Goal: Task Accomplishment & Management: Manage account settings

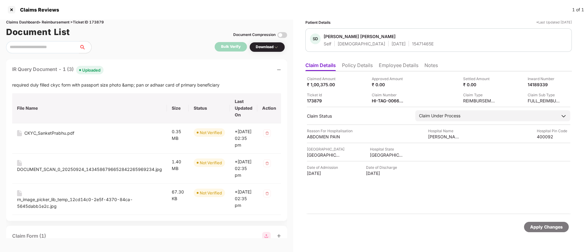
scroll to position [46, 0]
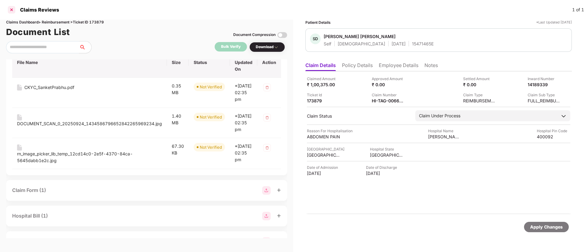
click at [14, 9] on div at bounding box center [12, 10] width 10 height 10
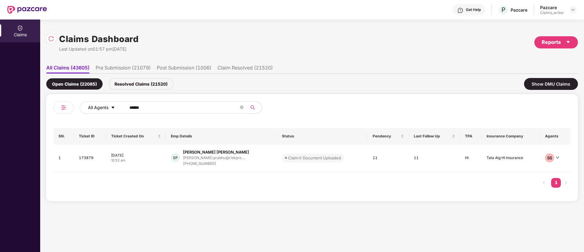
drag, startPoint x: 164, startPoint y: 109, endPoint x: 106, endPoint y: 103, distance: 58.5
click at [106, 103] on div "All Agents ******" at bounding box center [235, 107] width 310 height 12
paste input "text"
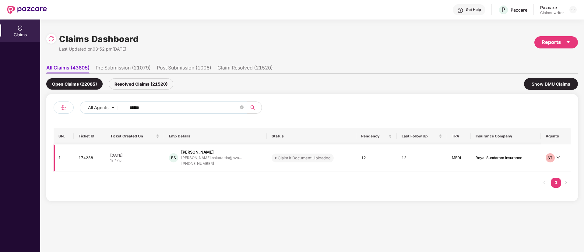
type input "******"
click at [91, 161] on td "174288" at bounding box center [90, 157] width 32 height 27
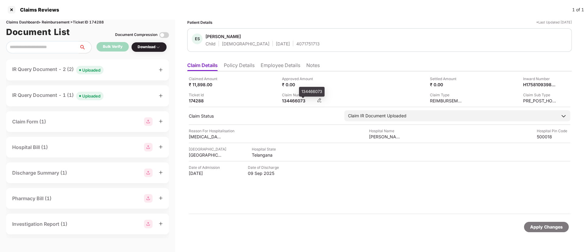
click at [293, 101] on div "134466073" at bounding box center [299, 101] width 34 height 6
copy div "134466073"
click at [89, 71] on div "Uploaded" at bounding box center [91, 70] width 18 height 6
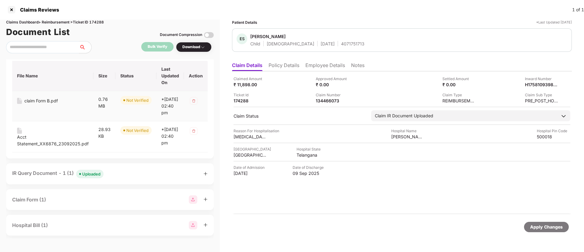
click at [34, 101] on div "claim Form B.pdf" at bounding box center [41, 100] width 34 height 7
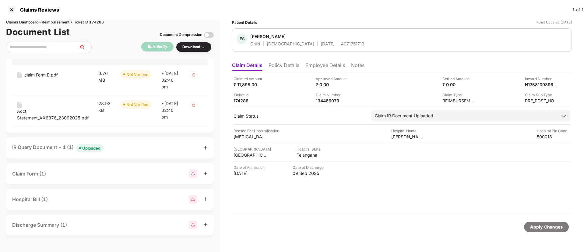
scroll to position [91, 0]
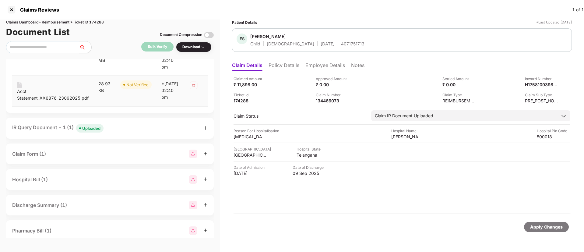
click at [31, 101] on div "Acct Statement_XX6876_23092025.pdf" at bounding box center [53, 94] width 72 height 13
click at [90, 131] on div "Uploaded" at bounding box center [91, 128] width 18 height 6
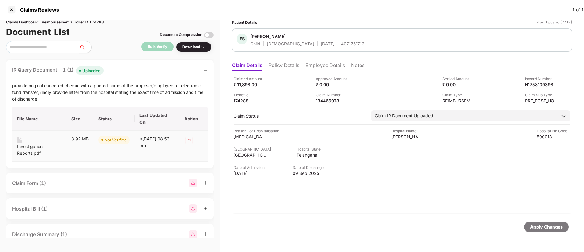
scroll to position [137, 0]
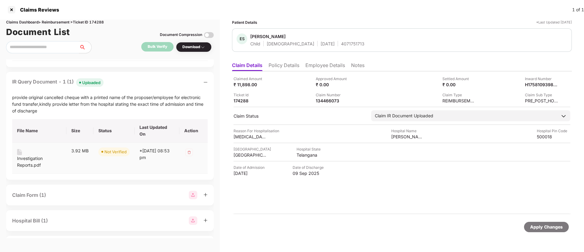
click at [25, 168] on div "Investigation Reports.pdf" at bounding box center [39, 161] width 44 height 13
click at [328, 101] on div "134466073" at bounding box center [333, 101] width 34 height 6
copy div "134466073"
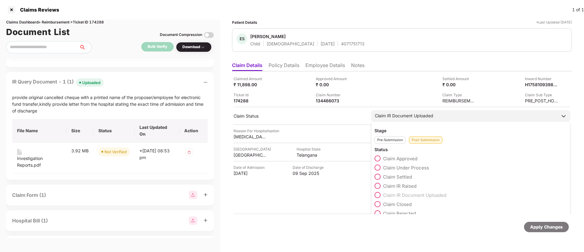
click at [380, 167] on span at bounding box center [378, 168] width 6 height 6
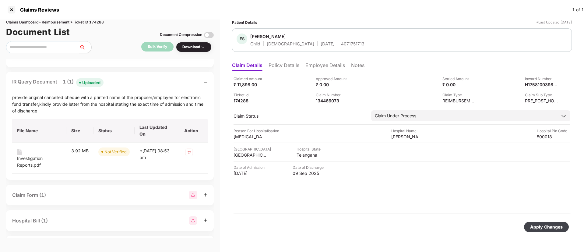
click at [546, 229] on div "Apply Changes" at bounding box center [546, 227] width 33 height 7
click at [565, 221] on div "Claim Status field is updated successfully." at bounding box center [526, 226] width 88 height 15
click at [571, 222] on div "Claim Status field is updated successfully." at bounding box center [518, 227] width 117 height 26
click at [571, 223] on div "Claim Status field is updated successfully." at bounding box center [518, 227] width 117 height 26
click at [569, 223] on icon "close" at bounding box center [568, 222] width 3 height 3
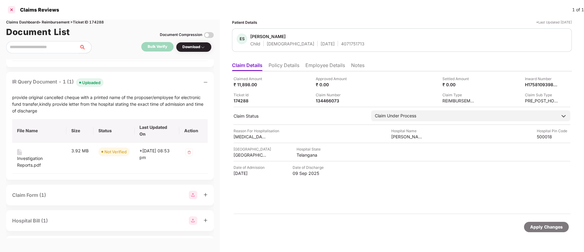
click at [9, 11] on div at bounding box center [12, 10] width 10 height 10
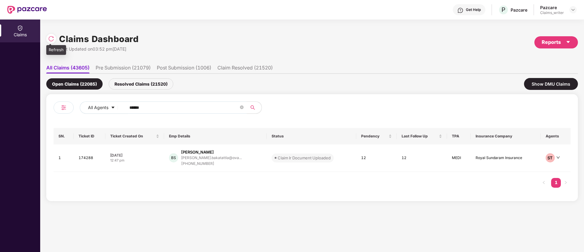
click at [55, 42] on div at bounding box center [51, 39] width 10 height 10
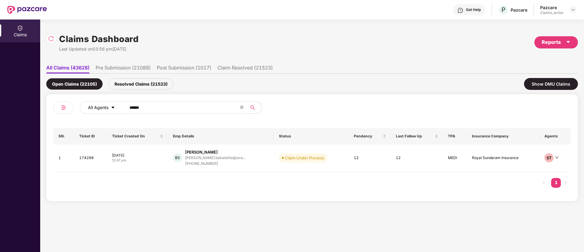
drag, startPoint x: 157, startPoint y: 113, endPoint x: 117, endPoint y: 108, distance: 40.1
click at [117, 108] on div "All Agents ******" at bounding box center [235, 107] width 310 height 12
drag, startPoint x: 116, startPoint y: 103, endPoint x: 102, endPoint y: 103, distance: 14.3
click at [102, 103] on div "All Agents ******" at bounding box center [235, 107] width 310 height 12
paste input "text"
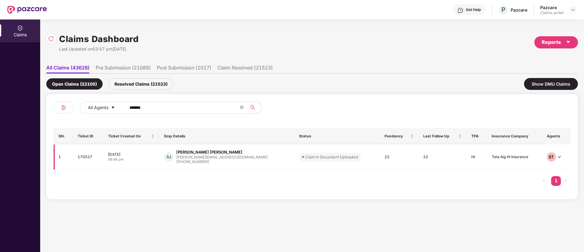
type input "******"
click at [88, 155] on td "170527" at bounding box center [88, 157] width 30 height 26
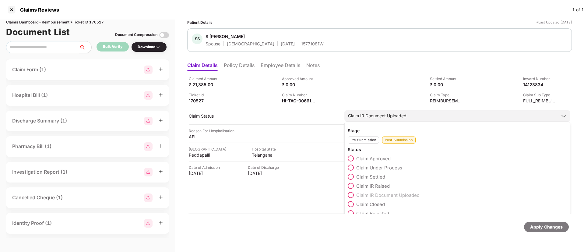
click at [349, 168] on span at bounding box center [351, 168] width 6 height 6
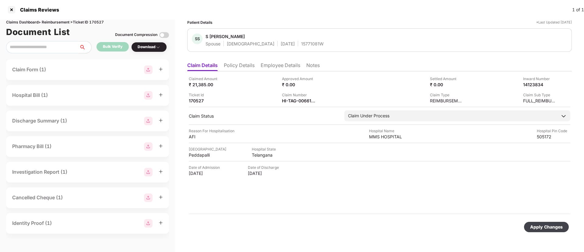
click at [558, 228] on div "Apply Changes" at bounding box center [546, 227] width 33 height 7
click at [8, 10] on div at bounding box center [12, 10] width 10 height 10
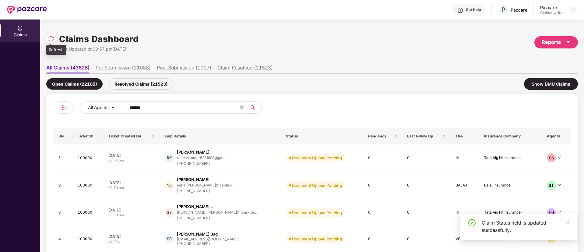
click at [52, 39] on img at bounding box center [51, 39] width 6 height 6
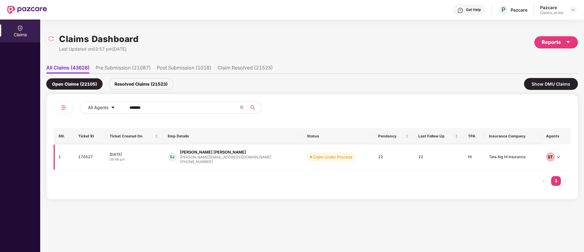
click at [93, 156] on td "170527" at bounding box center [88, 157] width 31 height 26
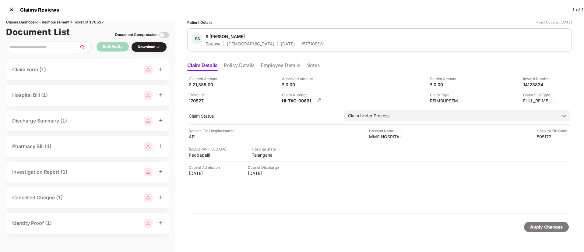
click at [317, 101] on div "HI-TAG-006616697(0)" at bounding box center [302, 101] width 40 height 6
click at [320, 101] on img at bounding box center [319, 100] width 5 height 5
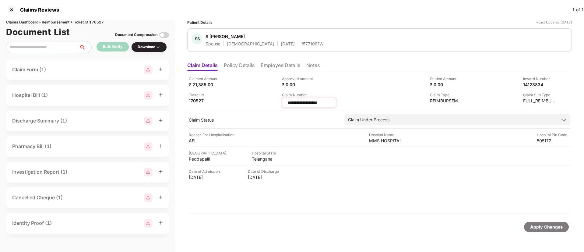
drag, startPoint x: 326, startPoint y: 102, endPoint x: 282, endPoint y: 106, distance: 43.7
click at [282, 106] on div "**********" at bounding box center [309, 103] width 54 height 10
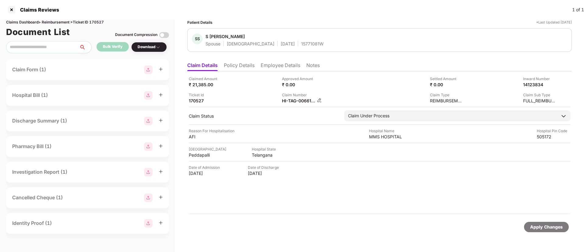
click at [317, 99] on img at bounding box center [319, 100] width 5 height 5
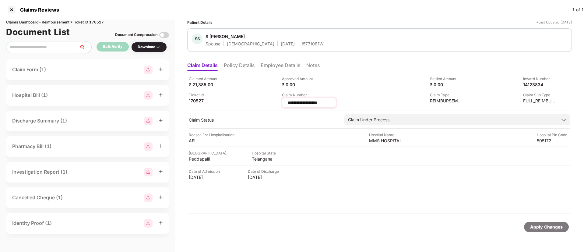
drag, startPoint x: 331, startPoint y: 102, endPoint x: 288, endPoint y: 107, distance: 44.1
click at [288, 107] on div "**********" at bounding box center [309, 103] width 54 height 10
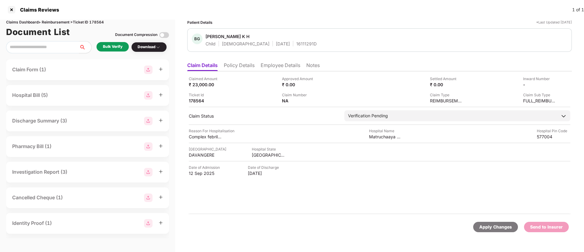
click at [111, 49] on div "Bulk Verify" at bounding box center [112, 47] width 19 height 6
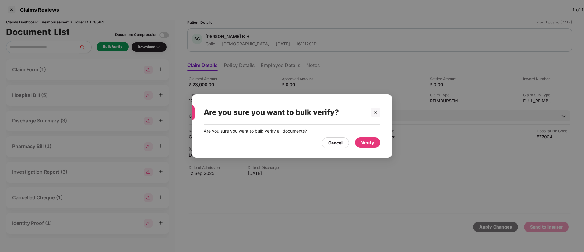
click at [363, 141] on div "Verify" at bounding box center [367, 142] width 13 height 7
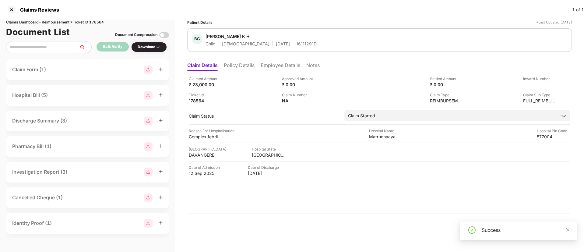
click at [155, 50] on div "Download" at bounding box center [149, 47] width 36 height 10
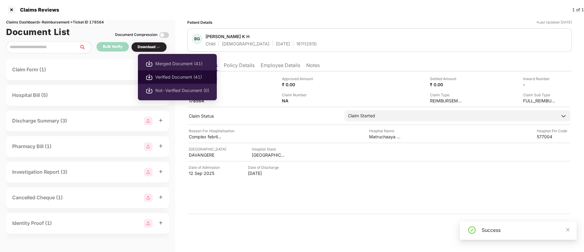
click at [165, 75] on span "Verified Document (41)" at bounding box center [182, 77] width 54 height 7
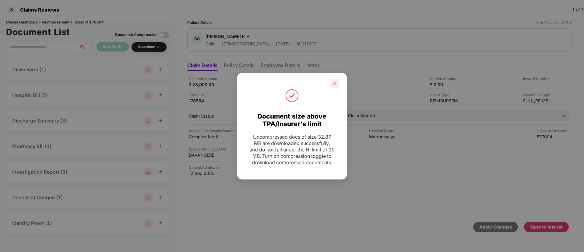
click at [336, 81] on icon "close" at bounding box center [335, 83] width 4 height 4
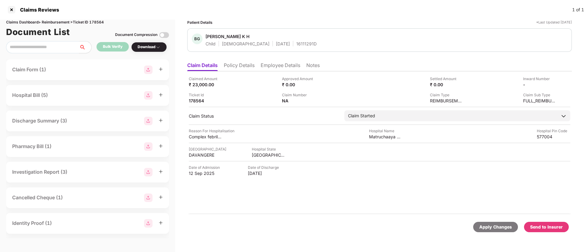
click at [544, 221] on div "Apply Changes Send to Insurer" at bounding box center [379, 227] width 385 height 26
click at [543, 226] on div "Send to Insurer" at bounding box center [546, 227] width 33 height 7
click at [245, 67] on li "Policy Details" at bounding box center [239, 66] width 31 height 9
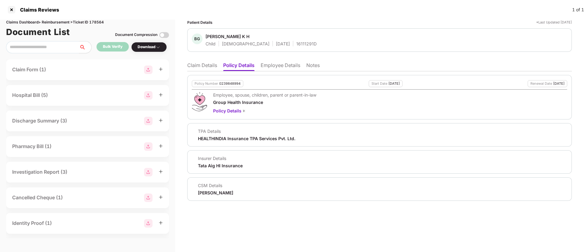
click at [271, 68] on li "Employee Details" at bounding box center [281, 66] width 40 height 9
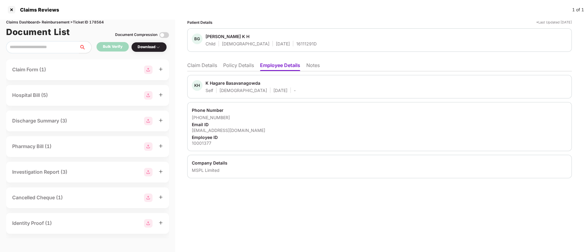
click at [243, 66] on li "Policy Details" at bounding box center [238, 66] width 31 height 9
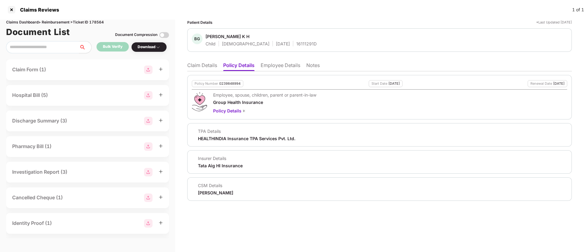
click at [213, 66] on li "Claim Details" at bounding box center [202, 66] width 30 height 9
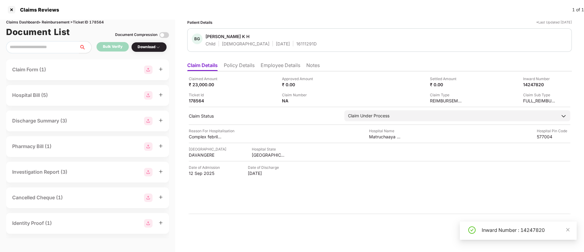
click at [565, 227] on div "Inward Number : 14247820" at bounding box center [526, 229] width 88 height 7
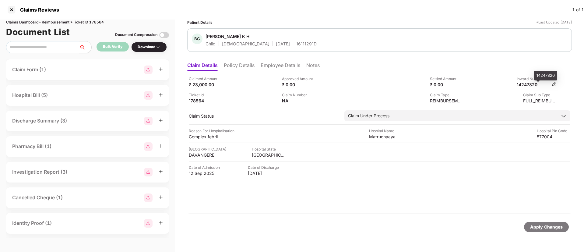
click at [531, 85] on div "14247820" at bounding box center [534, 85] width 34 height 6
copy div "14247820"
drag, startPoint x: 249, startPoint y: 65, endPoint x: 261, endPoint y: 68, distance: 13.2
click at [250, 65] on li "Policy Details" at bounding box center [239, 66] width 31 height 9
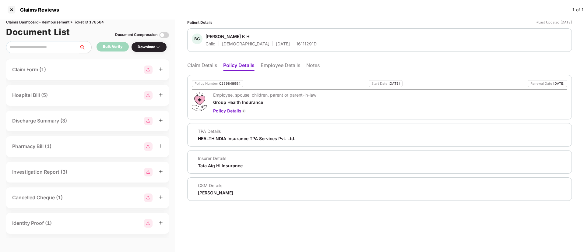
click at [278, 66] on li "Employee Details" at bounding box center [281, 66] width 40 height 9
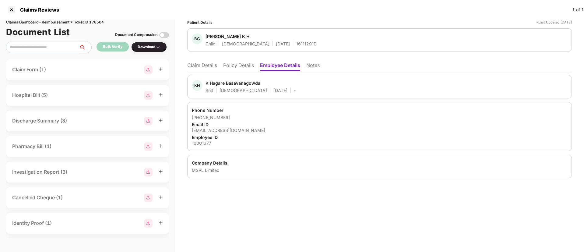
click at [193, 67] on li "Claim Details" at bounding box center [202, 66] width 30 height 9
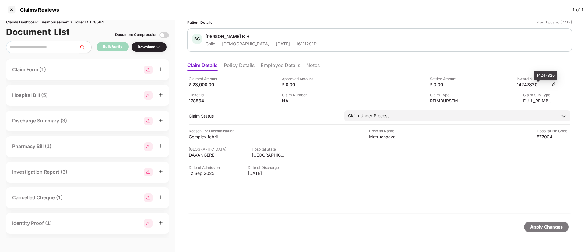
click at [529, 82] on div "14247820" at bounding box center [534, 85] width 34 height 6
copy div "14247820"
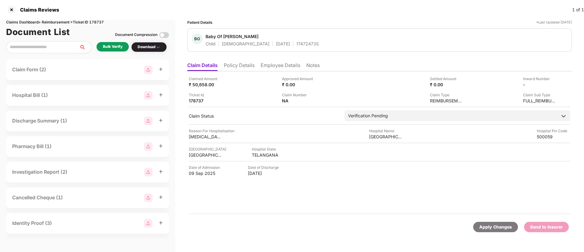
click at [116, 48] on div "Bulk Verify" at bounding box center [112, 47] width 19 height 6
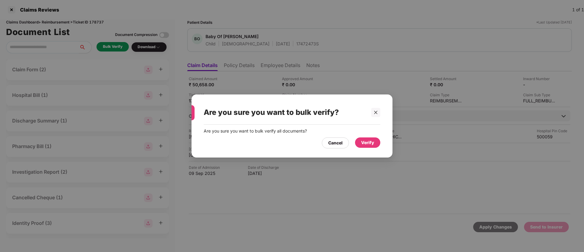
click at [363, 138] on div "Verify" at bounding box center [367, 142] width 25 height 10
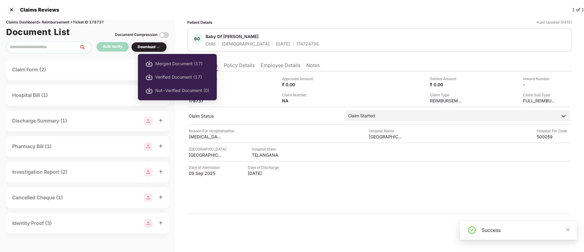
click at [154, 46] on div "Download" at bounding box center [149, 47] width 23 height 6
click at [173, 77] on span "Verified Document (17)" at bounding box center [182, 77] width 54 height 7
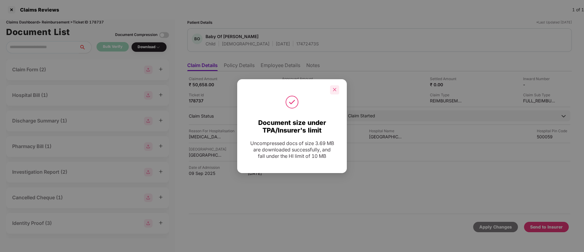
click at [334, 90] on icon "close" at bounding box center [335, 89] width 4 height 4
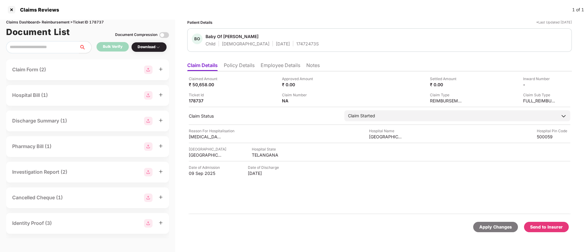
click at [541, 226] on div "Send to Insurer" at bounding box center [546, 227] width 33 height 7
click at [232, 65] on li "Policy Details" at bounding box center [239, 66] width 31 height 9
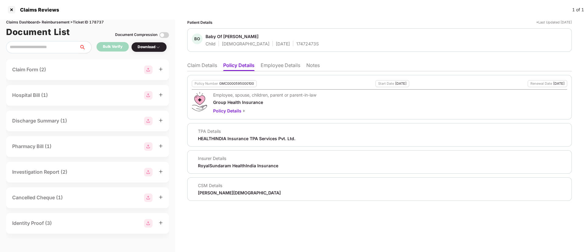
click at [268, 67] on li "Employee Details" at bounding box center [281, 66] width 40 height 9
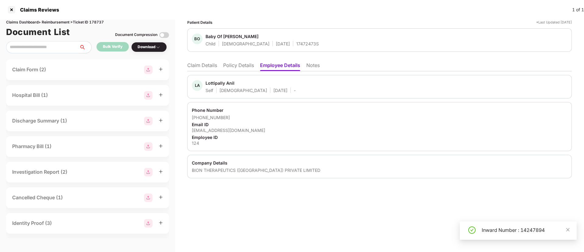
click at [234, 66] on li "Policy Details" at bounding box center [238, 66] width 31 height 9
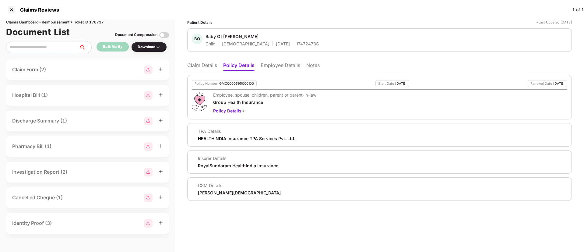
click at [201, 66] on li "Claim Details" at bounding box center [202, 66] width 30 height 9
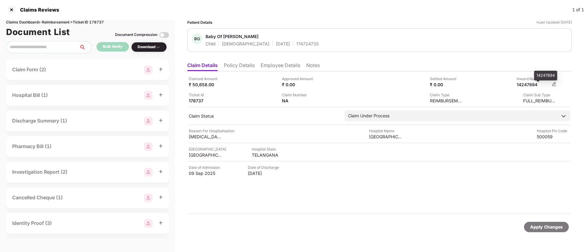
click at [530, 86] on div "14247894" at bounding box center [534, 85] width 34 height 6
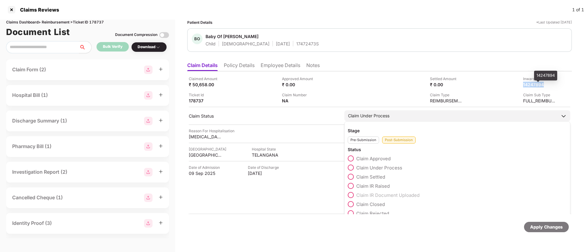
drag, startPoint x: 530, startPoint y: 86, endPoint x: 405, endPoint y: 173, distance: 152.7
click at [538, 96] on div "Claimed Amount ₹ 50,658.00 Approved Amount ₹ 0.00 Settled Amount ₹ 0.00 Inward …" at bounding box center [380, 90] width 382 height 28
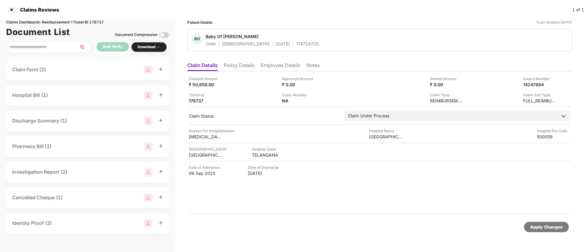
click at [498, 173] on div "Date of Admission 09 Sep 2025 Date of Discharge 13 Sep 2025" at bounding box center [380, 171] width 382 height 12
click at [526, 86] on div "14247894" at bounding box center [534, 85] width 34 height 6
copy div "14247894"
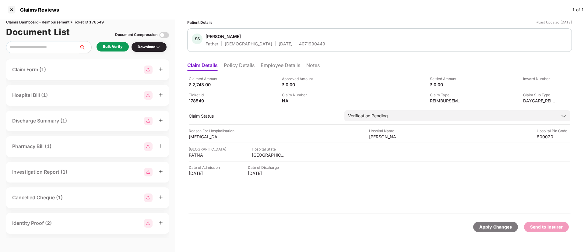
click at [114, 48] on div "Bulk Verify" at bounding box center [112, 47] width 19 height 6
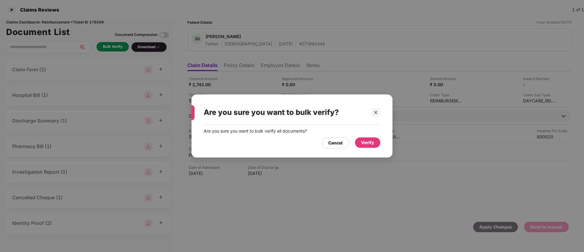
click at [367, 142] on div "Verify" at bounding box center [367, 142] width 13 height 7
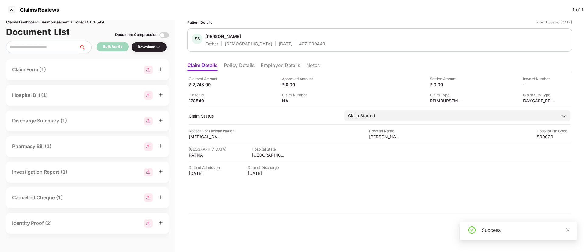
click at [151, 47] on div "Download" at bounding box center [149, 47] width 23 height 6
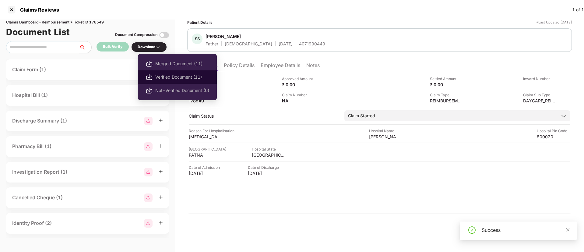
click at [175, 76] on span "Verified Document (11)" at bounding box center [182, 77] width 54 height 7
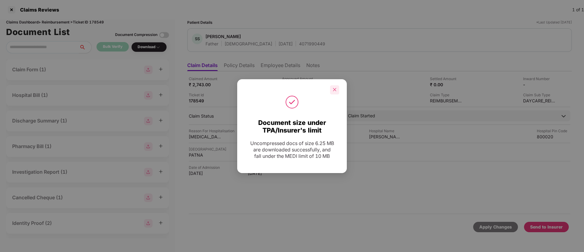
click at [331, 90] on div at bounding box center [334, 89] width 9 height 9
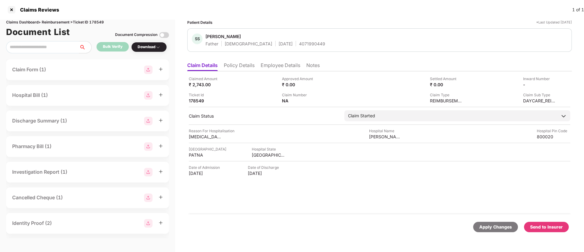
click at [535, 225] on div "Send to Insurer" at bounding box center [546, 227] width 33 height 7
click at [234, 66] on li "Policy Details" at bounding box center [239, 66] width 31 height 9
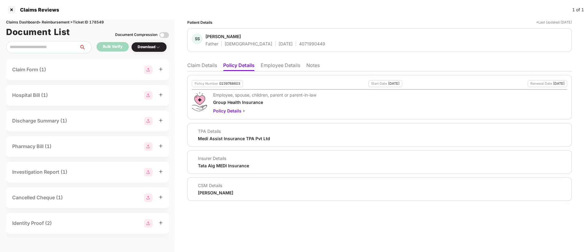
click at [268, 67] on li "Employee Details" at bounding box center [281, 66] width 40 height 9
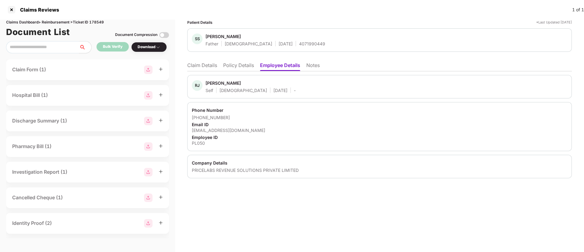
click at [236, 65] on li "Policy Details" at bounding box center [238, 66] width 31 height 9
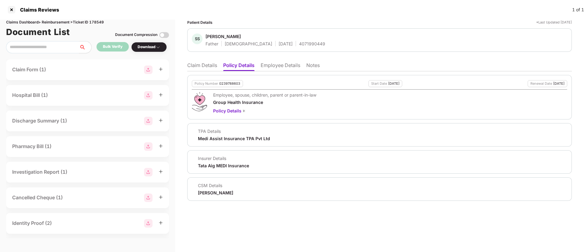
click at [268, 70] on li "Employee Details" at bounding box center [281, 66] width 40 height 9
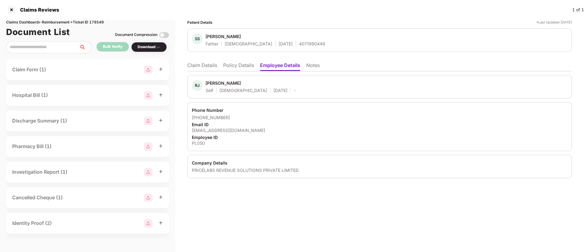
click at [234, 67] on li "Policy Details" at bounding box center [238, 66] width 31 height 9
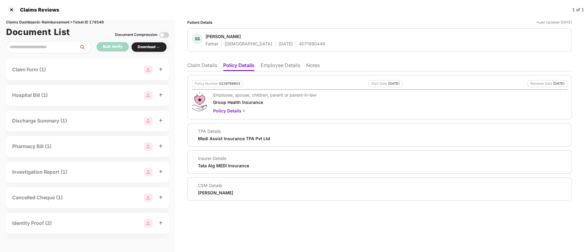
click at [211, 66] on li "Claim Details" at bounding box center [202, 66] width 30 height 9
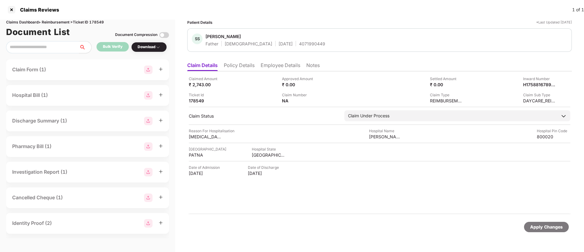
click at [98, 22] on div "Claims Dashboard > Reimbursement > Ticket ID 178549" at bounding box center [87, 22] width 163 height 6
click at [13, 10] on div at bounding box center [12, 10] width 10 height 10
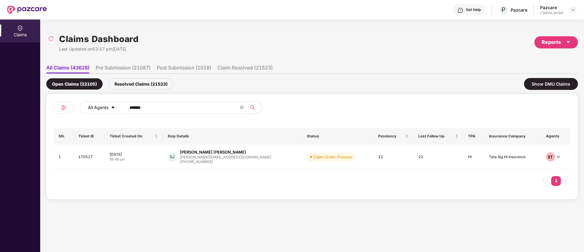
drag, startPoint x: 150, startPoint y: 106, endPoint x: 93, endPoint y: 106, distance: 56.7
click at [93, 106] on div "All Agents ******" at bounding box center [235, 107] width 310 height 12
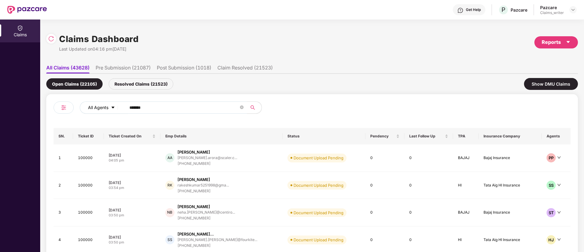
paste input "text"
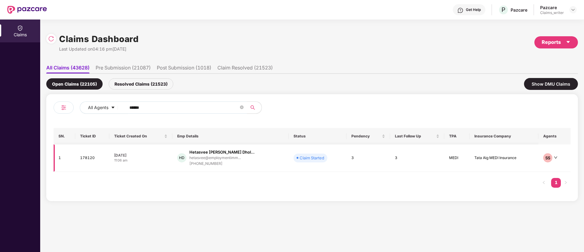
type input "******"
click at [94, 160] on td "178120" at bounding box center [92, 157] width 34 height 27
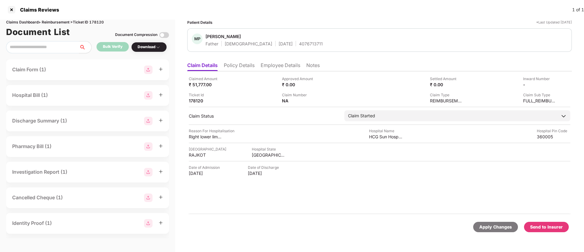
drag, startPoint x: 152, startPoint y: 47, endPoint x: 159, endPoint y: 61, distance: 15.8
click at [152, 47] on div "Download" at bounding box center [149, 47] width 23 height 6
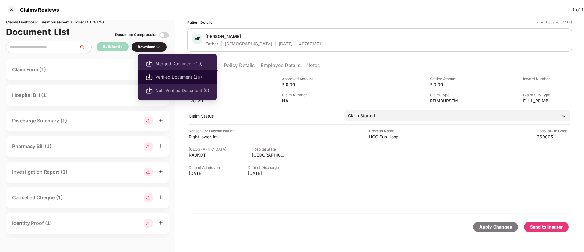
click at [184, 74] on span "Verified Document (10)" at bounding box center [182, 77] width 54 height 7
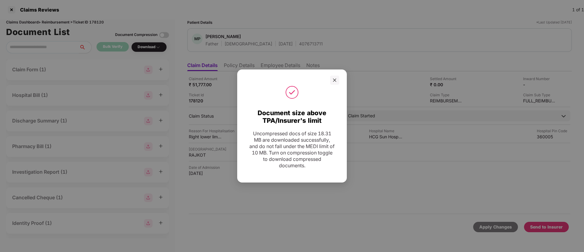
drag, startPoint x: 335, startPoint y: 81, endPoint x: 350, endPoint y: 127, distance: 48.4
click at [335, 81] on icon "close" at bounding box center [335, 80] width 4 height 4
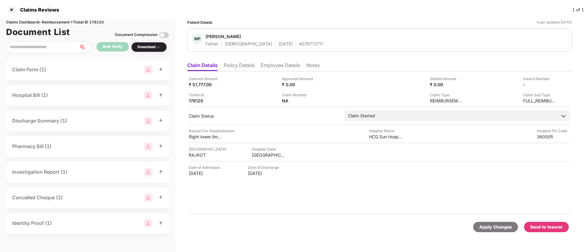
click at [244, 64] on li "Policy Details" at bounding box center [239, 66] width 31 height 9
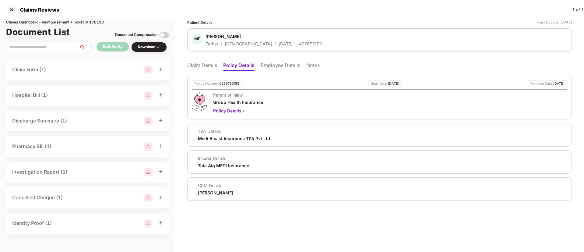
click at [215, 69] on li "Claim Details" at bounding box center [202, 66] width 30 height 9
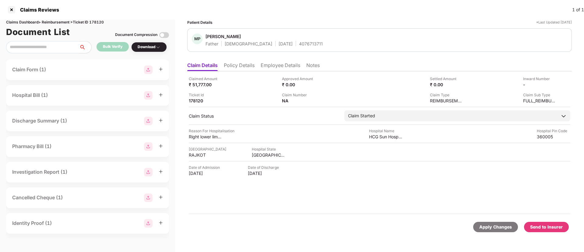
click at [265, 65] on li "Employee Details" at bounding box center [281, 66] width 40 height 9
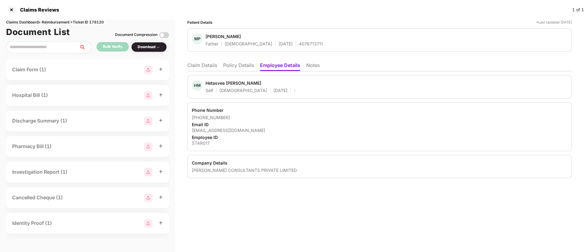
click at [212, 66] on li "Claim Details" at bounding box center [202, 66] width 30 height 9
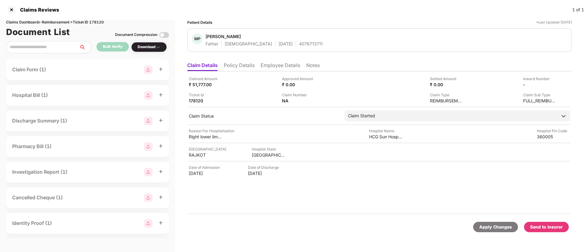
click at [542, 224] on div "Send to Insurer" at bounding box center [546, 227] width 33 height 7
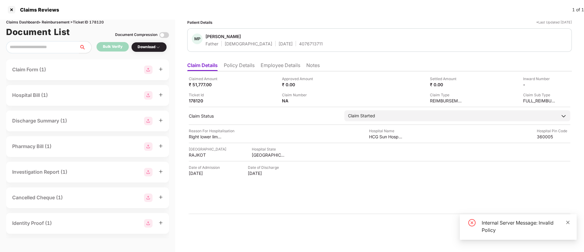
click at [569, 222] on icon "close" at bounding box center [568, 222] width 3 height 3
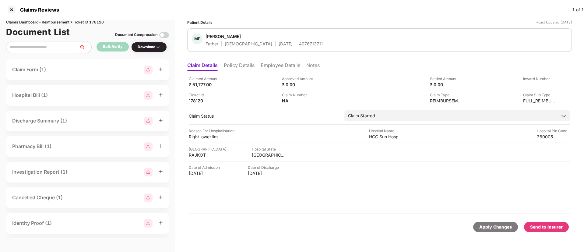
click at [541, 226] on div "Send to Insurer" at bounding box center [546, 227] width 33 height 7
click at [264, 65] on li "Employee Details" at bounding box center [281, 66] width 40 height 9
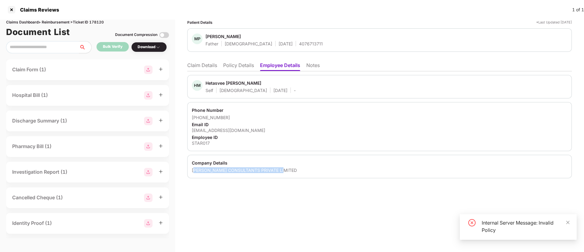
drag, startPoint x: 197, startPoint y: 170, endPoint x: 296, endPoint y: 173, distance: 98.1
click at [296, 173] on div "FAKHOURY CONSULTANTS PRIVATE LIMITED" at bounding box center [380, 170] width 376 height 6
click at [256, 161] on div "Company Details" at bounding box center [380, 163] width 376 height 6
drag, startPoint x: 239, startPoint y: 171, endPoint x: 290, endPoint y: 167, distance: 51.6
click at [290, 167] on div "Company Details FAKHOURY CONSULTANTS PRIVATE LIMITED" at bounding box center [379, 166] width 385 height 23
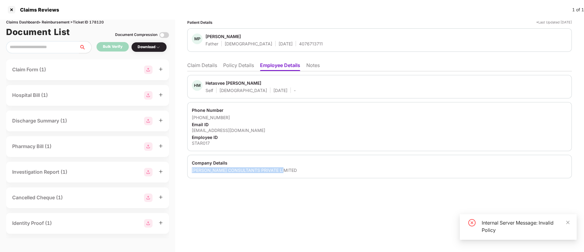
copy div "FAKHOURY CONSULTANTS PRIVATE LIMITED"
click at [206, 67] on li "Claim Details" at bounding box center [202, 66] width 30 height 9
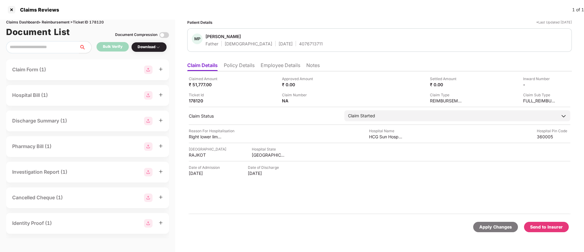
click at [228, 67] on li "Policy Details" at bounding box center [239, 66] width 31 height 9
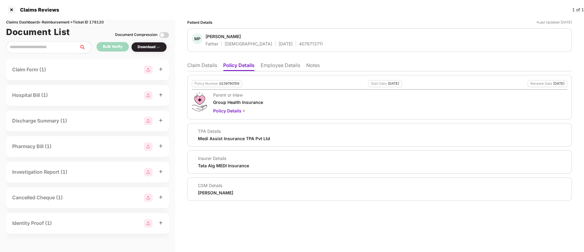
click at [267, 69] on li "Employee Details" at bounding box center [281, 66] width 40 height 9
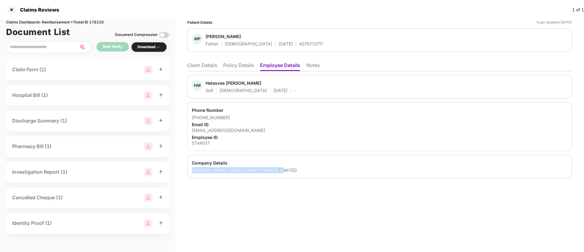
drag, startPoint x: 229, startPoint y: 168, endPoint x: 289, endPoint y: 169, distance: 60.6
click at [289, 169] on div "Company Details FAKHOURY CONSULTANTS PRIVATE LIMITED" at bounding box center [379, 166] width 385 height 23
copy div "FAKHOURY CONSULTANTS PRIVATE LIMITED"
click at [234, 67] on li "Policy Details" at bounding box center [238, 66] width 31 height 9
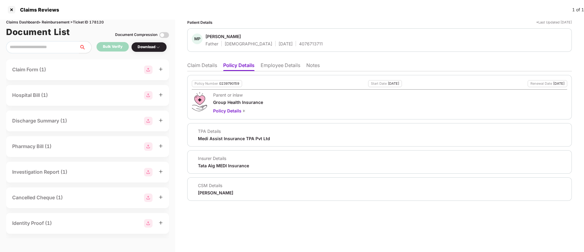
click at [273, 64] on li "Employee Details" at bounding box center [281, 66] width 40 height 9
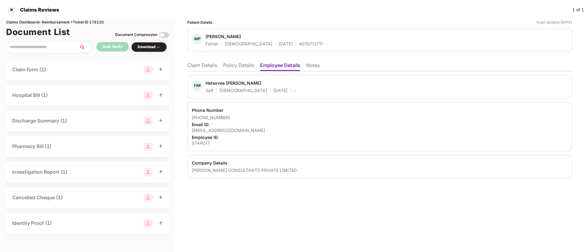
click at [204, 141] on div "STAR017" at bounding box center [380, 143] width 376 height 6
copy div "STAR017"
click at [213, 66] on li "Claim Details" at bounding box center [202, 66] width 30 height 9
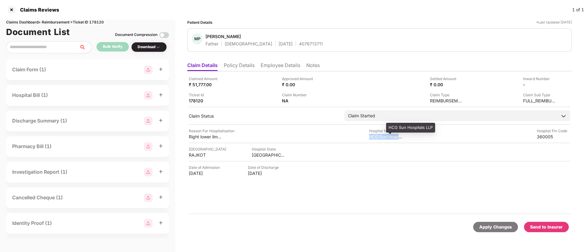
drag, startPoint x: 368, startPoint y: 138, endPoint x: 400, endPoint y: 135, distance: 32.4
click at [400, 135] on div "Reason For Hospitalisation Right lower limb cellulitis and AKI K/c/o-HTN DM CVA…" at bounding box center [380, 134] width 382 height 12
copy div "HCG Sun Hosp"
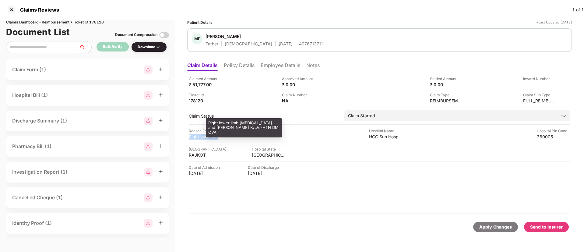
drag, startPoint x: 192, startPoint y: 137, endPoint x: 221, endPoint y: 136, distance: 29.3
click at [221, 136] on div "Claimed Amount ₹ 51,777.00 Approved Amount ₹ 0.00 Settled Amount ₹ 0.00 Inward …" at bounding box center [379, 142] width 385 height 143
copy div "Right lower limb"
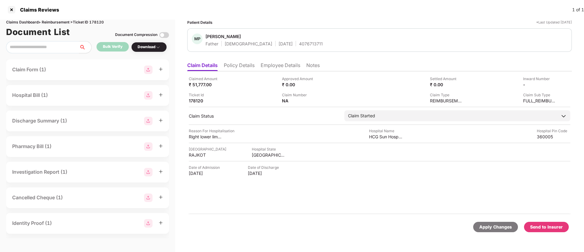
click at [152, 49] on div "Download" at bounding box center [149, 47] width 23 height 6
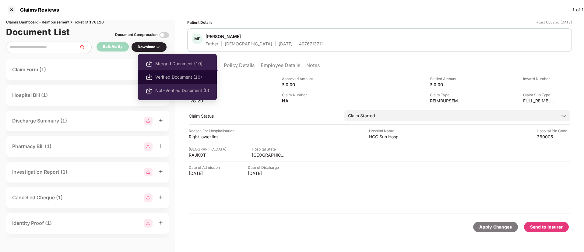
click at [179, 74] on span "Verified Document (10)" at bounding box center [182, 77] width 54 height 7
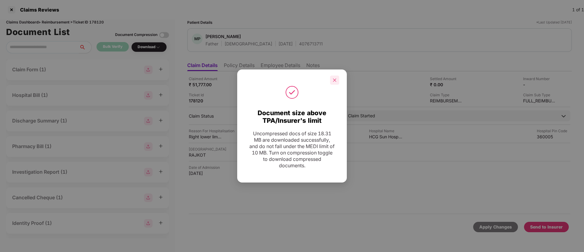
click at [333, 80] on icon "close" at bounding box center [335, 80] width 4 height 4
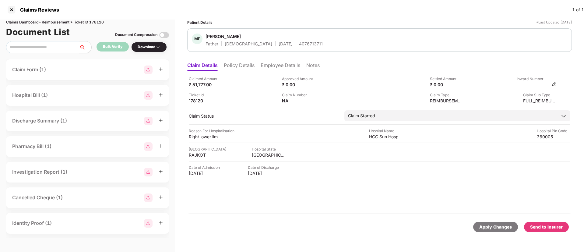
click at [555, 84] on img at bounding box center [554, 84] width 5 height 5
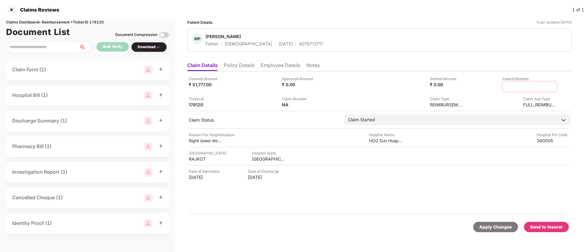
click at [520, 85] on input at bounding box center [530, 86] width 44 height 6
type input "**********"
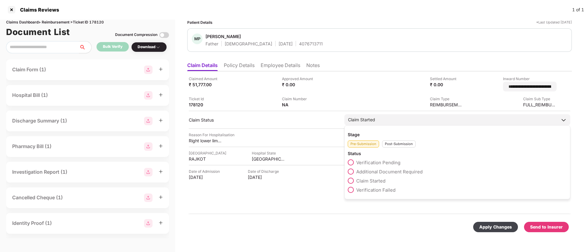
click at [388, 140] on div "Post-Submission" at bounding box center [399, 143] width 34 height 7
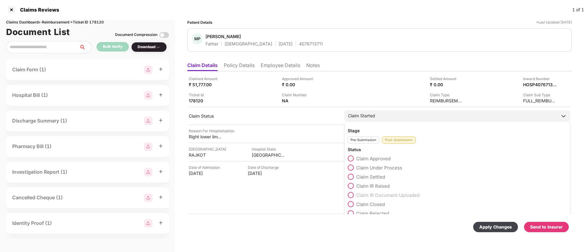
click at [352, 167] on span at bounding box center [351, 168] width 6 height 6
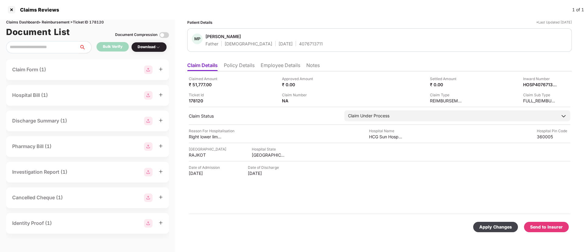
click at [490, 228] on div "Apply Changes" at bounding box center [496, 227] width 33 height 7
click at [246, 66] on li "Policy Details" at bounding box center [239, 66] width 31 height 9
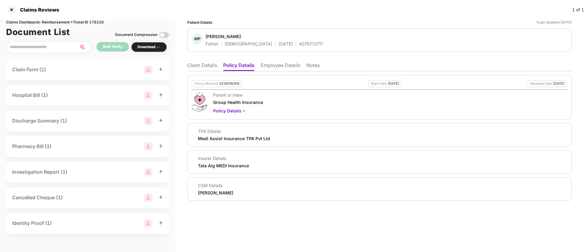
click at [276, 67] on li "Employee Details" at bounding box center [281, 66] width 40 height 9
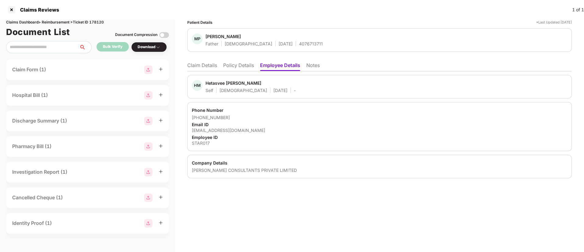
click at [235, 63] on li "Policy Details" at bounding box center [238, 66] width 31 height 9
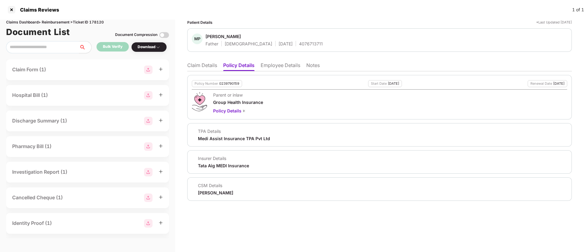
click at [204, 65] on li "Claim Details" at bounding box center [202, 66] width 30 height 9
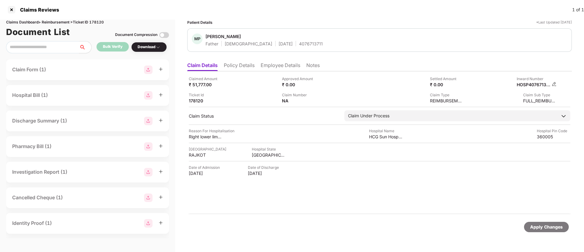
click at [551, 83] on div "HOSP4076713711_25092025162156" at bounding box center [537, 85] width 40 height 6
click at [553, 83] on img at bounding box center [554, 84] width 5 height 5
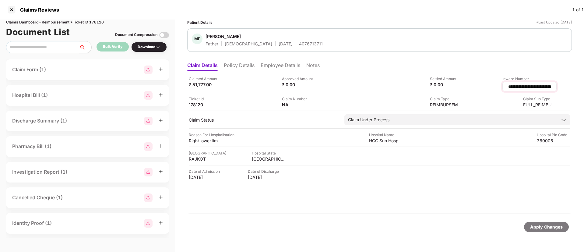
scroll to position [0, 13]
click at [532, 86] on input "**********" at bounding box center [521, 86] width 59 height 6
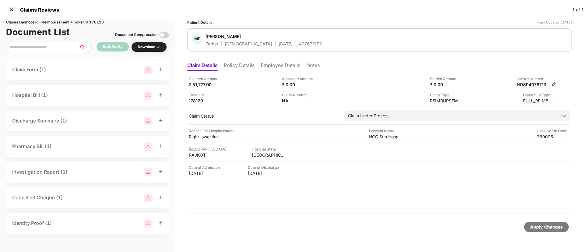
click at [553, 83] on img at bounding box center [554, 84] width 5 height 5
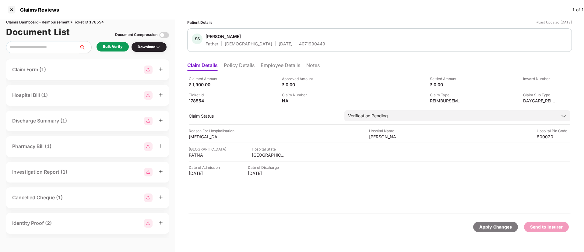
click at [116, 47] on div "Bulk Verify" at bounding box center [112, 47] width 19 height 6
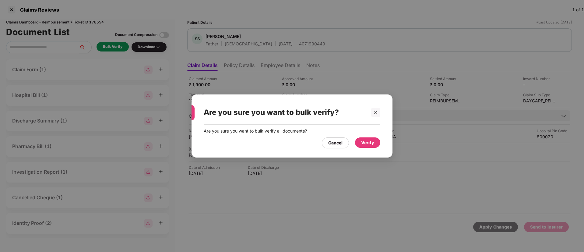
click at [362, 140] on div "Verify" at bounding box center [367, 142] width 13 height 7
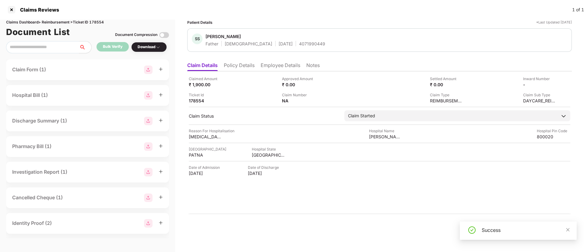
click at [150, 44] on div "Download" at bounding box center [149, 47] width 23 height 6
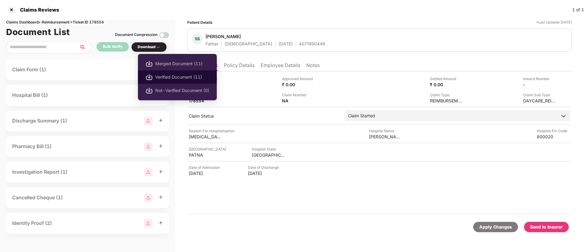
click at [168, 73] on li "Verified Document (11)" at bounding box center [177, 76] width 79 height 13
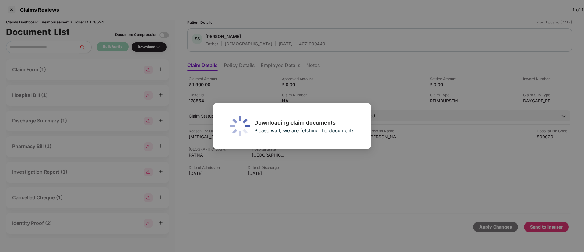
click at [271, 66] on div "Downloading claim documents Please wait, we are fetching the documents" at bounding box center [292, 126] width 584 height 252
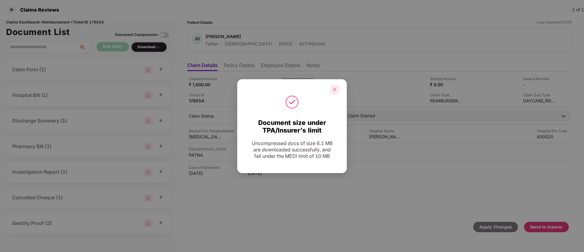
click at [336, 90] on icon "close" at bounding box center [335, 89] width 4 height 4
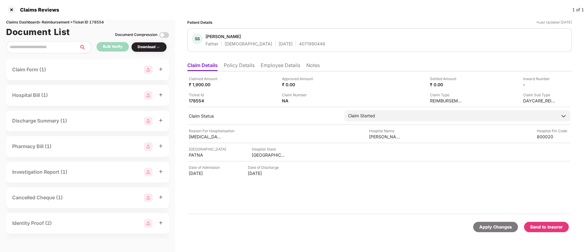
click at [541, 226] on div "Send to Insurer" at bounding box center [546, 227] width 33 height 7
click at [233, 70] on li "Policy Details" at bounding box center [239, 66] width 31 height 9
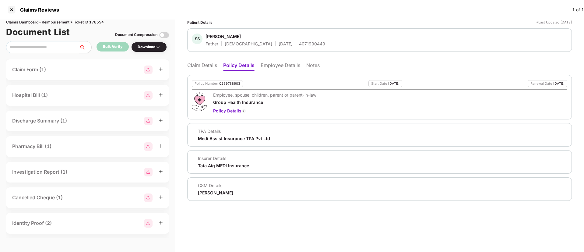
click at [269, 66] on li "Employee Details" at bounding box center [281, 66] width 40 height 9
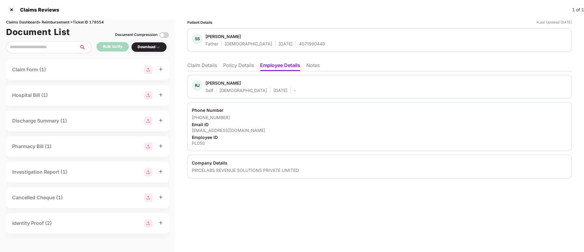
click at [237, 66] on li "Policy Details" at bounding box center [238, 66] width 31 height 9
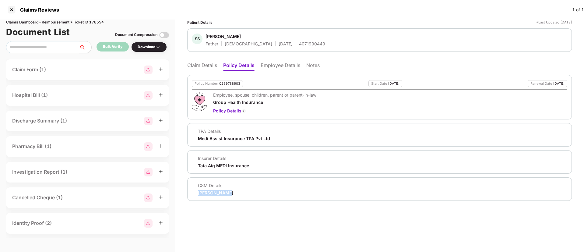
drag, startPoint x: 198, startPoint y: 191, endPoint x: 241, endPoint y: 193, distance: 43.6
click at [241, 193] on div "CSM Details Ganesh Nikam" at bounding box center [380, 188] width 376 height 13
click at [208, 67] on li "Claim Details" at bounding box center [202, 66] width 30 height 9
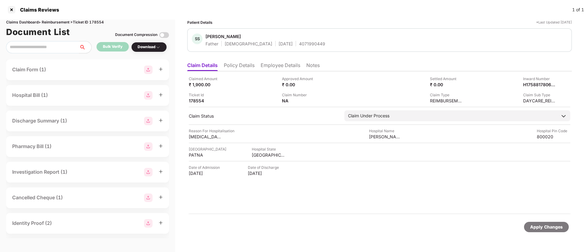
click at [97, 21] on div "Claims Dashboard > Reimbursement > Ticket ID 178554" at bounding box center [87, 22] width 163 height 6
copy div "178554"
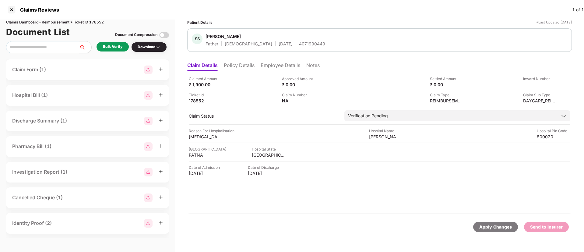
click at [110, 50] on div "Bulk Verify" at bounding box center [113, 46] width 32 height 9
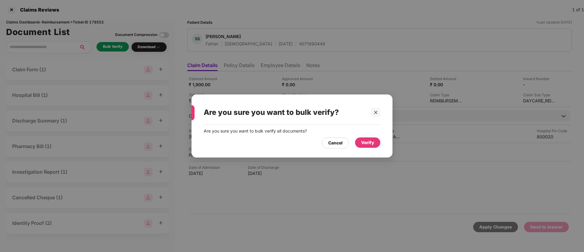
click at [368, 142] on div "Verify" at bounding box center [367, 142] width 13 height 7
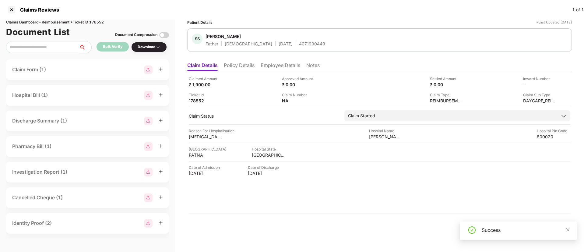
click at [564, 228] on div "Success" at bounding box center [526, 229] width 88 height 7
click at [150, 47] on div "Download" at bounding box center [149, 47] width 23 height 6
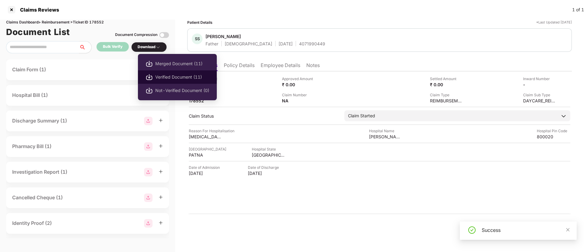
click at [165, 76] on span "Verified Document (11)" at bounding box center [182, 77] width 54 height 7
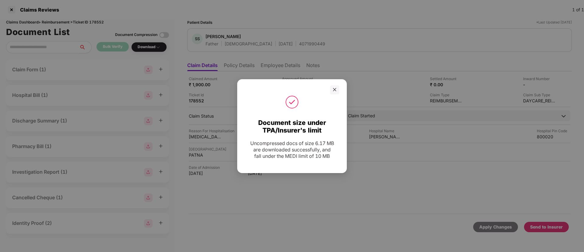
click at [340, 91] on div at bounding box center [292, 89] width 110 height 9
click at [338, 90] on div at bounding box center [334, 89] width 9 height 9
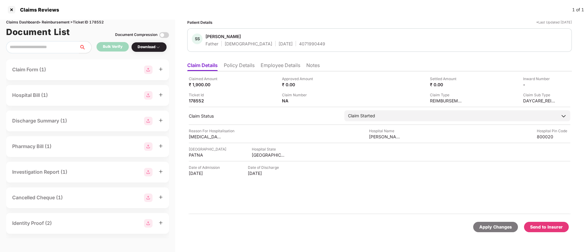
click at [545, 226] on div "Send to Insurer" at bounding box center [546, 227] width 33 height 7
click at [239, 69] on li "Policy Details" at bounding box center [239, 66] width 31 height 9
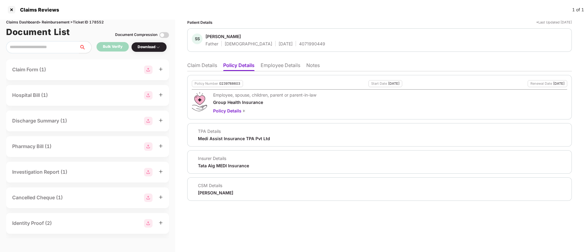
click at [269, 68] on li "Employee Details" at bounding box center [281, 66] width 40 height 9
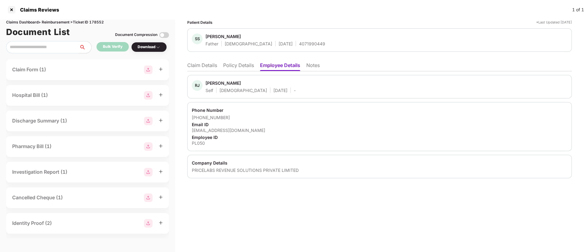
click at [97, 23] on div "Claims Dashboard > Reimbursement > Ticket ID 178552" at bounding box center [87, 22] width 163 height 6
copy div "178552"
click at [108, 51] on div "Bulk Verify" at bounding box center [113, 47] width 32 height 10
click at [115, 45] on div "Bulk Verify" at bounding box center [112, 47] width 19 height 6
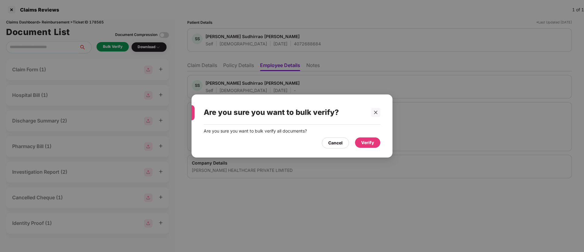
click at [377, 147] on div "Verify" at bounding box center [367, 142] width 25 height 11
click at [372, 144] on div "Verify" at bounding box center [367, 142] width 13 height 7
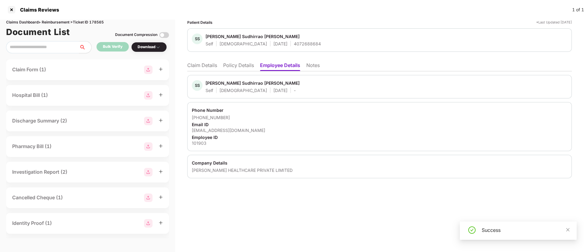
click at [150, 49] on div "Download" at bounding box center [149, 47] width 23 height 6
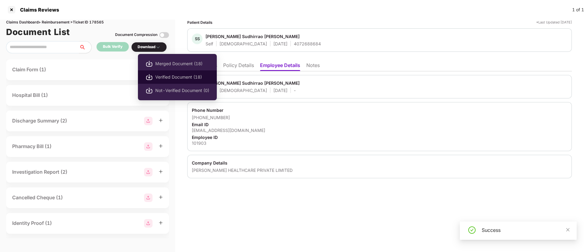
click at [163, 72] on li "Verified Document (18)" at bounding box center [177, 76] width 79 height 13
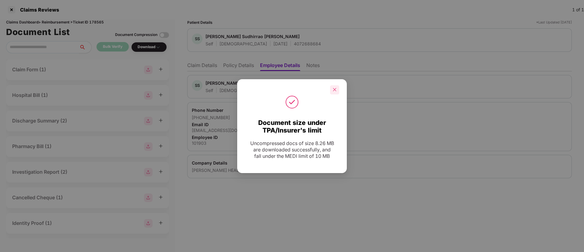
click at [331, 90] on div at bounding box center [334, 89] width 9 height 9
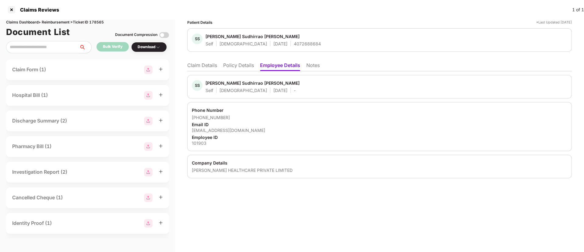
click at [243, 67] on li "Policy Details" at bounding box center [238, 66] width 31 height 9
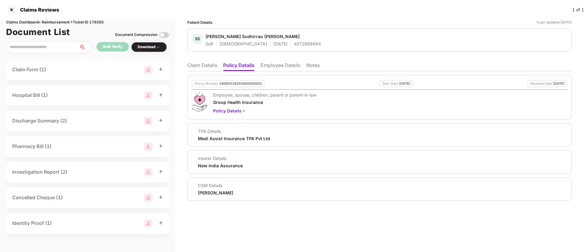
click at [206, 64] on li "Claim Details" at bounding box center [202, 66] width 30 height 9
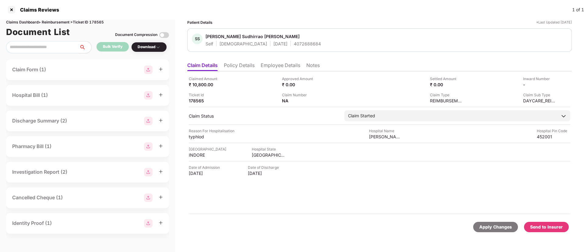
click at [236, 67] on li "Policy Details" at bounding box center [239, 66] width 31 height 9
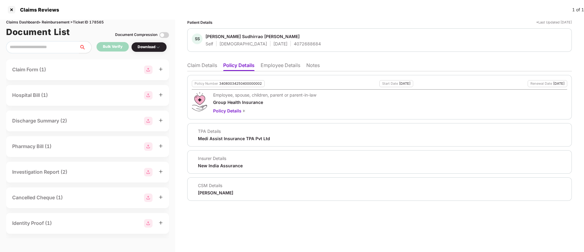
click at [268, 68] on li "Employee Details" at bounding box center [281, 66] width 40 height 9
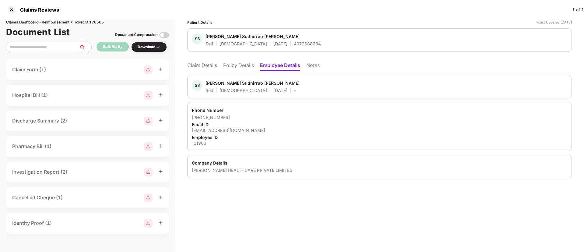
click at [200, 65] on li "Claim Details" at bounding box center [202, 66] width 30 height 9
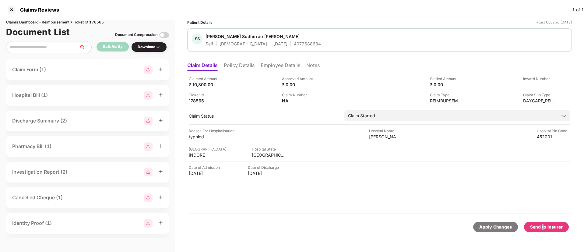
click at [544, 225] on div "Send to Insurer" at bounding box center [546, 227] width 33 height 7
click at [330, 198] on div "Claimed Amount ₹ 10,800.00 Approved Amount ₹ 0.00 Settled Amount ₹ 0.00 Inward …" at bounding box center [379, 142] width 385 height 143
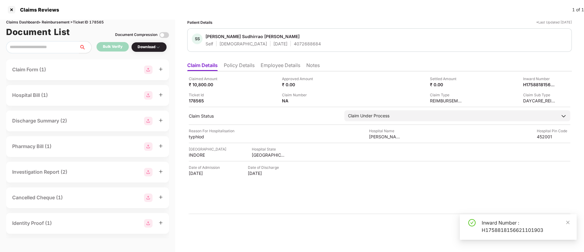
click at [515, 229] on div "Inward Number : H1758818156621101903" at bounding box center [526, 226] width 88 height 15
copy div "H1758818156621101903"
click at [243, 66] on li "Policy Details" at bounding box center [239, 66] width 31 height 9
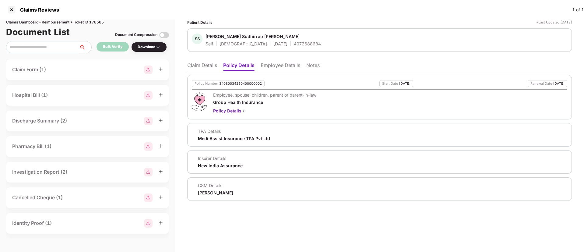
click at [212, 66] on li "Claim Details" at bounding box center [202, 66] width 30 height 9
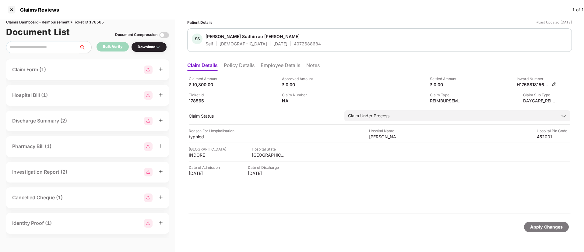
click at [554, 85] on img at bounding box center [554, 84] width 5 height 5
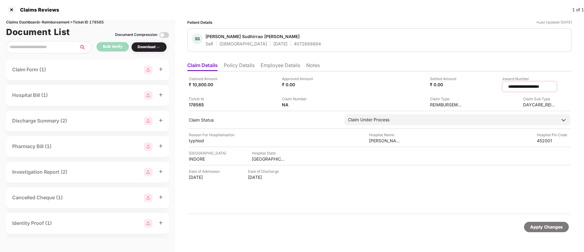
click at [529, 87] on input "**********" at bounding box center [530, 86] width 44 height 6
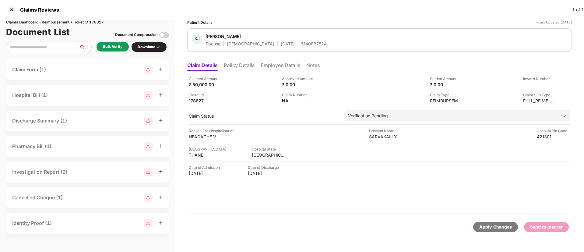
click at [113, 46] on div "Bulk Verify" at bounding box center [112, 47] width 19 height 6
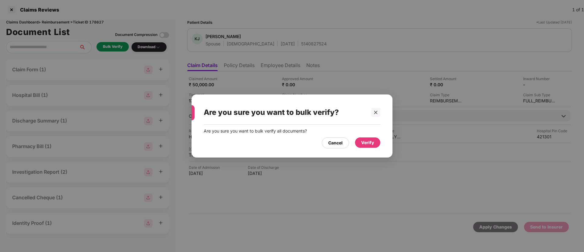
click at [366, 142] on div "Verify" at bounding box center [367, 142] width 13 height 7
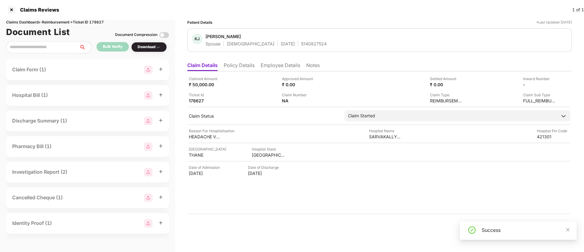
click at [153, 48] on div "Download" at bounding box center [149, 47] width 23 height 6
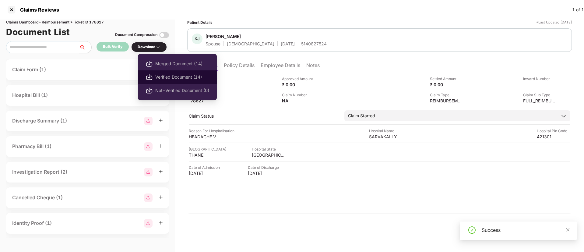
click at [164, 76] on span "Verified Document (14)" at bounding box center [182, 77] width 54 height 7
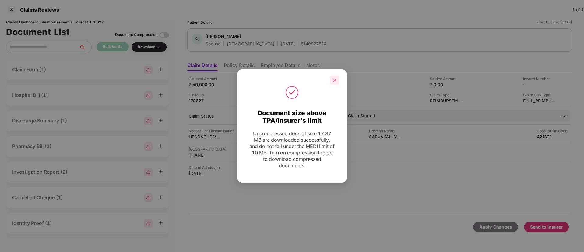
click at [337, 80] on icon "close" at bounding box center [335, 80] width 4 height 4
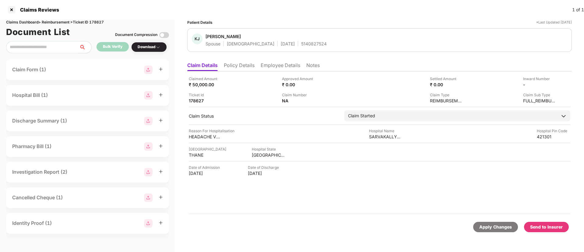
click at [546, 226] on div "Send to Insurer" at bounding box center [546, 227] width 33 height 7
click at [247, 68] on li "Policy Details" at bounding box center [239, 66] width 31 height 9
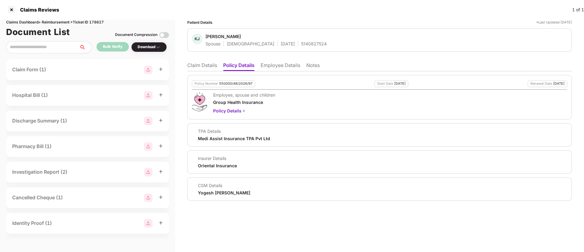
click at [270, 68] on li "Employee Details" at bounding box center [281, 66] width 40 height 9
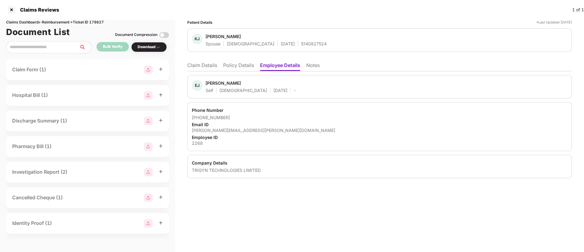
click at [197, 66] on li "Claim Details" at bounding box center [202, 66] width 30 height 9
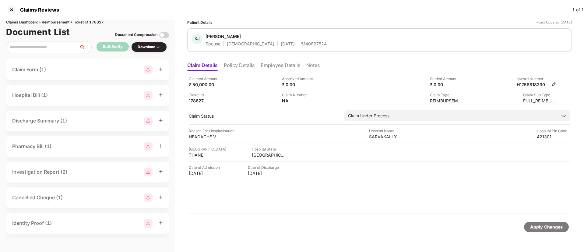
click at [552, 83] on img at bounding box center [554, 84] width 5 height 5
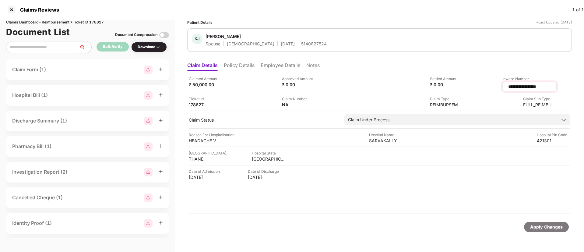
click at [522, 88] on input "**********" at bounding box center [530, 86] width 44 height 6
drag, startPoint x: 522, startPoint y: 88, endPoint x: 422, endPoint y: 1, distance: 132.8
click at [522, 117] on div "**********" at bounding box center [379, 142] width 385 height 143
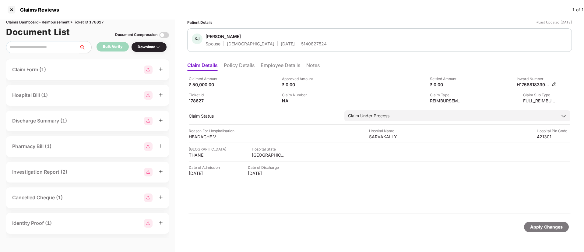
click at [554, 83] on img at bounding box center [554, 84] width 5 height 5
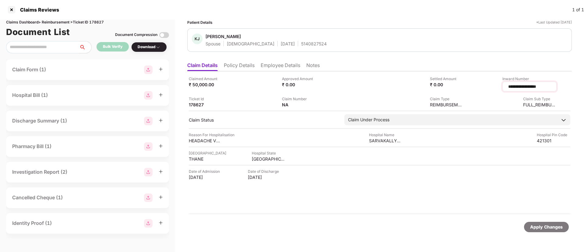
click at [523, 85] on input "**********" at bounding box center [530, 86] width 44 height 6
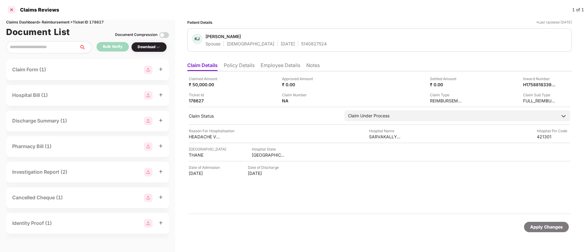
click at [12, 11] on div at bounding box center [12, 10] width 10 height 10
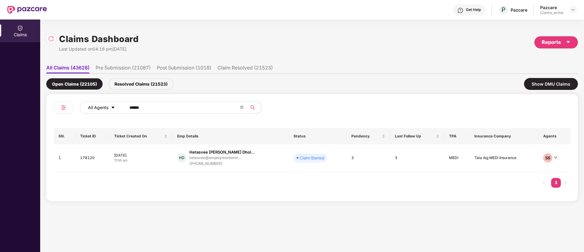
drag, startPoint x: 138, startPoint y: 108, endPoint x: 116, endPoint y: 106, distance: 22.6
click at [116, 106] on div "All Agents ******" at bounding box center [235, 107] width 310 height 12
paste input "text"
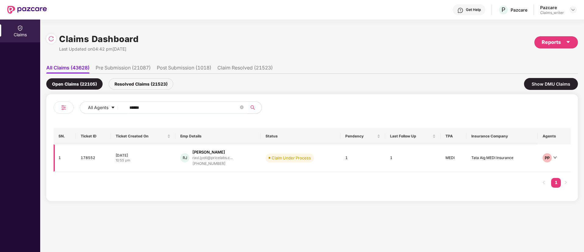
type input "******"
click at [90, 156] on td "178552" at bounding box center [93, 157] width 35 height 27
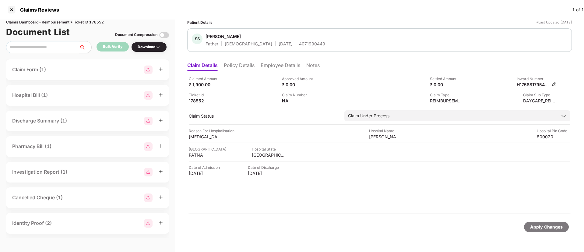
click at [554, 83] on img at bounding box center [554, 84] width 5 height 5
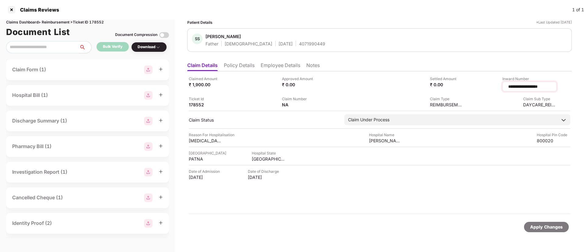
click at [521, 87] on input "**********" at bounding box center [530, 86] width 44 height 6
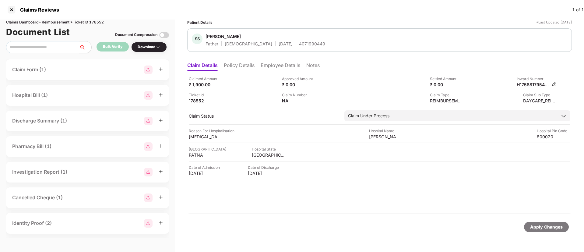
click at [556, 84] on img at bounding box center [554, 84] width 5 height 5
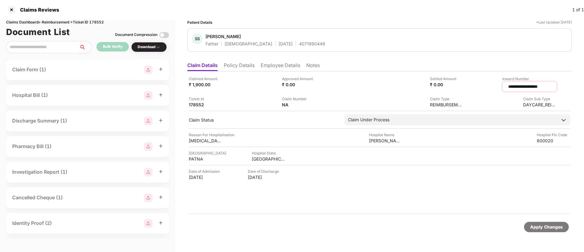
click at [519, 86] on input "**********" at bounding box center [530, 86] width 44 height 6
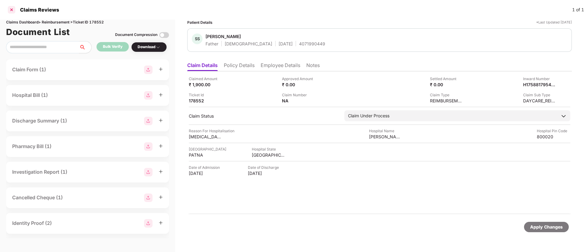
click at [12, 9] on div at bounding box center [12, 10] width 10 height 10
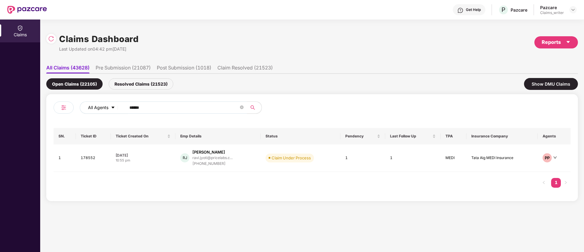
drag, startPoint x: 152, startPoint y: 104, endPoint x: 111, endPoint y: 104, distance: 40.8
click at [111, 104] on div "All Agents ******" at bounding box center [235, 107] width 310 height 12
paste input "text"
type input "******"
click at [81, 159] on td "178554" at bounding box center [93, 157] width 35 height 27
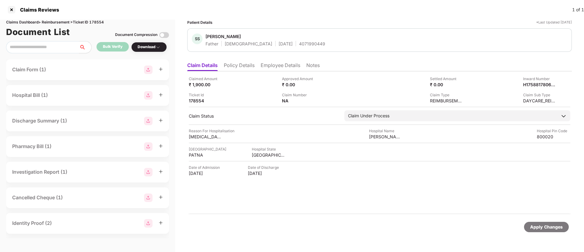
click at [272, 66] on li "Employee Details" at bounding box center [281, 66] width 40 height 9
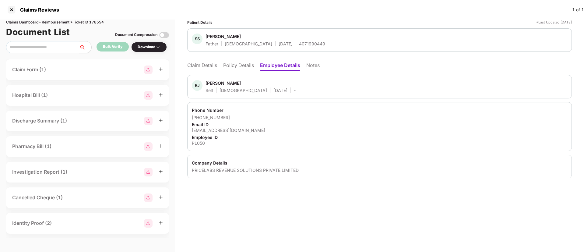
click at [236, 66] on li "Policy Details" at bounding box center [238, 66] width 31 height 9
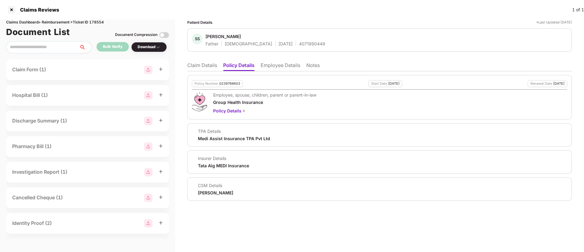
click at [216, 66] on li "Claim Details" at bounding box center [202, 66] width 30 height 9
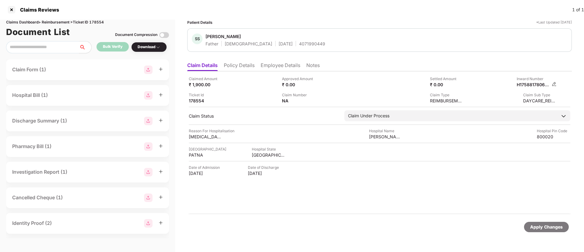
click at [553, 83] on img at bounding box center [554, 84] width 5 height 5
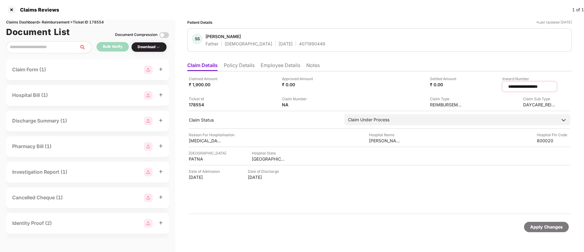
click at [517, 86] on input "**********" at bounding box center [530, 86] width 44 height 6
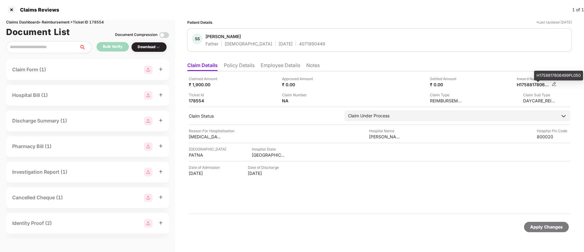
click at [536, 84] on div "H1758817806499PL050" at bounding box center [534, 85] width 34 height 6
click at [555, 85] on img at bounding box center [554, 84] width 5 height 5
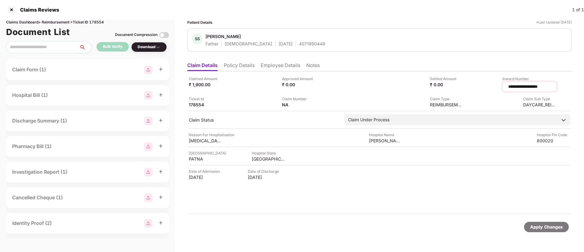
click at [529, 87] on input "**********" at bounding box center [530, 86] width 44 height 6
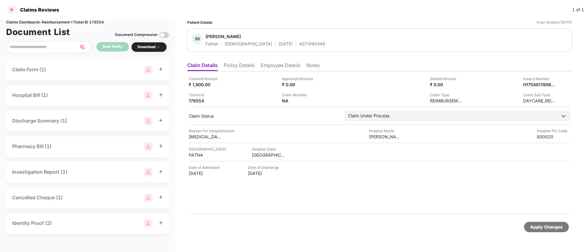
click at [13, 14] on div "Claims Reviews 1 of 1" at bounding box center [292, 9] width 584 height 19
click at [14, 10] on div at bounding box center [12, 10] width 10 height 10
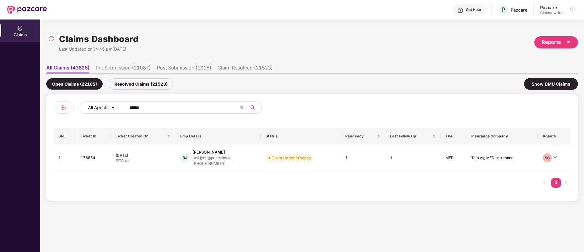
drag, startPoint x: 157, startPoint y: 107, endPoint x: 93, endPoint y: 108, distance: 64.6
click at [93, 108] on div "All Agents ******" at bounding box center [235, 107] width 310 height 12
paste input "text"
type input "******"
click at [89, 157] on td "178549" at bounding box center [93, 157] width 35 height 27
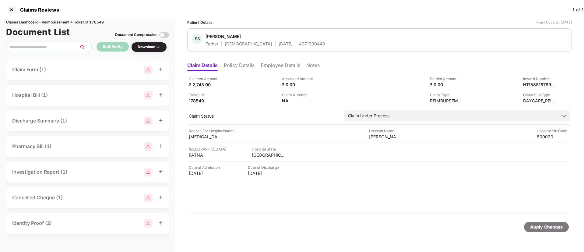
click at [242, 67] on li "Policy Details" at bounding box center [239, 66] width 31 height 9
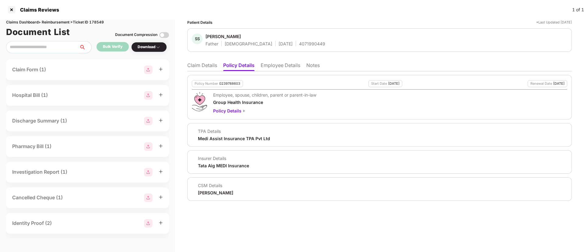
click at [267, 67] on li "Employee Details" at bounding box center [281, 66] width 40 height 9
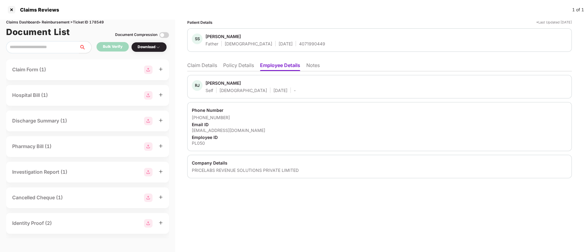
click at [201, 67] on li "Claim Details" at bounding box center [202, 66] width 30 height 9
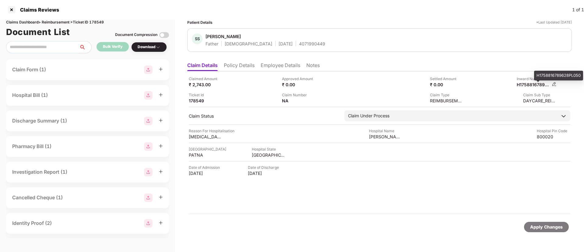
click at [551, 84] on div "H1758816789628PL050" at bounding box center [537, 85] width 40 height 6
click at [552, 84] on img at bounding box center [554, 84] width 5 height 5
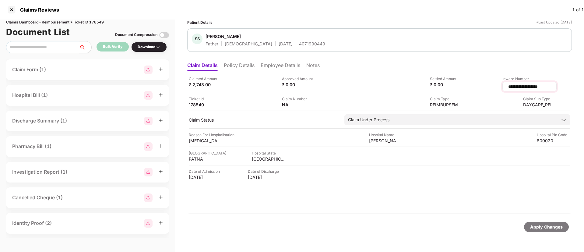
click at [523, 87] on input "**********" at bounding box center [530, 86] width 44 height 6
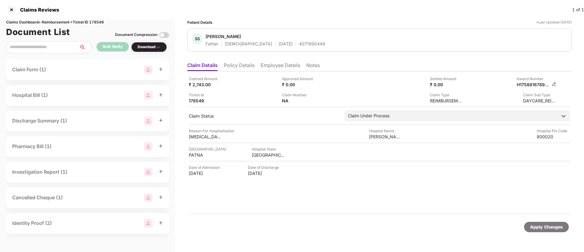
click at [555, 83] on img at bounding box center [554, 84] width 5 height 5
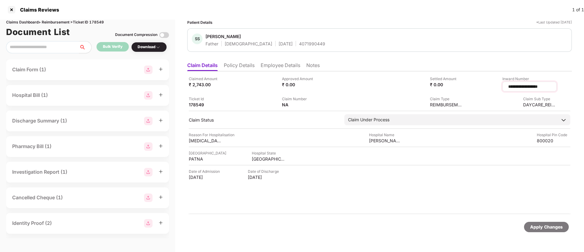
click at [525, 87] on input "**********" at bounding box center [530, 86] width 44 height 6
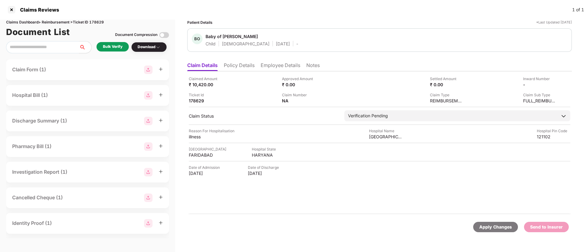
click at [271, 64] on li "Employee Details" at bounding box center [281, 66] width 40 height 9
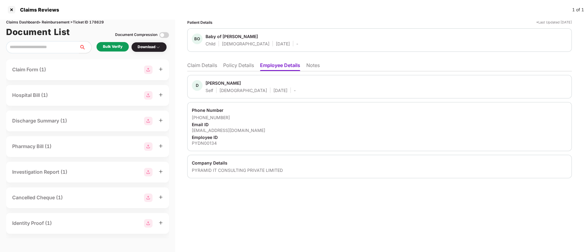
click at [205, 65] on li "Claim Details" at bounding box center [202, 66] width 30 height 9
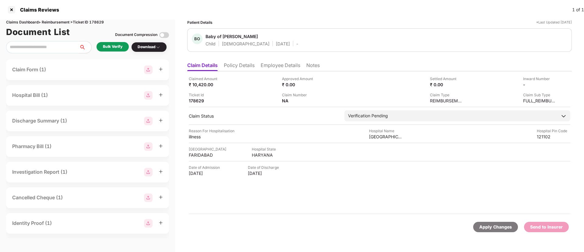
click at [264, 66] on li "Employee Details" at bounding box center [281, 66] width 40 height 9
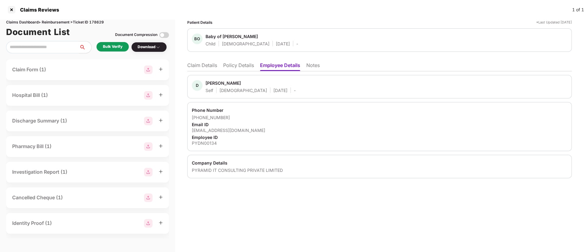
click at [246, 69] on li "Policy Details" at bounding box center [238, 66] width 31 height 9
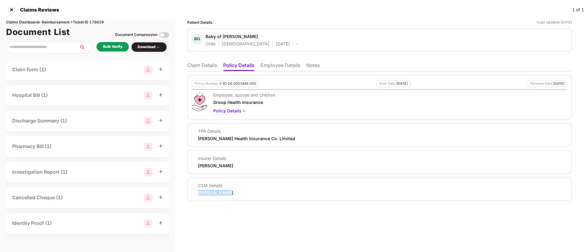
drag, startPoint x: 193, startPoint y: 193, endPoint x: 241, endPoint y: 193, distance: 47.2
click at [241, 193] on div "CSM Details [PERSON_NAME]" at bounding box center [380, 188] width 376 height 13
copy div "[PERSON_NAME]"
drag, startPoint x: 206, startPoint y: 36, endPoint x: 260, endPoint y: 36, distance: 54.5
click at [260, 36] on span "Baby of [PERSON_NAME]" at bounding box center [252, 37] width 93 height 7
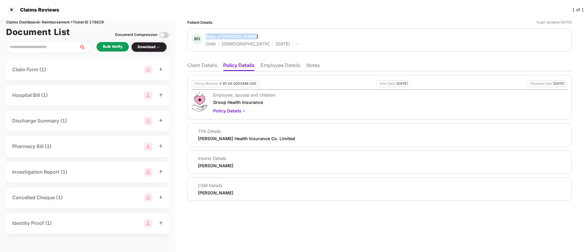
copy div "Baby of [PERSON_NAME]"
click at [285, 66] on li "Employee Details" at bounding box center [281, 66] width 40 height 9
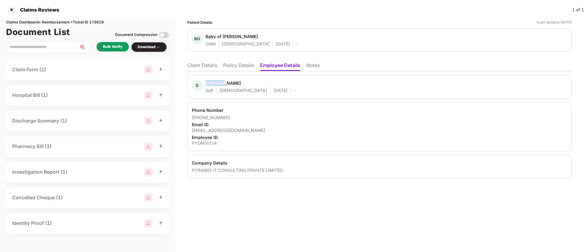
drag, startPoint x: 207, startPoint y: 82, endPoint x: 233, endPoint y: 82, distance: 26.2
click at [233, 82] on span "[PERSON_NAME]" at bounding box center [251, 83] width 90 height 7
copy div "[PERSON_NAME]"
drag, startPoint x: 193, startPoint y: 116, endPoint x: 236, endPoint y: 114, distance: 43.3
click at [236, 114] on div "Phone Number [PHONE_NUMBER] Email ID [EMAIL_ADDRESS][DOMAIN_NAME] Employee ID P…" at bounding box center [379, 126] width 385 height 49
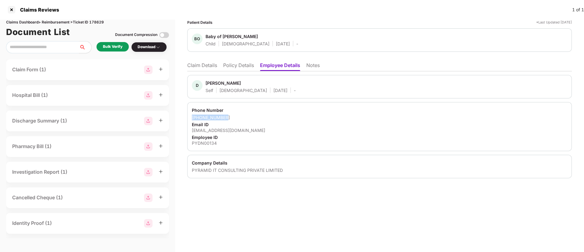
copy div "[PHONE_NUMBER]"
drag, startPoint x: 190, startPoint y: 131, endPoint x: 266, endPoint y: 130, distance: 75.9
click at [266, 130] on div "Phone Number [PHONE_NUMBER] Email ID [EMAIL_ADDRESS][DOMAIN_NAME] Employee ID P…" at bounding box center [379, 126] width 385 height 49
copy div "[EMAIL_ADDRESS][DOMAIN_NAME]"
drag, startPoint x: 215, startPoint y: 145, endPoint x: 227, endPoint y: 145, distance: 11.6
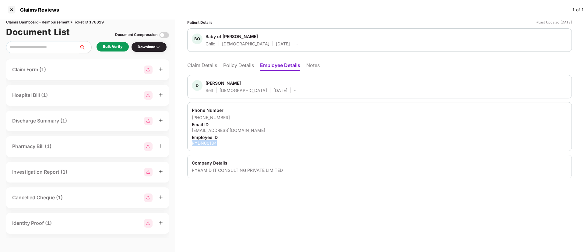
click at [227, 145] on div "Phone Number [PHONE_NUMBER] Email ID [EMAIL_ADDRESS][DOMAIN_NAME] Employee ID P…" at bounding box center [379, 126] width 385 height 49
copy div "PYDN00134"
drag, startPoint x: 193, startPoint y: 171, endPoint x: 283, endPoint y: 168, distance: 89.6
click at [283, 168] on div "Company Details PYRAMID IT CONSULTING PRIVATE LIMITED" at bounding box center [379, 166] width 385 height 23
copy div "PYRAMID IT CONSULTING PRIVATE LIMITED"
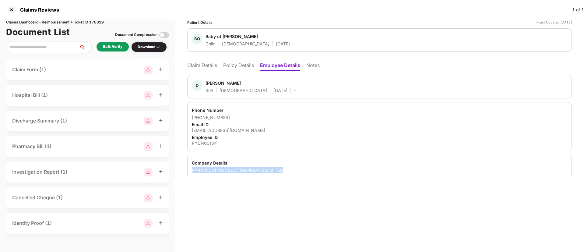
copy div "PYRAMID IT CONSULTING PRIVATE LIMITED"
click at [297, 114] on div "Phone Number [PHONE_NUMBER] Email ID [EMAIL_ADDRESS][DOMAIN_NAME] Employee ID P…" at bounding box center [379, 126] width 385 height 49
click at [292, 225] on div "Patient Details *Last Updated [DATE] BO Baby of [PERSON_NAME] Child [DEMOGRAPHI…" at bounding box center [379, 135] width 409 height 232
click at [110, 46] on div "Bulk Verify" at bounding box center [112, 47] width 19 height 6
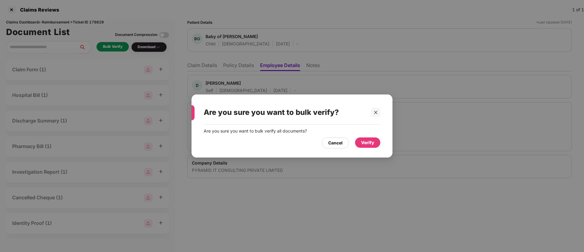
click at [367, 140] on div "Verify" at bounding box center [367, 142] width 13 height 7
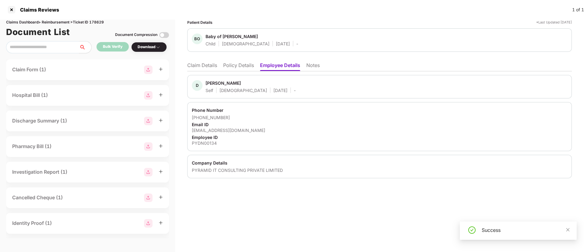
click at [210, 68] on li "Claim Details" at bounding box center [202, 66] width 30 height 9
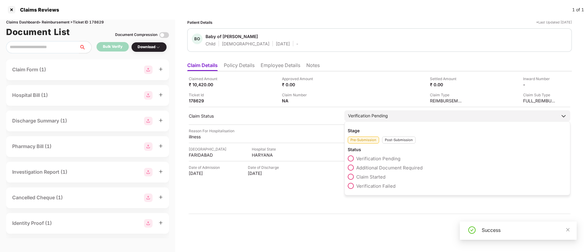
click at [354, 178] on span at bounding box center [351, 177] width 6 height 6
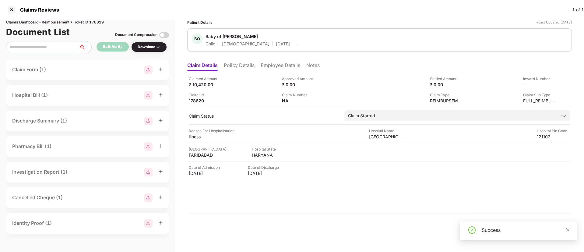
click at [571, 231] on div "Success" at bounding box center [518, 230] width 117 height 18
click at [566, 230] on icon "close" at bounding box center [568, 230] width 4 height 4
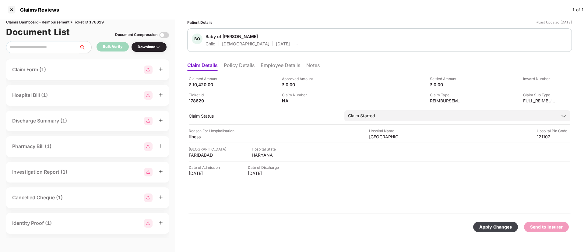
click at [496, 230] on div "Apply Changes" at bounding box center [496, 227] width 33 height 7
click at [566, 221] on icon "close" at bounding box center [568, 222] width 4 height 4
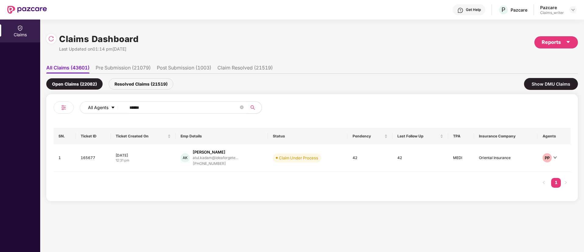
drag, startPoint x: 157, startPoint y: 111, endPoint x: 122, endPoint y: 108, distance: 35.8
click at [122, 108] on div "All Agents ******" at bounding box center [235, 107] width 310 height 12
paste input "text"
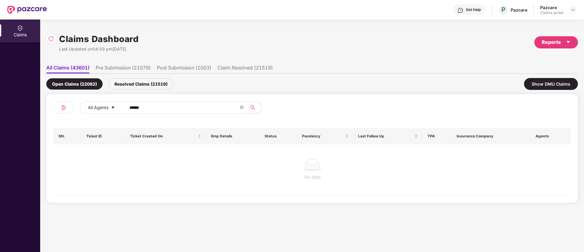
type input "******"
click at [146, 85] on div "Resolved Claims (21519)" at bounding box center [141, 83] width 65 height 11
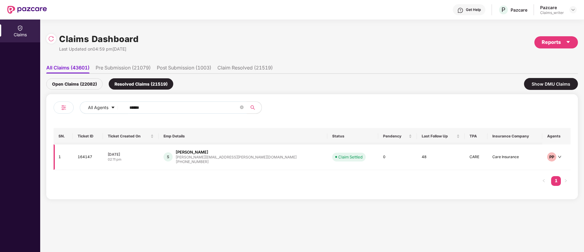
click at [87, 158] on td "164147" at bounding box center [88, 157] width 30 height 26
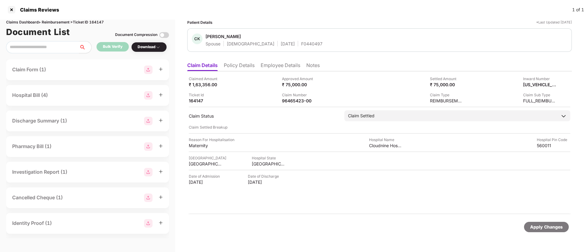
click at [280, 68] on li "Employee Details" at bounding box center [281, 66] width 40 height 9
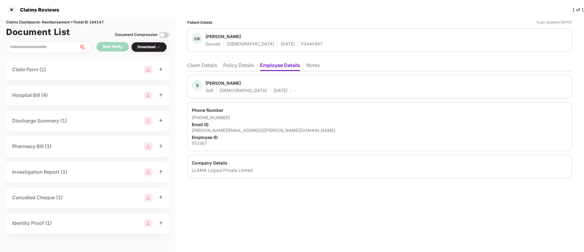
click at [204, 65] on li "Claim Details" at bounding box center [202, 66] width 30 height 9
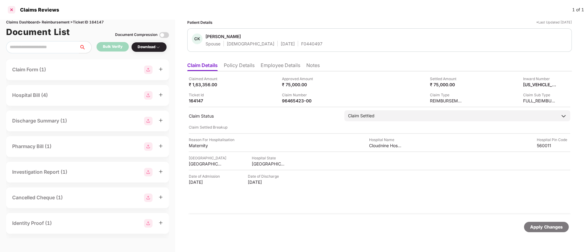
click at [10, 11] on div at bounding box center [12, 10] width 10 height 10
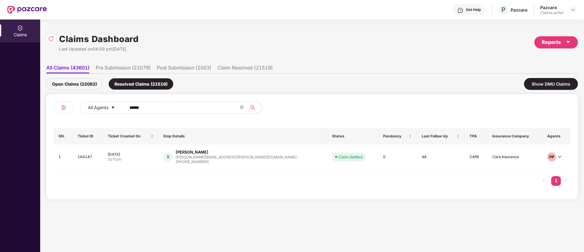
click at [90, 86] on div "Open Claims (22082)" at bounding box center [74, 83] width 56 height 11
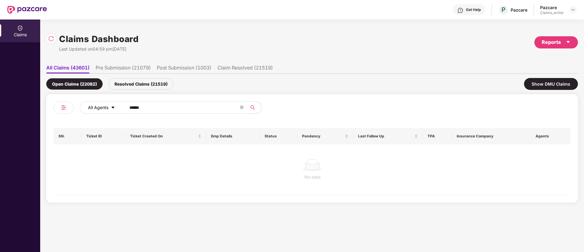
drag, startPoint x: 161, startPoint y: 106, endPoint x: 120, endPoint y: 107, distance: 41.1
click at [120, 107] on div "All Agents ******" at bounding box center [235, 107] width 310 height 12
paste input "text"
type input "******"
click at [133, 81] on div "Resolved Claims (21519)" at bounding box center [141, 83] width 65 height 11
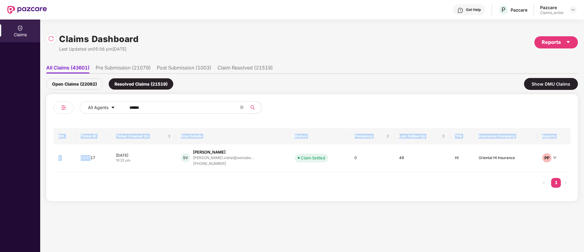
drag, startPoint x: 92, startPoint y: 157, endPoint x: 286, endPoint y: 180, distance: 195.2
click at [286, 180] on div "SN. Ticket ID Ticket Created On Emp Details Status Pendency Last Follow Up TPA …" at bounding box center [312, 161] width 517 height 66
click at [256, 179] on div "SN. Ticket ID Ticket Created On Emp Details Status Pendency Last Follow Up TPA …" at bounding box center [312, 161] width 517 height 66
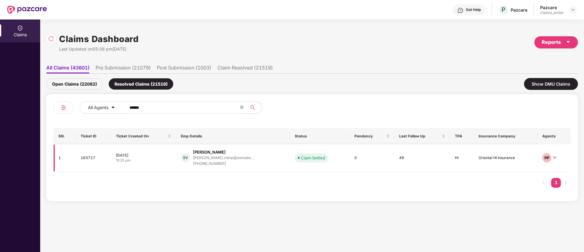
click at [91, 159] on td "163717" at bounding box center [93, 157] width 35 height 27
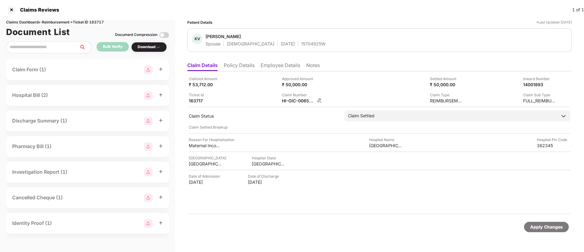
click at [319, 100] on img at bounding box center [319, 100] width 5 height 5
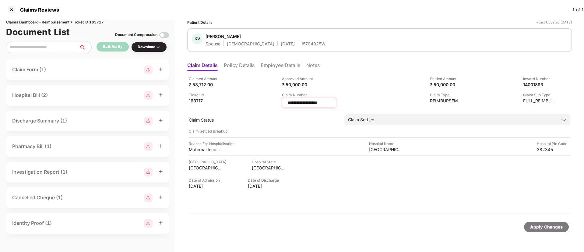
drag, startPoint x: 327, startPoint y: 104, endPoint x: 287, endPoint y: 106, distance: 40.3
click at [287, 106] on div "**********" at bounding box center [309, 103] width 54 height 10
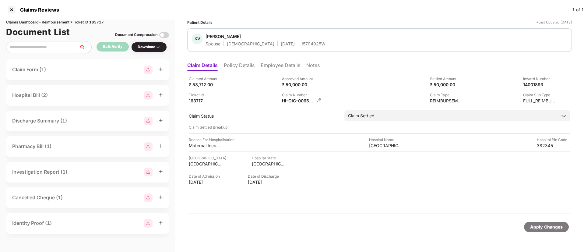
click at [321, 100] on img at bounding box center [319, 100] width 5 height 5
click at [271, 67] on li "Employee Details" at bounding box center [281, 66] width 40 height 9
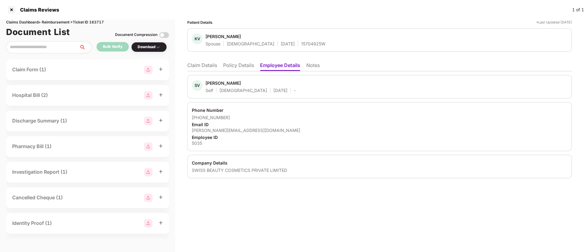
click at [198, 66] on li "Claim Details" at bounding box center [202, 66] width 30 height 9
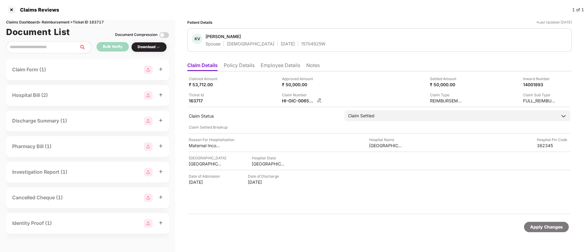
click at [318, 100] on img at bounding box center [319, 100] width 5 height 5
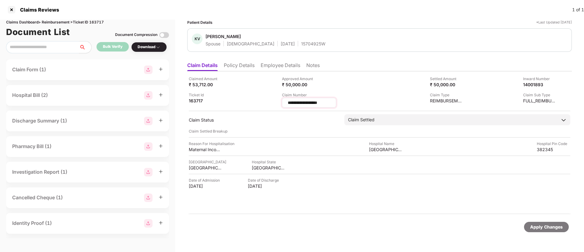
drag, startPoint x: 335, startPoint y: 102, endPoint x: 286, endPoint y: 100, distance: 49.1
click at [286, 100] on div "**********" at bounding box center [309, 103] width 54 height 10
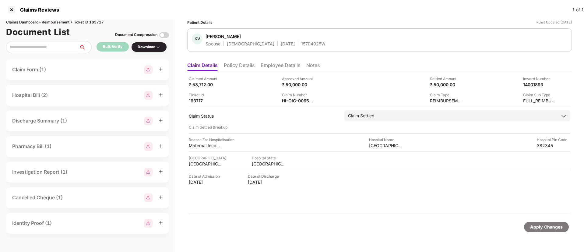
click at [266, 65] on li "Employee Details" at bounding box center [281, 66] width 40 height 9
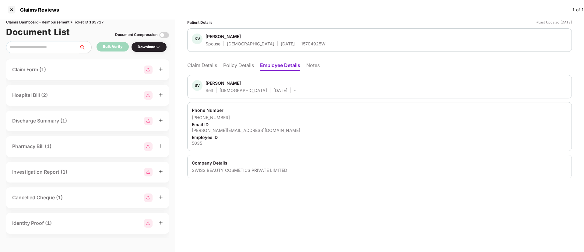
click at [213, 68] on li "Claim Details" at bounding box center [202, 66] width 30 height 9
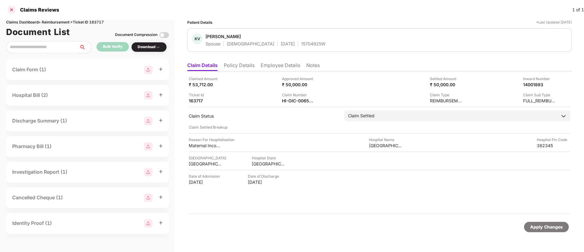
click at [12, 10] on div at bounding box center [12, 10] width 10 height 10
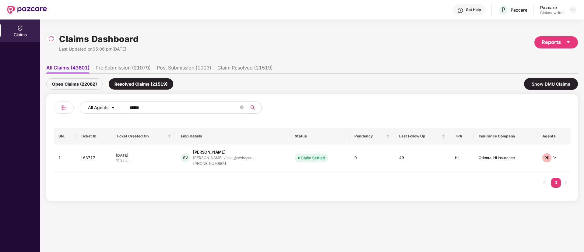
drag, startPoint x: 173, startPoint y: 105, endPoint x: 116, endPoint y: 105, distance: 57.0
click at [116, 105] on div "All Agents ******" at bounding box center [235, 107] width 310 height 12
paste input "text"
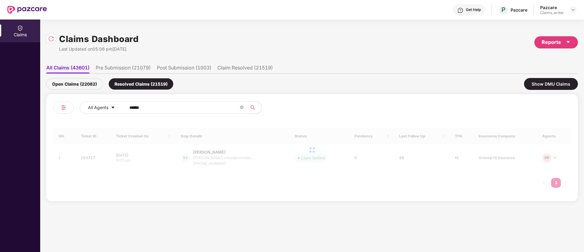
type input "******"
click at [88, 78] on div "Open Claims (22082)" at bounding box center [74, 83] width 56 height 11
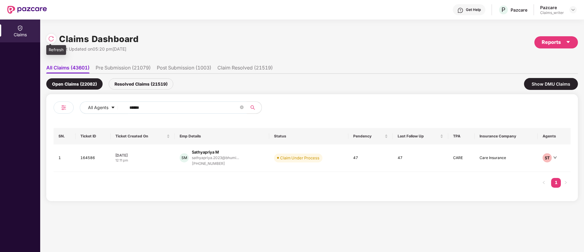
click at [52, 40] on img at bounding box center [51, 39] width 6 height 6
click at [91, 156] on td "164586" at bounding box center [93, 157] width 35 height 27
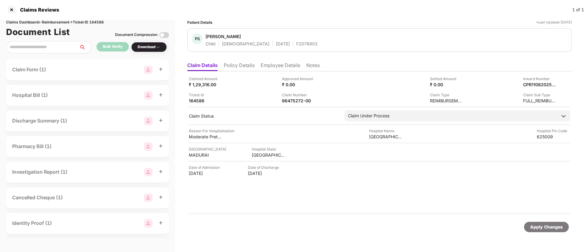
click at [246, 64] on li "Policy Details" at bounding box center [239, 66] width 31 height 9
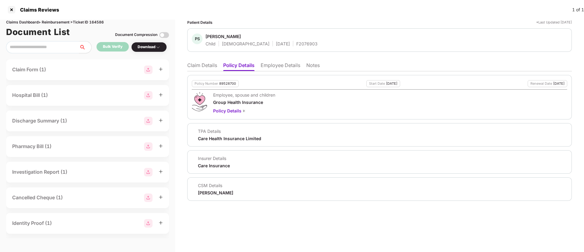
click at [226, 85] on div "89528700" at bounding box center [227, 84] width 17 height 4
copy div "89528700"
click at [11, 12] on div at bounding box center [12, 10] width 10 height 10
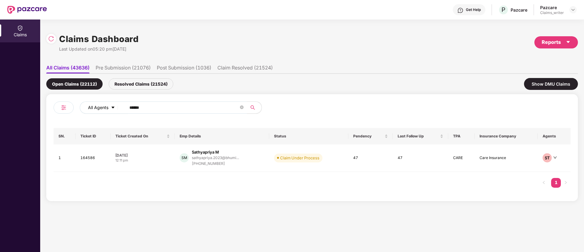
drag, startPoint x: 144, startPoint y: 108, endPoint x: 106, endPoint y: 102, distance: 38.2
click at [106, 102] on div "All Agents ******" at bounding box center [235, 107] width 310 height 12
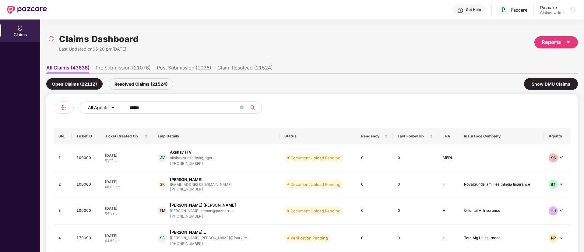
paste input "text"
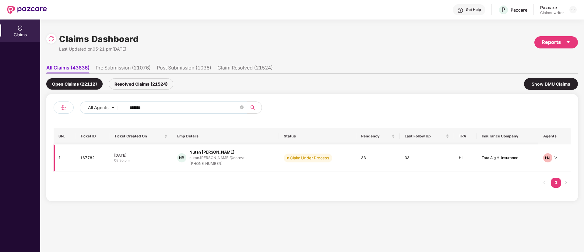
type input "******"
click at [97, 158] on td "167782" at bounding box center [92, 157] width 34 height 27
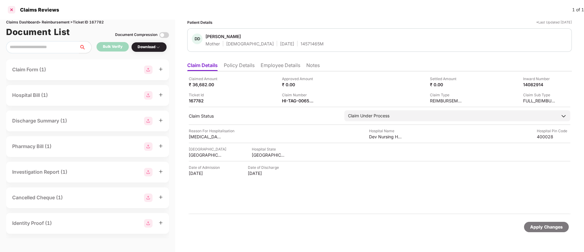
click at [12, 10] on div at bounding box center [12, 10] width 10 height 10
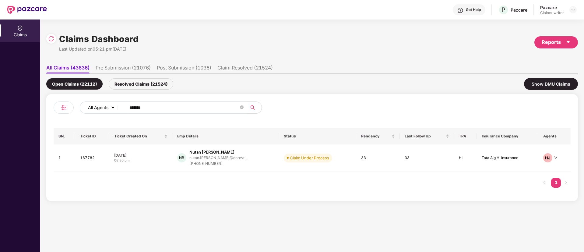
drag, startPoint x: 149, startPoint y: 108, endPoint x: 107, endPoint y: 106, distance: 42.4
click at [107, 106] on div "All Agents ******" at bounding box center [235, 107] width 310 height 12
click at [90, 160] on td "167782" at bounding box center [92, 157] width 34 height 27
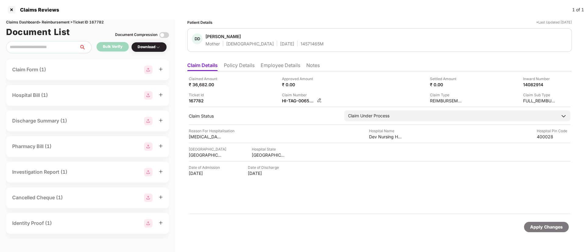
click at [319, 101] on img at bounding box center [319, 100] width 5 height 5
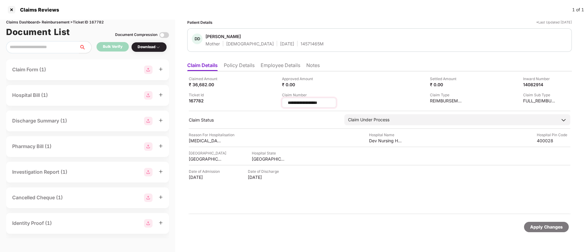
drag, startPoint x: 326, startPoint y: 103, endPoint x: 289, endPoint y: 105, distance: 37.2
click at [289, 105] on input "**********" at bounding box center [309, 103] width 44 height 6
click at [318, 104] on input "**********" at bounding box center [309, 103] width 44 height 6
drag, startPoint x: 327, startPoint y: 103, endPoint x: 285, endPoint y: 104, distance: 41.4
click at [285, 104] on div "**********" at bounding box center [309, 103] width 54 height 10
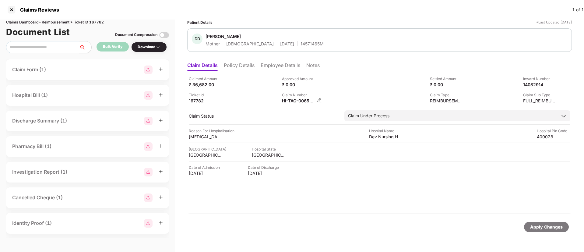
click at [320, 100] on img at bounding box center [319, 100] width 5 height 5
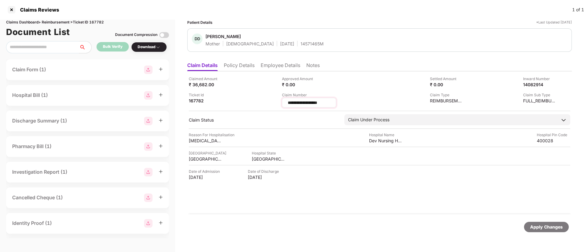
drag, startPoint x: 327, startPoint y: 102, endPoint x: 286, endPoint y: 100, distance: 41.2
click at [286, 100] on div "**********" at bounding box center [309, 103] width 54 height 10
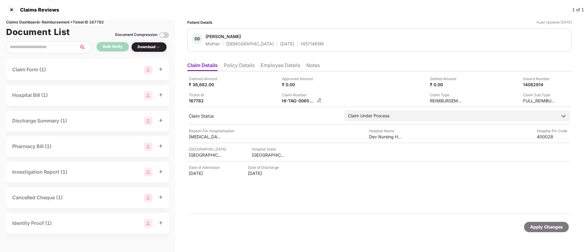
click at [318, 100] on img at bounding box center [319, 100] width 5 height 5
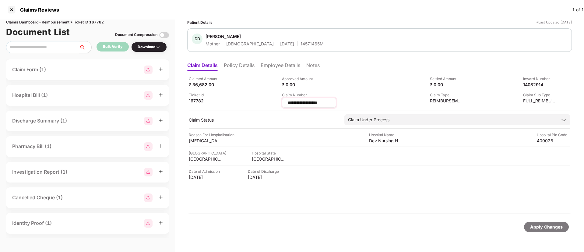
drag, startPoint x: 334, startPoint y: 103, endPoint x: 284, endPoint y: 99, distance: 50.5
click at [284, 99] on div "**********" at bounding box center [309, 103] width 54 height 10
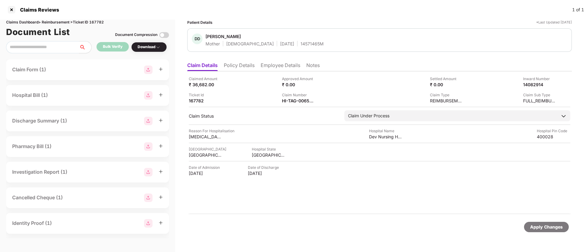
click at [265, 66] on li "Employee Details" at bounding box center [281, 66] width 40 height 9
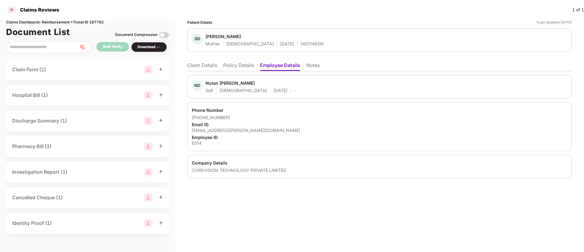
click at [14, 12] on div at bounding box center [12, 10] width 10 height 10
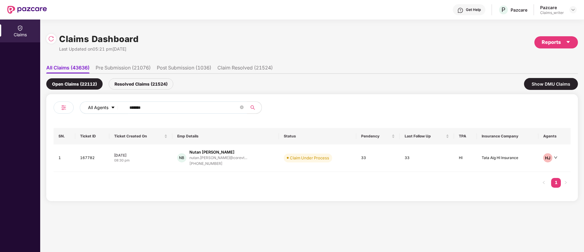
drag, startPoint x: 151, startPoint y: 110, endPoint x: 103, endPoint y: 103, distance: 48.3
click at [103, 103] on div "All Agents ******" at bounding box center [235, 107] width 310 height 12
paste input "text"
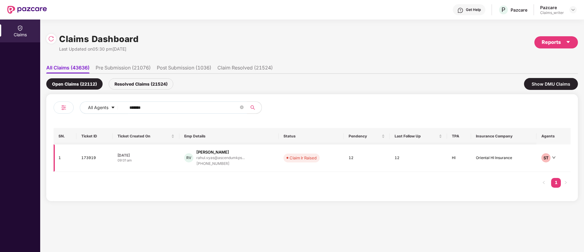
type input "******"
click at [89, 159] on td "173919" at bounding box center [94, 157] width 36 height 27
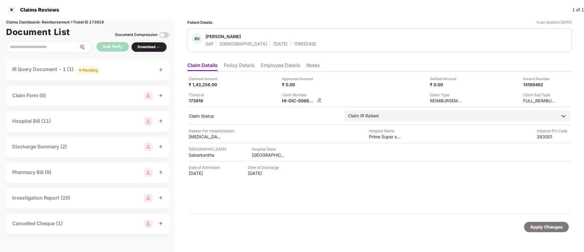
click at [321, 99] on img at bounding box center [319, 100] width 5 height 5
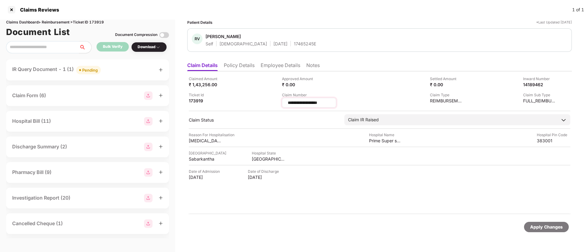
drag, startPoint x: 288, startPoint y: 102, endPoint x: 328, endPoint y: 105, distance: 40.3
click at [328, 105] on input "**********" at bounding box center [309, 103] width 44 height 6
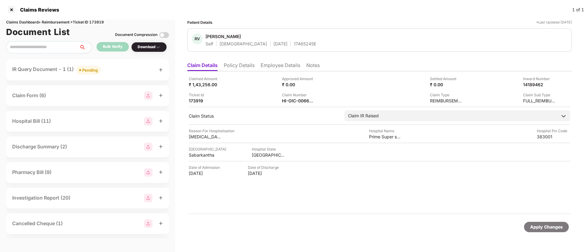
click at [93, 72] on div "Pending" at bounding box center [90, 70] width 16 height 6
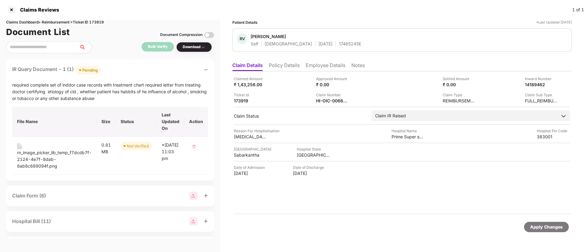
click at [284, 65] on li "Policy Details" at bounding box center [284, 66] width 31 height 9
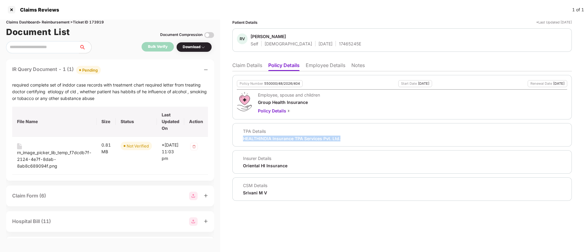
drag, startPoint x: 245, startPoint y: 137, endPoint x: 346, endPoint y: 138, distance: 101.2
click at [346, 138] on div "TPA Details HEALTHINDIA Insurance TPA Services Pvt. Ltd." at bounding box center [402, 134] width 331 height 13
click at [37, 154] on div "rn_image_picker_lib_temp_f7dcdb7f-2124-4e7f-8dab-8ab8c689094f.png" at bounding box center [54, 159] width 75 height 20
click at [243, 66] on li "Claim Details" at bounding box center [247, 66] width 30 height 9
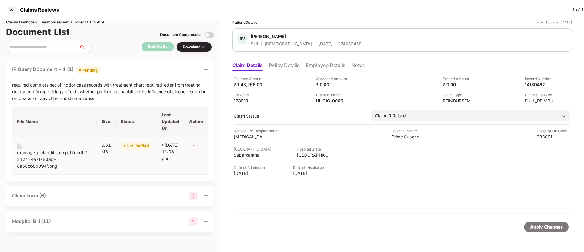
click at [35, 154] on div "rn_image_picker_lib_temp_f7dcdb7f-2124-4e7f-8dab-8ab8c689094f.png" at bounding box center [54, 159] width 75 height 20
click at [286, 67] on li "Policy Details" at bounding box center [284, 66] width 31 height 9
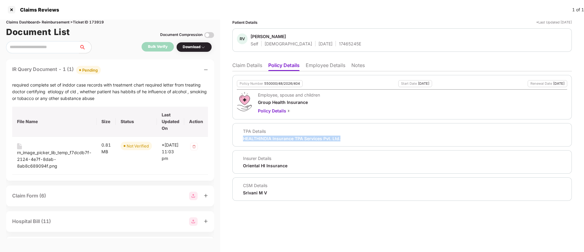
drag, startPoint x: 244, startPoint y: 140, endPoint x: 347, endPoint y: 141, distance: 103.3
click at [347, 141] on div "TPA Details HEALTHINDIA Insurance TPA Services Pvt. Ltd." at bounding box center [402, 134] width 331 height 13
copy div "HEALTHINDIA Insurance TPA Services Pvt. Ltd."
click at [248, 67] on li "Claim Details" at bounding box center [247, 66] width 30 height 9
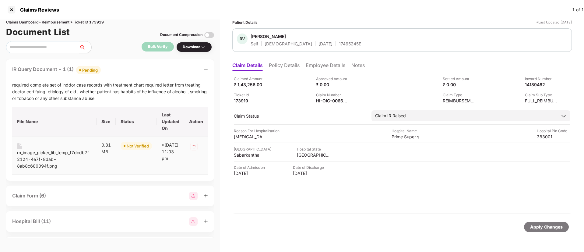
click at [33, 154] on div "rn_image_picker_lib_temp_f7dcdb7f-2124-4e7f-8dab-8ab8c689094f.png" at bounding box center [54, 159] width 75 height 20
click at [13, 9] on div at bounding box center [12, 10] width 10 height 10
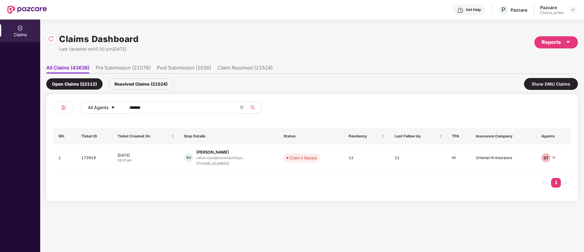
drag, startPoint x: 150, startPoint y: 110, endPoint x: 105, endPoint y: 105, distance: 45.4
click at [105, 105] on div "All Agents ******" at bounding box center [235, 107] width 310 height 12
paste input "text"
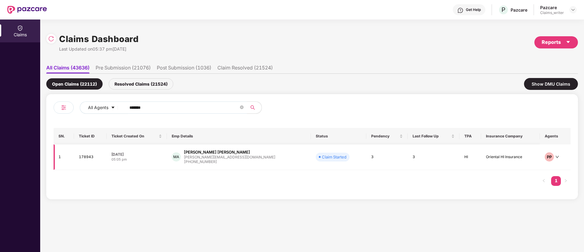
type input "******"
click at [88, 157] on td "178943" at bounding box center [90, 157] width 33 height 26
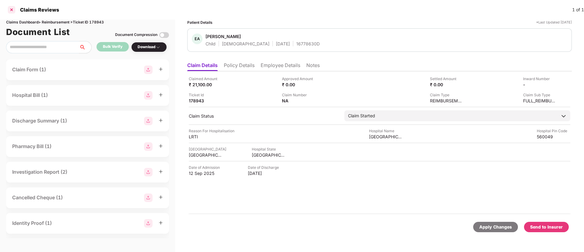
click at [15, 9] on div at bounding box center [12, 10] width 10 height 10
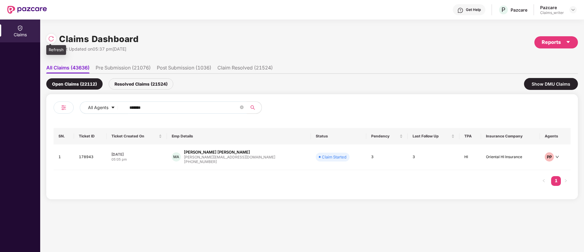
click at [48, 40] on img at bounding box center [51, 39] width 6 height 6
click at [86, 157] on td "178943" at bounding box center [90, 157] width 33 height 26
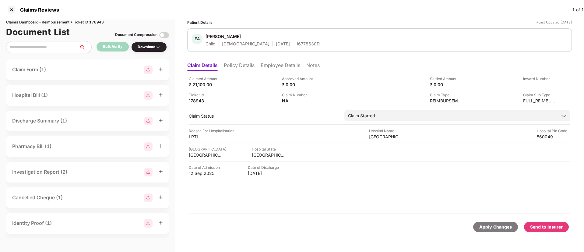
click at [152, 47] on div "Download" at bounding box center [149, 47] width 23 height 6
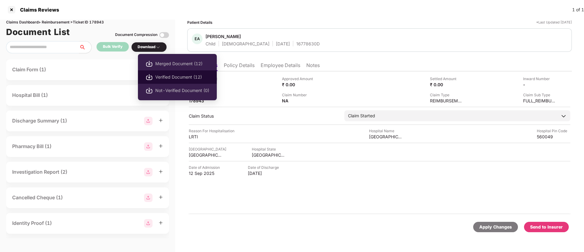
click at [155, 77] on li "Verified Document (12)" at bounding box center [177, 76] width 79 height 13
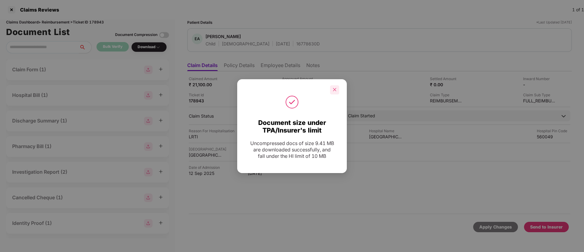
click at [334, 93] on div at bounding box center [334, 89] width 9 height 9
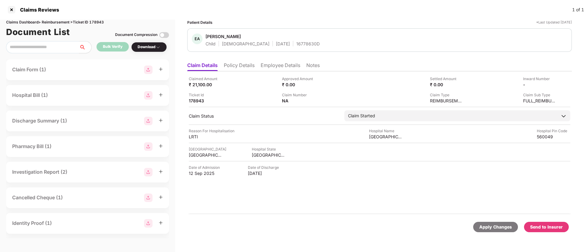
click at [537, 225] on div "Send to Insurer" at bounding box center [546, 227] width 33 height 7
click at [238, 66] on li "Policy Details" at bounding box center [239, 66] width 31 height 9
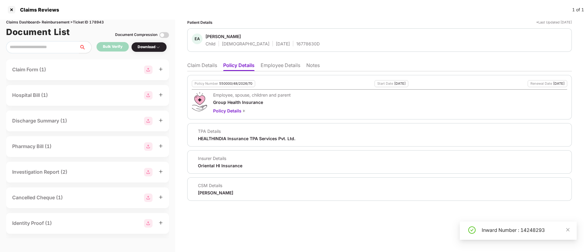
click at [271, 65] on li "Employee Details" at bounding box center [281, 66] width 40 height 9
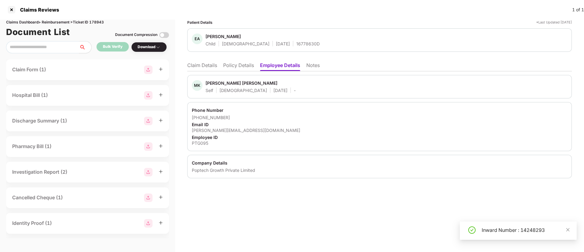
click at [234, 67] on li "Policy Details" at bounding box center [238, 66] width 31 height 9
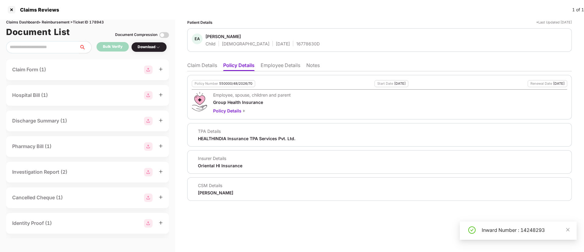
click at [207, 66] on li "Claim Details" at bounding box center [202, 66] width 30 height 9
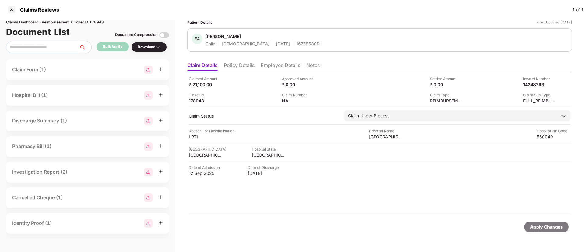
click at [241, 65] on li "Policy Details" at bounding box center [239, 66] width 31 height 9
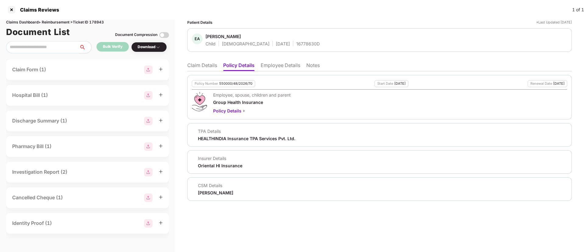
click at [209, 67] on li "Claim Details" at bounding box center [202, 66] width 30 height 9
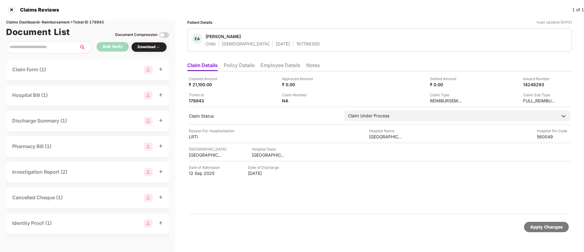
click at [236, 67] on li "Policy Details" at bounding box center [239, 66] width 31 height 9
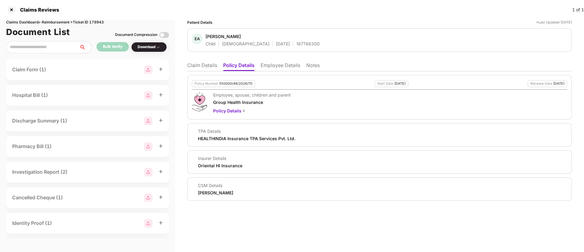
click at [274, 66] on li "Employee Details" at bounding box center [281, 66] width 40 height 9
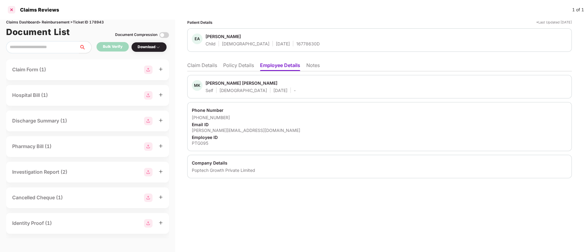
click at [13, 10] on div at bounding box center [12, 10] width 10 height 10
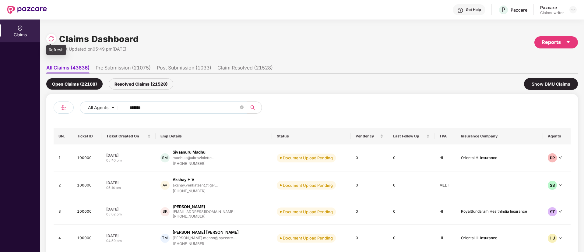
click at [50, 38] on img at bounding box center [51, 39] width 6 height 6
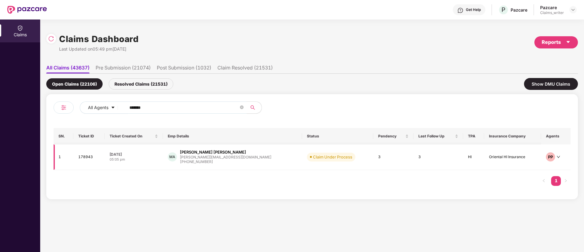
click at [90, 158] on td "178943" at bounding box center [88, 157] width 31 height 26
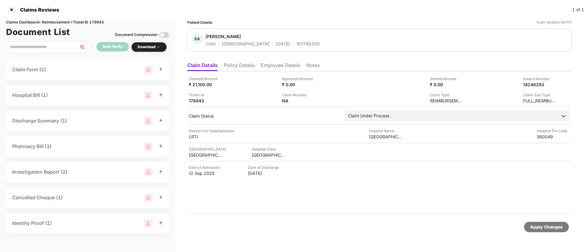
click at [237, 68] on li "Policy Details" at bounding box center [239, 66] width 31 height 9
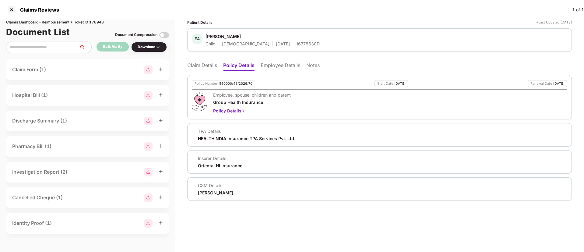
click at [266, 68] on li "Employee Details" at bounding box center [281, 66] width 40 height 9
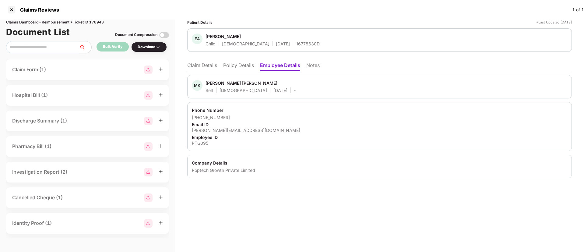
click at [232, 68] on li "Policy Details" at bounding box center [238, 66] width 31 height 9
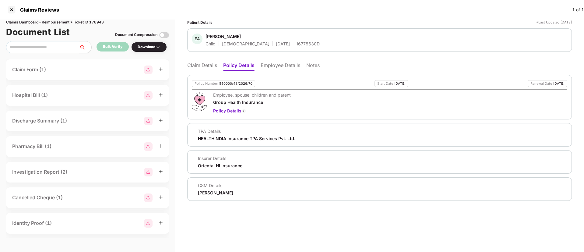
click at [201, 63] on li "Claim Details" at bounding box center [202, 66] width 30 height 9
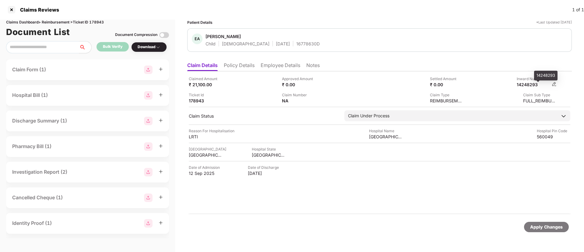
click at [534, 85] on div "14248293" at bounding box center [534, 85] width 34 height 6
copy div "14248293"
click at [240, 64] on li "Policy Details" at bounding box center [239, 66] width 31 height 9
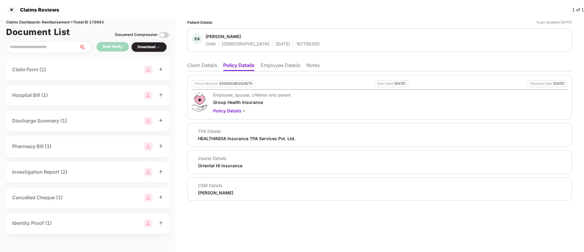
drag, startPoint x: 199, startPoint y: 65, endPoint x: 297, endPoint y: 63, distance: 98.4
click at [199, 65] on li "Claim Details" at bounding box center [202, 66] width 30 height 9
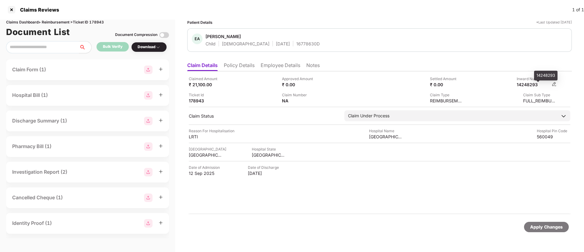
click at [530, 86] on div "14248293" at bounding box center [534, 85] width 34 height 6
copy div "14248293"
click at [14, 9] on div at bounding box center [12, 10] width 10 height 10
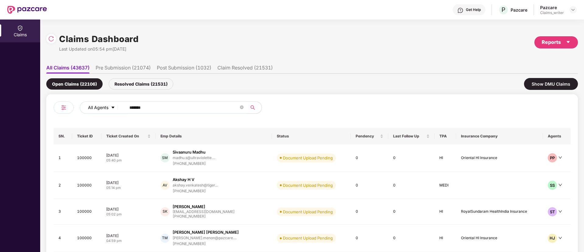
drag, startPoint x: 158, startPoint y: 108, endPoint x: 97, endPoint y: 103, distance: 60.9
click at [97, 103] on div "All Agents ******" at bounding box center [235, 107] width 310 height 12
paste input "text"
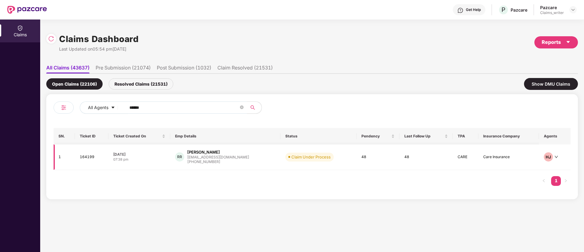
type input "******"
click at [86, 158] on td "164199" at bounding box center [92, 157] width 34 height 26
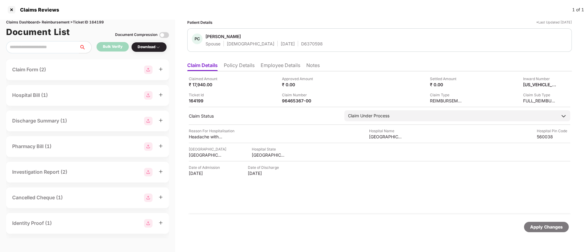
click at [274, 69] on li "Employee Details" at bounding box center [281, 66] width 40 height 9
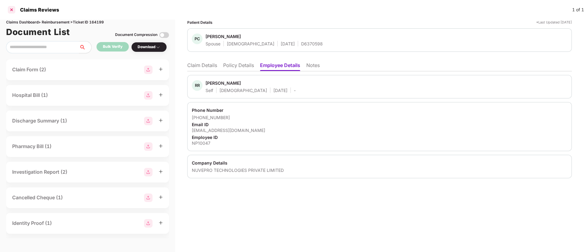
click at [12, 11] on div at bounding box center [12, 10] width 10 height 10
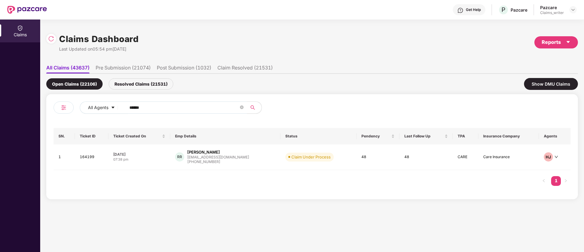
click at [151, 105] on input "******" at bounding box center [183, 107] width 109 height 9
drag, startPoint x: 151, startPoint y: 105, endPoint x: 109, endPoint y: 107, distance: 42.4
click at [109, 107] on div "All Agents ******" at bounding box center [235, 107] width 310 height 12
paste input "text"
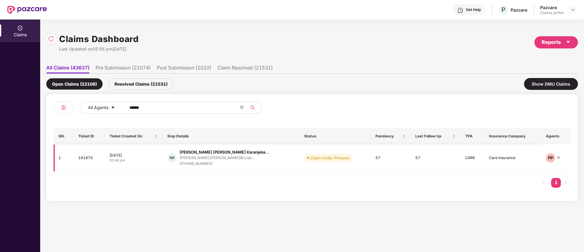
type input "******"
click at [84, 154] on td "161870" at bounding box center [88, 157] width 31 height 27
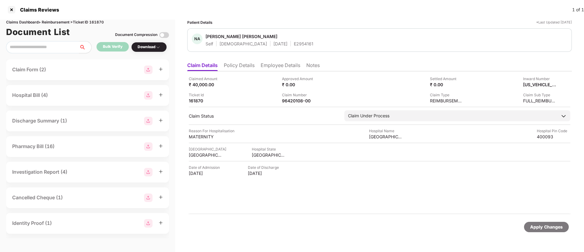
click at [278, 64] on li "Employee Details" at bounding box center [281, 66] width 40 height 9
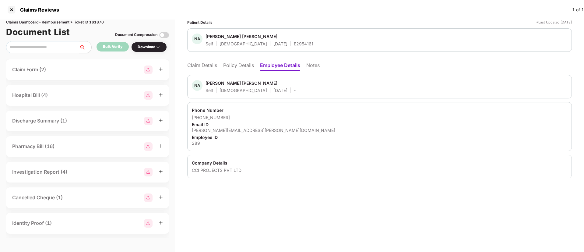
click at [200, 68] on li "Claim Details" at bounding box center [202, 66] width 30 height 9
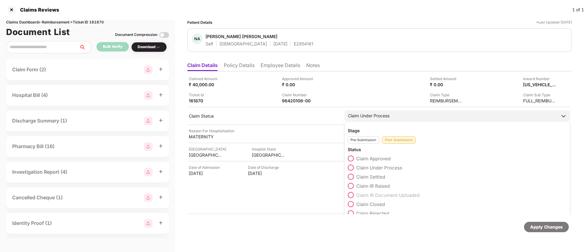
click at [352, 158] on span at bounding box center [351, 158] width 6 height 6
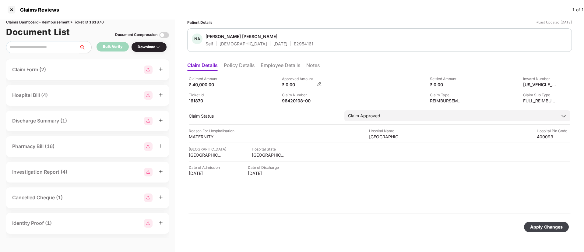
click at [320, 84] on img at bounding box center [319, 84] width 5 height 5
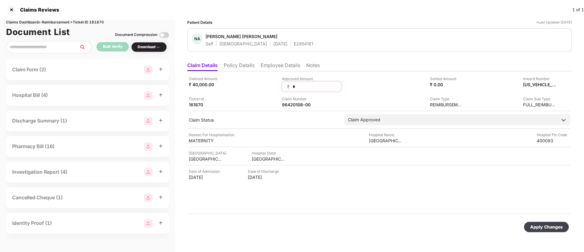
drag, startPoint x: 310, startPoint y: 86, endPoint x: 282, endPoint y: 87, distance: 27.8
click at [282, 87] on div "₹ *" at bounding box center [311, 87] width 59 height 10
type input "*****"
click at [540, 225] on div "Apply Changes" at bounding box center [546, 227] width 33 height 7
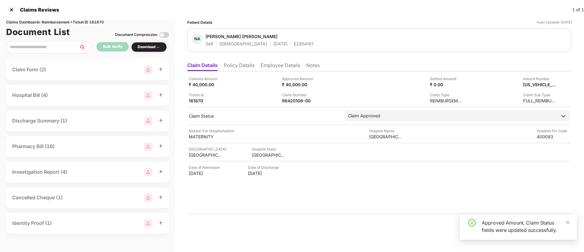
click at [571, 221] on div "Approved Amount, Claim Status fields were updated successfully." at bounding box center [518, 227] width 117 height 26
click at [569, 221] on icon "close" at bounding box center [568, 222] width 3 height 3
click at [11, 9] on div at bounding box center [12, 10] width 10 height 10
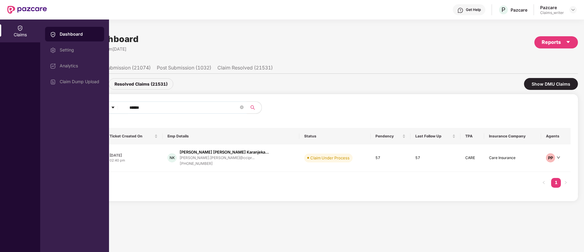
click at [12, 33] on div "Claims" at bounding box center [20, 35] width 40 height 6
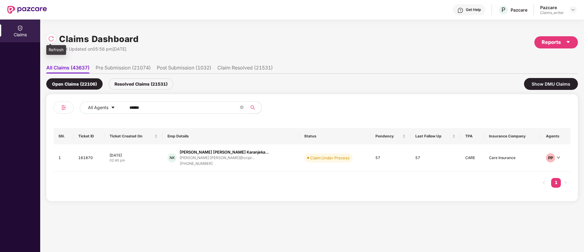
click at [50, 40] on img at bounding box center [51, 39] width 6 height 6
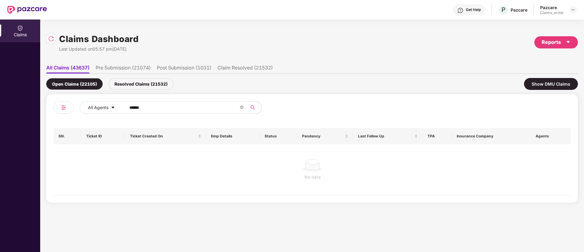
click at [137, 84] on div "Resolved Claims (21532)" at bounding box center [141, 83] width 65 height 11
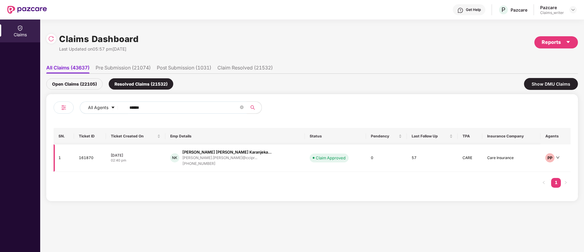
click at [94, 158] on td "161870" at bounding box center [90, 157] width 32 height 27
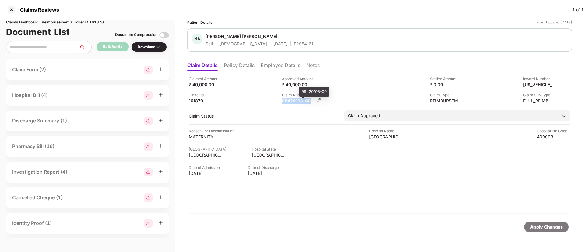
drag, startPoint x: 280, startPoint y: 100, endPoint x: 315, endPoint y: 101, distance: 34.5
click at [315, 101] on div "Claimed Amount ₹ 40,000.00 Approved Amount ₹ 40,000.00 Settled Amount ₹ 0.00 In…" at bounding box center [380, 90] width 382 height 28
copy div "96420108-00"
click at [12, 12] on div at bounding box center [12, 10] width 10 height 10
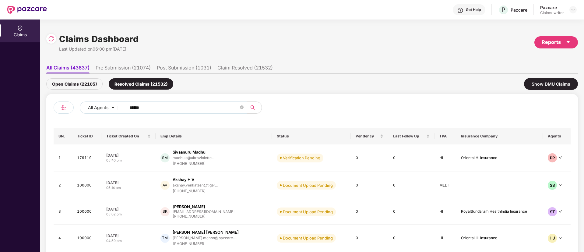
click at [89, 86] on div "Open Claims (22105)" at bounding box center [74, 83] width 56 height 11
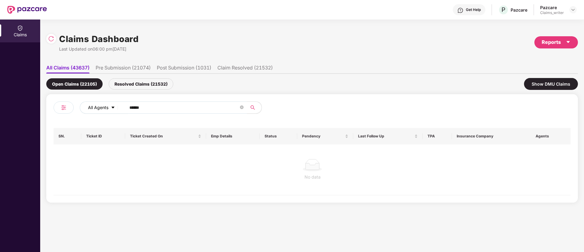
drag, startPoint x: 131, startPoint y: 108, endPoint x: 96, endPoint y: 108, distance: 34.7
click at [96, 108] on div "All Agents ******" at bounding box center [235, 107] width 310 height 12
paste input "text"
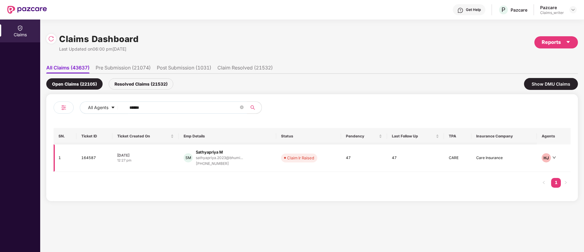
type input "******"
click at [88, 165] on td "164587" at bounding box center [94, 157] width 36 height 27
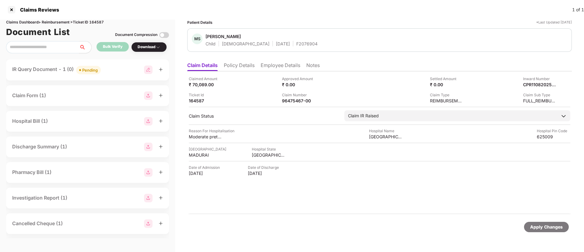
click at [94, 71] on div "Pending" at bounding box center [90, 70] width 16 height 6
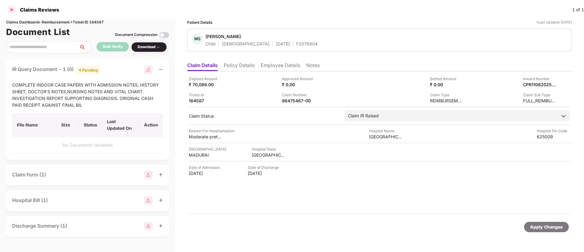
click at [13, 8] on div at bounding box center [12, 10] width 10 height 10
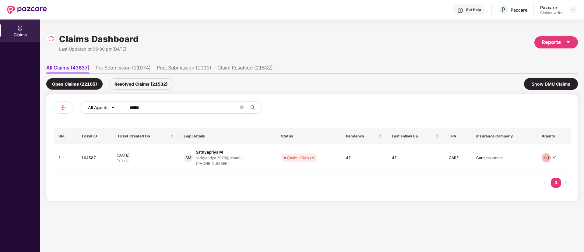
drag, startPoint x: 155, startPoint y: 109, endPoint x: 114, endPoint y: 107, distance: 41.8
click at [114, 107] on div "All Agents ******" at bounding box center [235, 107] width 310 height 12
paste input "text"
type input "******"
click at [84, 159] on td "166204" at bounding box center [93, 157] width 35 height 27
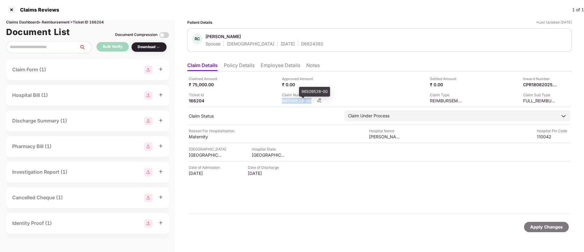
drag, startPoint x: 282, startPoint y: 101, endPoint x: 313, endPoint y: 100, distance: 30.8
click at [313, 100] on div "96509528-00" at bounding box center [299, 101] width 34 height 6
copy div "96509528-00"
click at [11, 9] on div at bounding box center [12, 10] width 10 height 10
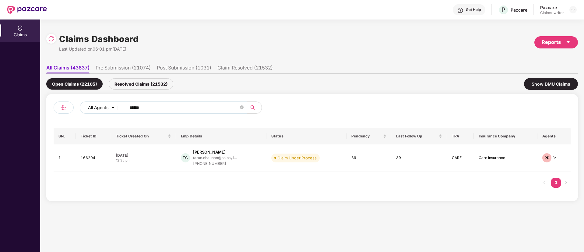
drag, startPoint x: 158, startPoint y: 106, endPoint x: 99, endPoint y: 107, distance: 58.8
click at [99, 107] on div "All Agents ******" at bounding box center [235, 107] width 310 height 12
paste input "text"
type input "******"
click at [91, 156] on td "165515" at bounding box center [92, 157] width 34 height 27
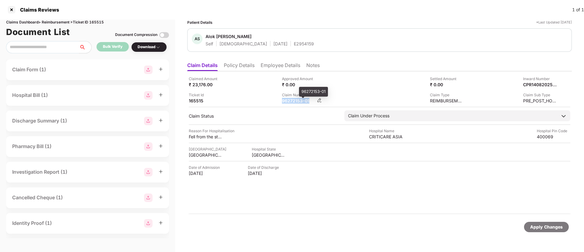
drag, startPoint x: 282, startPoint y: 101, endPoint x: 310, endPoint y: 103, distance: 28.4
click at [310, 103] on div "96272153-01" at bounding box center [299, 101] width 34 height 6
copy div "96272153-01"
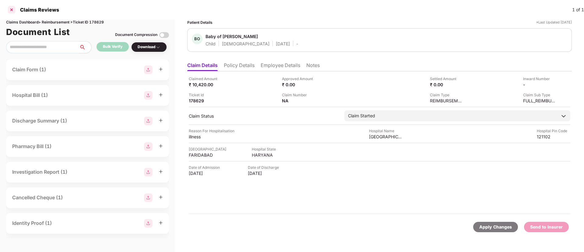
click at [12, 7] on div at bounding box center [12, 10] width 10 height 10
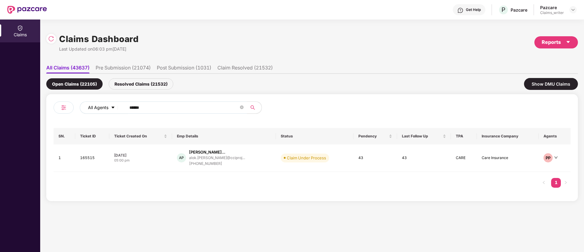
drag, startPoint x: 158, startPoint y: 110, endPoint x: 116, endPoint y: 106, distance: 42.6
click at [116, 106] on div "All Agents ******" at bounding box center [235, 107] width 310 height 12
paste input "text"
type input "******"
click at [88, 157] on td "162042" at bounding box center [92, 157] width 34 height 26
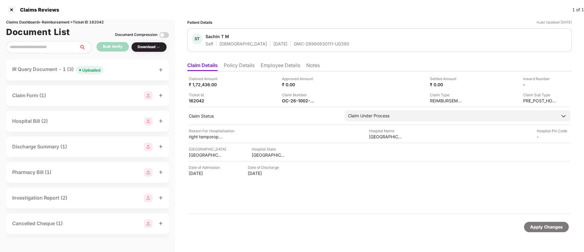
click at [94, 71] on div "Uploaded" at bounding box center [91, 70] width 18 height 6
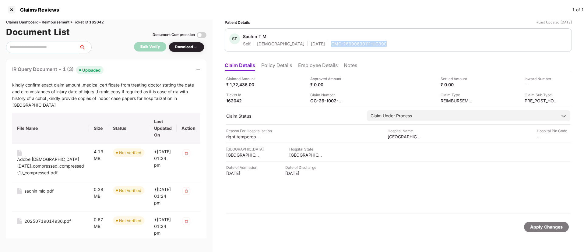
drag, startPoint x: 303, startPoint y: 44, endPoint x: 362, endPoint y: 44, distance: 58.5
click at [362, 44] on div "ST Sachin T M Self Male 31 July 1996 GMC-26990630111-UG390" at bounding box center [398, 40] width 338 height 13
copy div "GMC-26990630111-UG390"
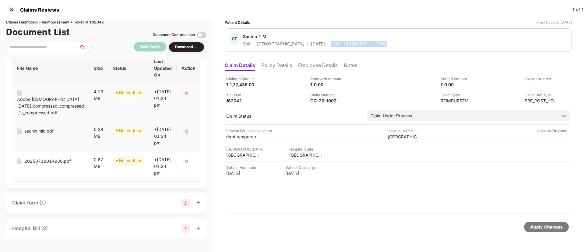
scroll to position [46, 0]
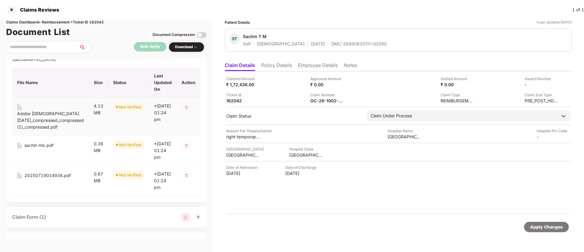
click at [32, 115] on div "Adobe Scan 20 Aug 2025_compressed_compressed (1)_compressed.pdf" at bounding box center [50, 120] width 67 height 20
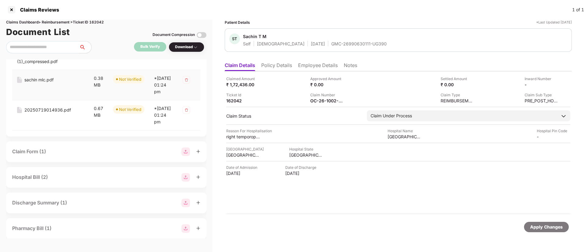
scroll to position [91, 0]
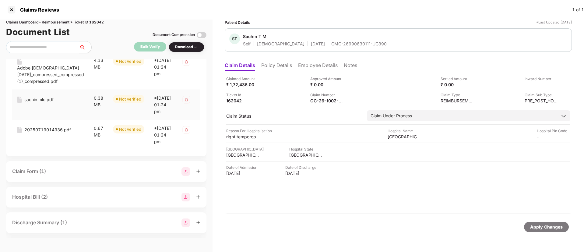
click at [31, 101] on div "sachin mlc.pdf" at bounding box center [38, 99] width 29 height 7
click at [38, 133] on div "20250719014936.pdf" at bounding box center [47, 129] width 47 height 7
drag, startPoint x: 302, startPoint y: 45, endPoint x: 359, endPoint y: 44, distance: 57.3
click at [359, 44] on div "ST Sachin T M Self Male 31 July 1996 GMC-26990630111-UG390" at bounding box center [398, 40] width 338 height 13
copy div "GMC-26990630111-UG390"
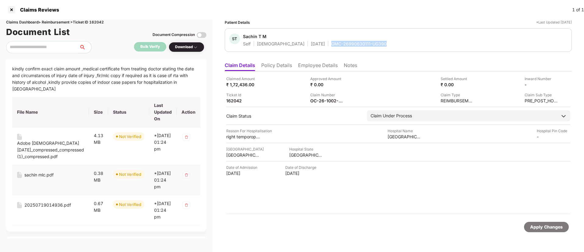
scroll to position [0, 0]
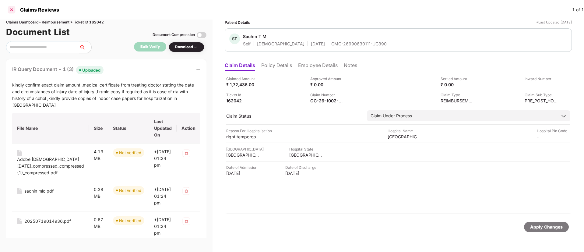
click at [9, 10] on div at bounding box center [12, 10] width 10 height 10
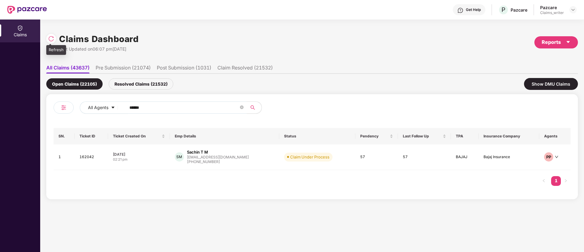
click at [49, 38] on img at bounding box center [51, 39] width 6 height 6
click at [52, 39] on img at bounding box center [51, 39] width 6 height 6
drag, startPoint x: 156, startPoint y: 111, endPoint x: 115, endPoint y: 113, distance: 40.6
click at [116, 111] on div "All Agents ******" at bounding box center [235, 107] width 310 height 12
paste input "text"
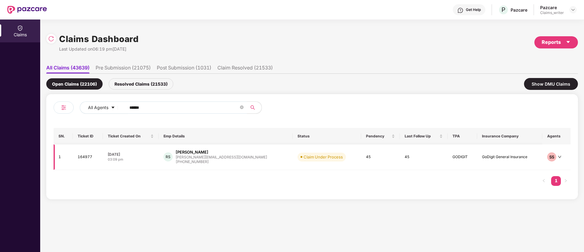
type input "******"
click at [89, 157] on td "164977" at bounding box center [88, 157] width 30 height 26
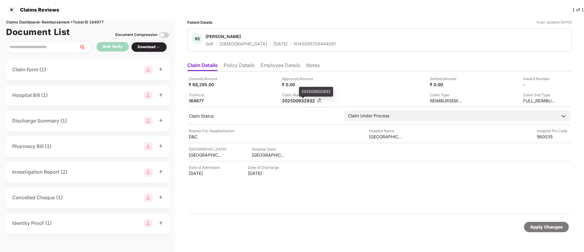
click at [300, 100] on div "202500932932" at bounding box center [299, 101] width 34 height 6
copy div "202500932932"
click at [266, 67] on li "Employee Details" at bounding box center [281, 66] width 40 height 9
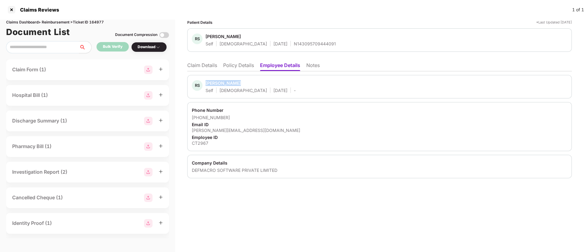
drag, startPoint x: 205, startPoint y: 83, endPoint x: 237, endPoint y: 83, distance: 31.7
click at [237, 83] on div "RS Rishika Sinha Self Female 16 Jan 1995 -" at bounding box center [244, 86] width 104 height 13
copy div "Rishika Sinha"
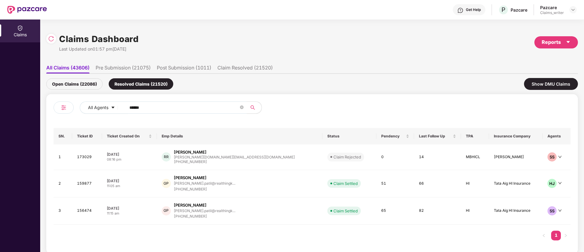
click at [87, 87] on div "Open Claims (22086)" at bounding box center [74, 83] width 56 height 11
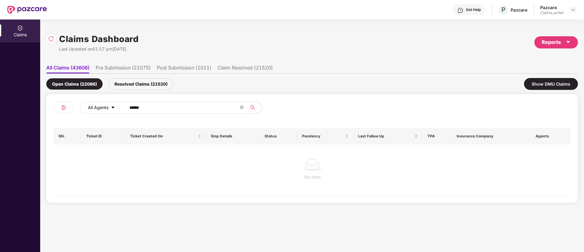
drag, startPoint x: 157, startPoint y: 105, endPoint x: 111, endPoint y: 106, distance: 46.0
click at [112, 106] on div "All Agents ******" at bounding box center [235, 107] width 310 height 12
paste input "text"
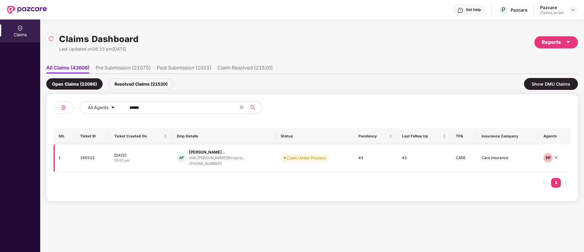
type input "******"
click at [90, 158] on td "165515" at bounding box center [92, 157] width 34 height 27
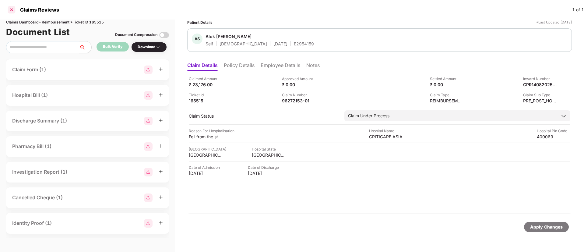
click at [12, 12] on div at bounding box center [12, 10] width 10 height 10
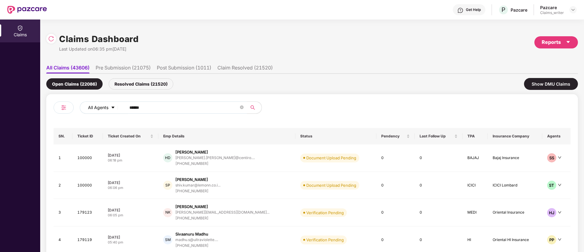
drag, startPoint x: 120, startPoint y: 105, endPoint x: 111, endPoint y: 104, distance: 9.5
click at [111, 104] on div "All Agents ******" at bounding box center [235, 107] width 310 height 12
paste input "text"
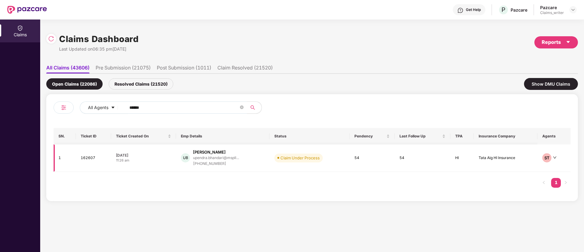
type input "******"
click at [82, 158] on td "162607" at bounding box center [93, 157] width 35 height 27
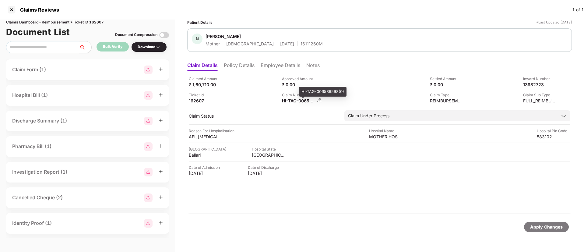
click at [315, 100] on div "HI-TAG-006539598(0)" at bounding box center [299, 101] width 34 height 6
click at [320, 101] on img at bounding box center [319, 100] width 5 height 5
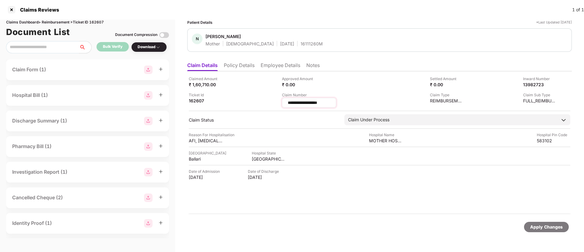
drag, startPoint x: 328, startPoint y: 103, endPoint x: 285, endPoint y: 103, distance: 43.6
click at [285, 103] on div "**********" at bounding box center [309, 103] width 54 height 10
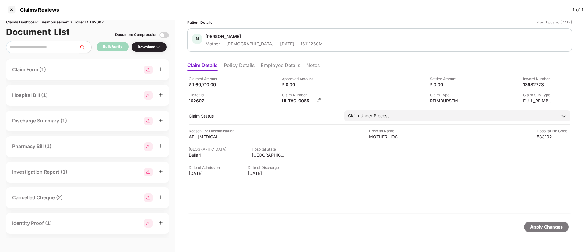
click at [320, 102] on img at bounding box center [319, 100] width 5 height 5
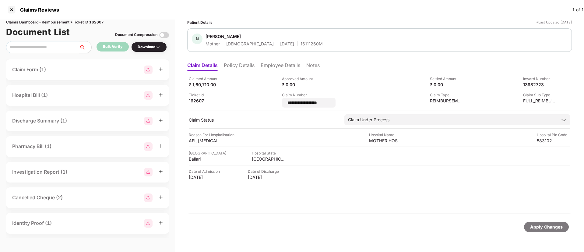
drag, startPoint x: 342, startPoint y: 103, endPoint x: 278, endPoint y: 106, distance: 64.1
click at [278, 106] on div "**********" at bounding box center [380, 92] width 382 height 32
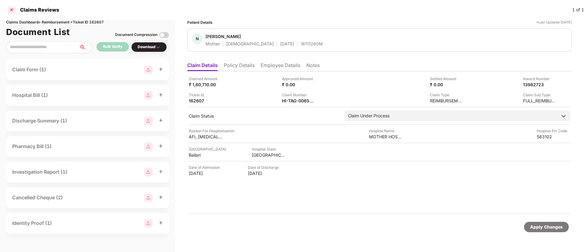
click at [12, 11] on div at bounding box center [12, 10] width 10 height 10
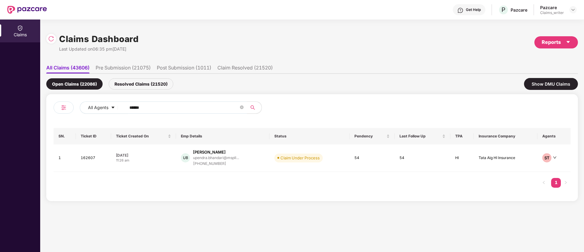
drag, startPoint x: 141, startPoint y: 104, endPoint x: 107, endPoint y: 101, distance: 33.9
click at [107, 101] on div "All Agents ****** SN. Ticket ID Ticket Created On Emp Details Status Pendency L…" at bounding box center [312, 147] width 532 height 107
paste input "text"
type input "******"
click at [87, 157] on td "168755" at bounding box center [92, 157] width 34 height 27
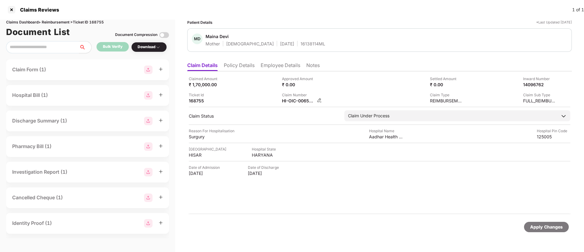
click at [321, 100] on img at bounding box center [319, 100] width 5 height 5
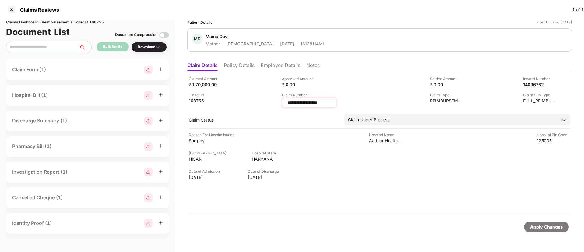
drag, startPoint x: 326, startPoint y: 101, endPoint x: 288, endPoint y: 102, distance: 38.4
click at [288, 102] on input "**********" at bounding box center [309, 103] width 44 height 6
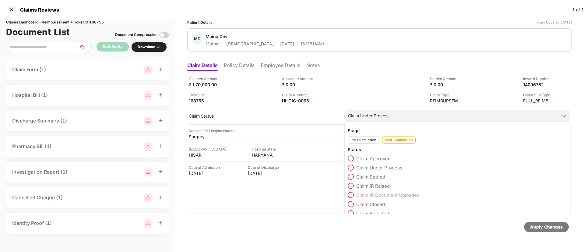
click at [353, 156] on span at bounding box center [351, 158] width 6 height 6
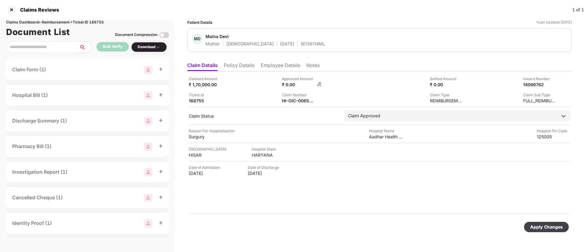
click at [318, 83] on img at bounding box center [319, 84] width 5 height 5
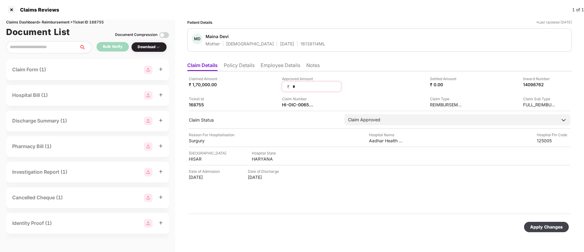
drag, startPoint x: 296, startPoint y: 86, endPoint x: 285, endPoint y: 84, distance: 10.2
click at [286, 84] on div "₹ *" at bounding box center [311, 87] width 59 height 10
type input "******"
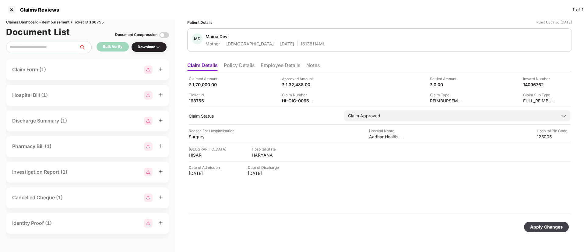
click at [540, 224] on div "Apply Changes" at bounding box center [546, 227] width 33 height 7
click at [567, 221] on icon "close" at bounding box center [568, 222] width 4 height 4
click at [318, 100] on img at bounding box center [319, 100] width 5 height 5
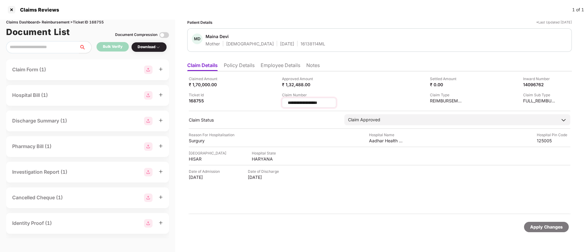
drag, startPoint x: 339, startPoint y: 102, endPoint x: 283, endPoint y: 100, distance: 55.5
click at [283, 100] on div "**********" at bounding box center [309, 103] width 54 height 10
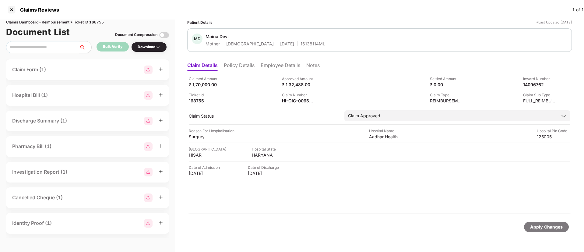
click at [18, 15] on div "Claims Reviews 1 of 1" at bounding box center [292, 9] width 584 height 19
click at [14, 12] on div at bounding box center [12, 10] width 10 height 10
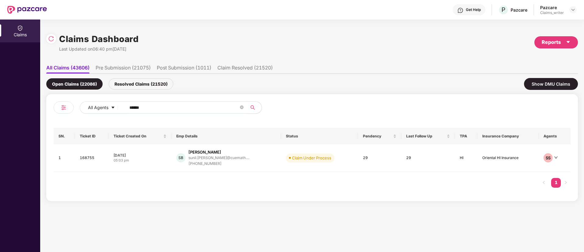
drag, startPoint x: 161, startPoint y: 109, endPoint x: 124, endPoint y: 103, distance: 37.4
click at [125, 103] on span "******" at bounding box center [184, 107] width 125 height 12
paste input "text"
type input "******"
click at [88, 159] on td "168785" at bounding box center [90, 157] width 33 height 27
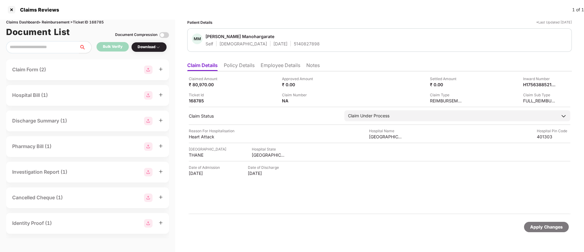
click at [234, 69] on li "Policy Details" at bounding box center [239, 66] width 31 height 9
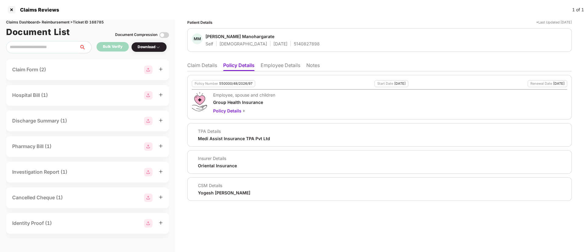
click at [211, 65] on li "Claim Details" at bounding box center [202, 66] width 30 height 9
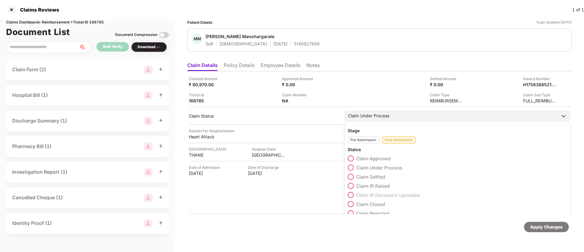
click at [353, 159] on span at bounding box center [351, 158] width 6 height 6
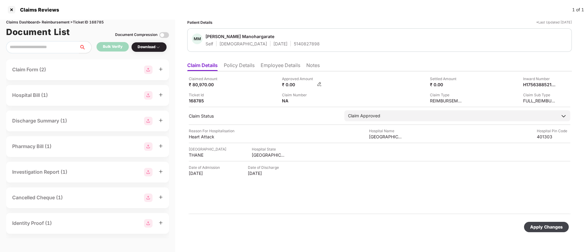
click at [319, 83] on img at bounding box center [319, 84] width 5 height 5
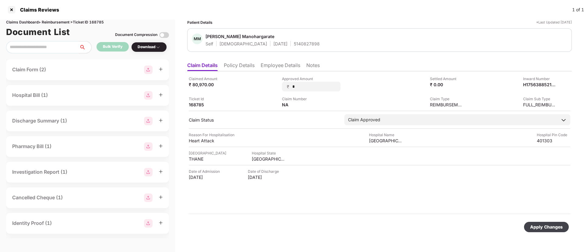
drag, startPoint x: 297, startPoint y: 84, endPoint x: 280, endPoint y: 84, distance: 17.4
click at [280, 84] on div "Claimed Amount ₹ 80,970.00 Approved Amount ₹ * Settled Amount ₹ 0.00 Inward Num…" at bounding box center [380, 92] width 382 height 32
type input "*****"
click at [547, 230] on div "Apply Changes" at bounding box center [546, 227] width 33 height 7
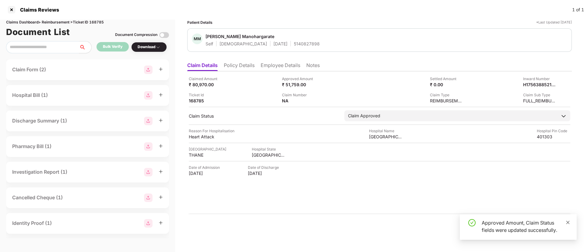
click at [569, 221] on icon "close" at bounding box center [568, 222] width 4 height 4
click at [320, 99] on img at bounding box center [319, 100] width 5 height 5
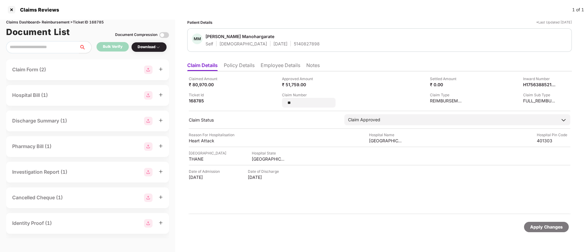
drag, startPoint x: 299, startPoint y: 103, endPoint x: 281, endPoint y: 103, distance: 17.7
click at [281, 103] on div "Claimed Amount ₹ 80,970.00 Approved Amount ₹ 51,759.00 Settled Amount ₹ 0.00 In…" at bounding box center [380, 92] width 382 height 32
type input "********"
click at [550, 226] on div "Apply Changes" at bounding box center [546, 227] width 33 height 7
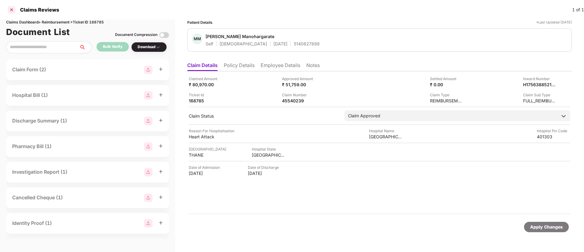
click at [14, 11] on div at bounding box center [12, 10] width 10 height 10
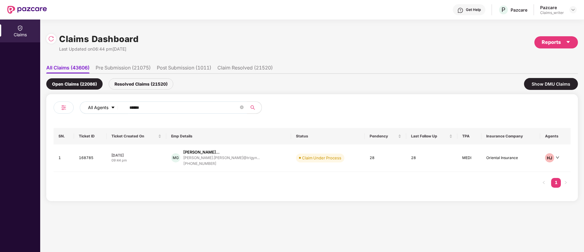
drag, startPoint x: 165, startPoint y: 108, endPoint x: 112, endPoint y: 105, distance: 53.7
click at [112, 105] on div "All Agents ******" at bounding box center [235, 107] width 310 height 12
paste input "text"
type input "******"
click at [89, 159] on td "177341" at bounding box center [92, 157] width 34 height 26
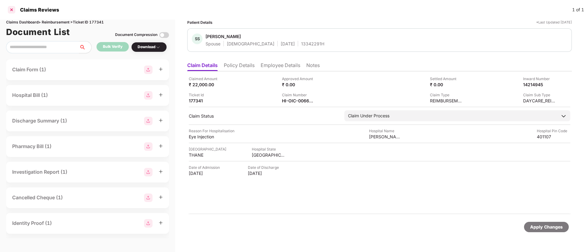
click at [12, 5] on div at bounding box center [12, 10] width 10 height 10
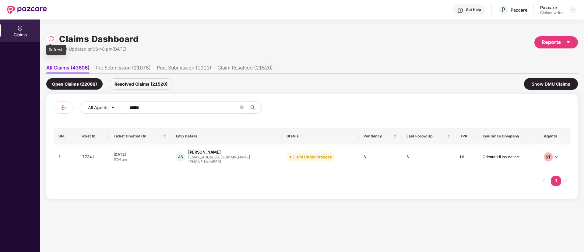
click at [51, 39] on img at bounding box center [51, 39] width 6 height 6
click at [89, 157] on td "177341" at bounding box center [92, 157] width 34 height 26
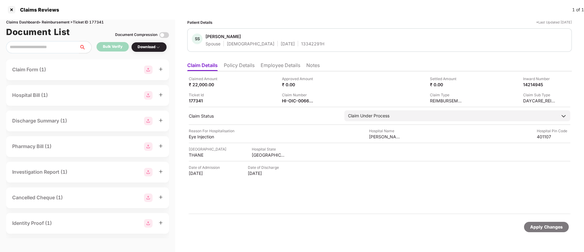
click at [280, 66] on li "Employee Details" at bounding box center [281, 66] width 40 height 9
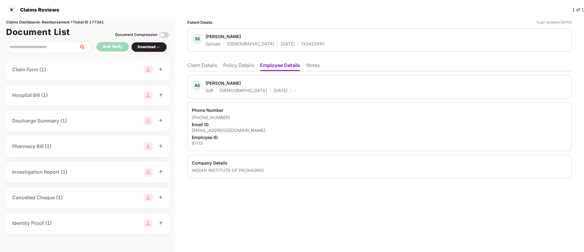
click at [209, 67] on li "Claim Details" at bounding box center [202, 66] width 30 height 9
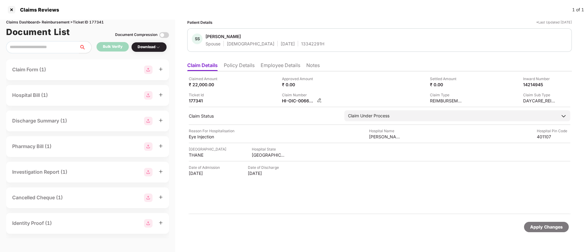
click at [320, 100] on img at bounding box center [319, 100] width 5 height 5
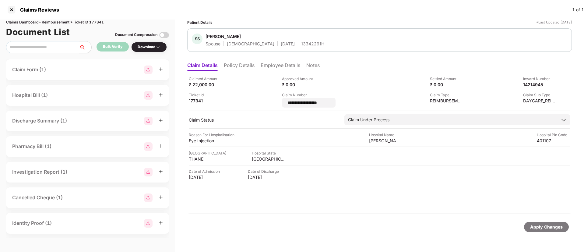
drag, startPoint x: 339, startPoint y: 102, endPoint x: 282, endPoint y: 105, distance: 57.7
click at [282, 105] on div "**********" at bounding box center [380, 92] width 382 height 32
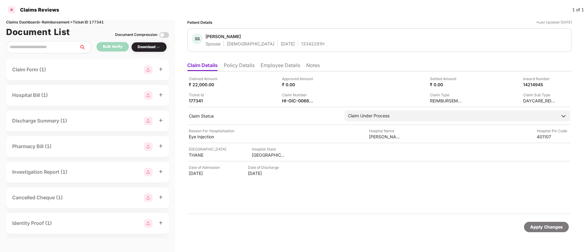
click at [10, 12] on div at bounding box center [12, 10] width 10 height 10
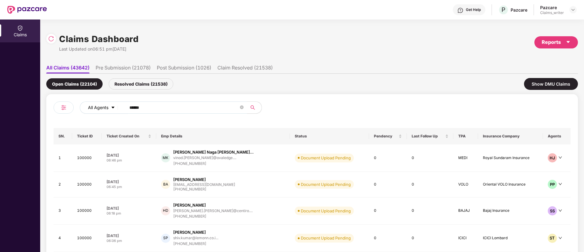
drag, startPoint x: 155, startPoint y: 109, endPoint x: 103, endPoint y: 103, distance: 52.4
click at [103, 103] on div "All Agents ******" at bounding box center [235, 107] width 310 height 12
paste input "text"
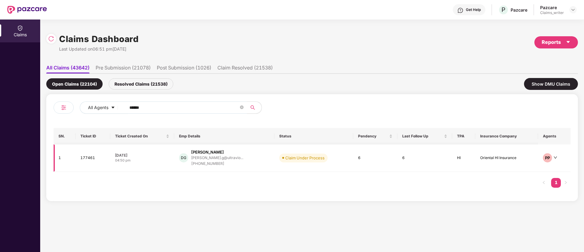
type input "******"
click at [89, 162] on td "177461" at bounding box center [93, 157] width 35 height 27
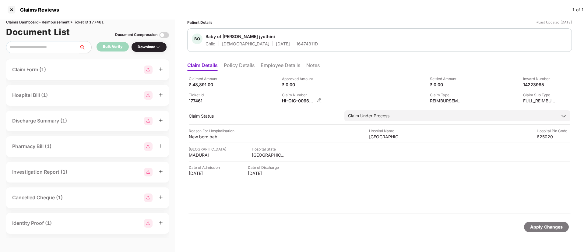
click at [319, 98] on img at bounding box center [319, 100] width 5 height 5
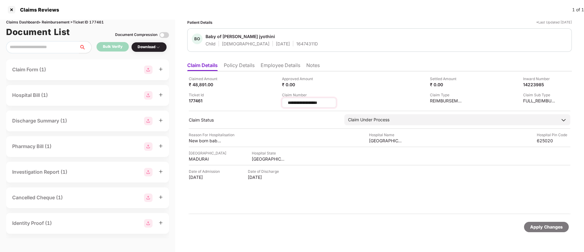
drag, startPoint x: 326, startPoint y: 104, endPoint x: 312, endPoint y: 104, distance: 14.3
click at [312, 104] on input "**********" at bounding box center [309, 103] width 44 height 6
drag, startPoint x: 327, startPoint y: 100, endPoint x: 280, endPoint y: 100, distance: 46.3
click at [280, 100] on div "**********" at bounding box center [380, 92] width 382 height 32
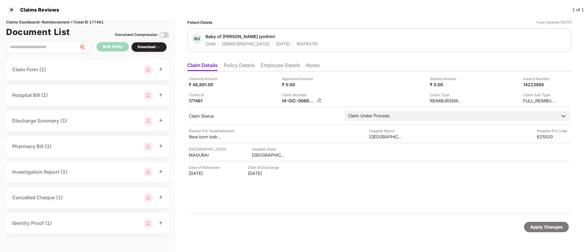
click at [319, 101] on img at bounding box center [319, 100] width 5 height 5
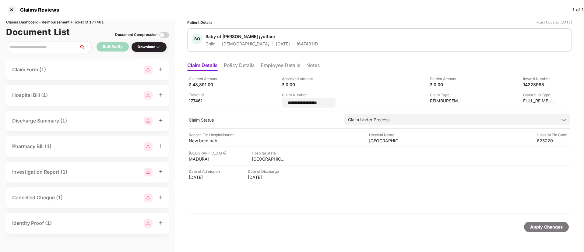
drag, startPoint x: 337, startPoint y: 102, endPoint x: 247, endPoint y: 103, distance: 90.2
click at [247, 103] on div "**********" at bounding box center [380, 92] width 382 height 32
click at [247, 103] on div "Ticket Id 177461" at bounding box center [233, 98] width 89 height 12
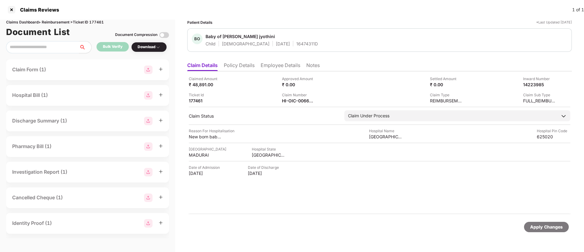
click at [323, 98] on div "Claim Number HI-OIC-006638339(0)" at bounding box center [326, 98] width 89 height 12
click at [318, 99] on img at bounding box center [319, 100] width 5 height 5
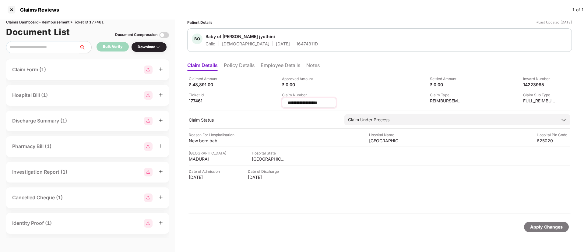
drag, startPoint x: 335, startPoint y: 103, endPoint x: 282, endPoint y: 103, distance: 52.4
click at [282, 103] on div "**********" at bounding box center [309, 103] width 54 height 10
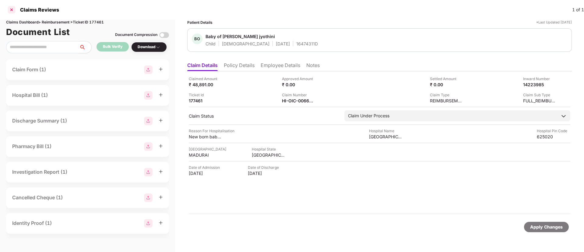
click at [14, 10] on div at bounding box center [12, 10] width 10 height 10
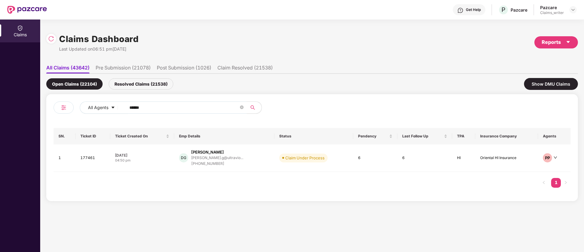
drag, startPoint x: 158, startPoint y: 113, endPoint x: 114, endPoint y: 115, distance: 43.6
click at [114, 112] on div "All Agents ******" at bounding box center [235, 107] width 310 height 12
drag, startPoint x: 145, startPoint y: 109, endPoint x: 121, endPoint y: 107, distance: 24.4
click at [121, 107] on div "All Agents ******" at bounding box center [235, 107] width 310 height 12
paste input "text"
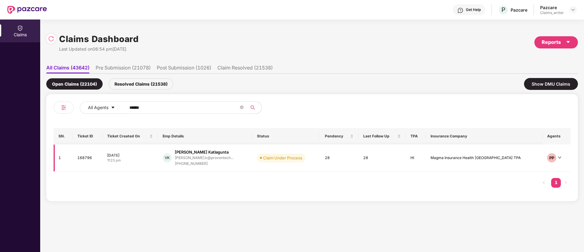
type input "******"
click at [90, 157] on td "168796" at bounding box center [88, 157] width 30 height 27
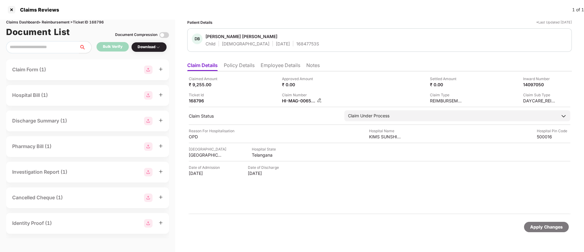
click at [320, 100] on img at bounding box center [319, 100] width 5 height 5
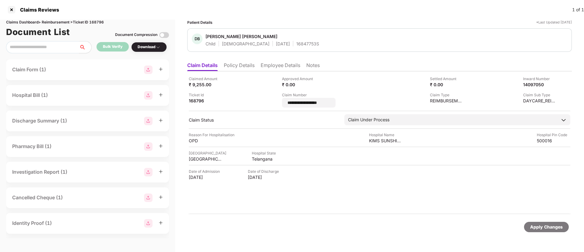
drag, startPoint x: 328, startPoint y: 104, endPoint x: 280, endPoint y: 103, distance: 48.5
click at [280, 103] on div "**********" at bounding box center [380, 92] width 382 height 32
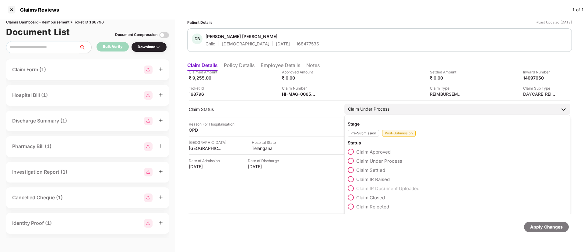
scroll to position [9, 0]
click at [352, 204] on span at bounding box center [351, 205] width 6 height 6
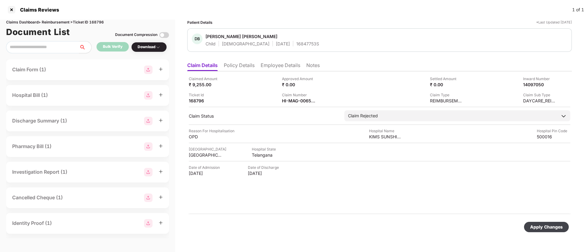
scroll to position [0, 0]
click at [553, 229] on div "Apply Changes" at bounding box center [546, 227] width 33 height 7
click at [11, 10] on div at bounding box center [12, 10] width 10 height 10
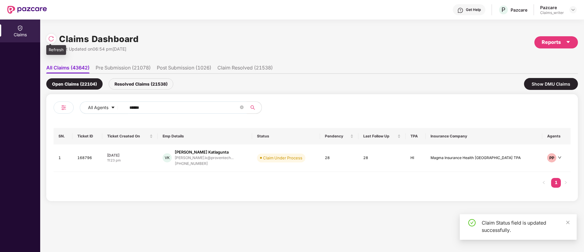
click at [54, 39] on img at bounding box center [51, 39] width 6 height 6
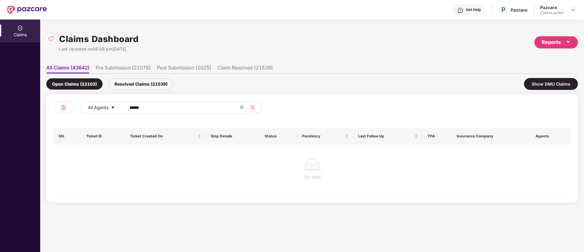
drag, startPoint x: 154, startPoint y: 110, endPoint x: 122, endPoint y: 105, distance: 32.0
click at [122, 105] on span "******" at bounding box center [184, 107] width 125 height 12
paste input "text"
type input "******"
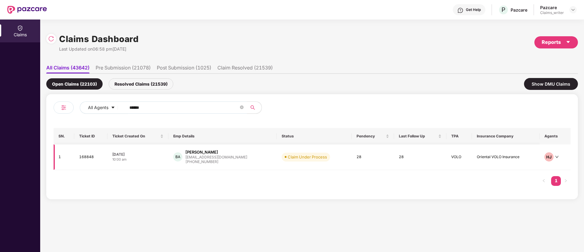
click at [87, 157] on td "168848" at bounding box center [90, 157] width 33 height 26
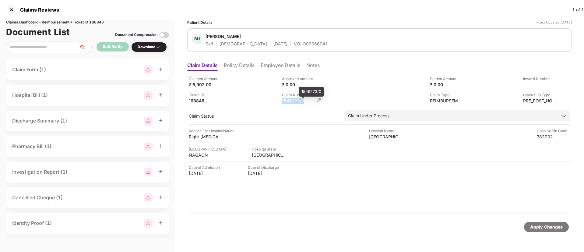
drag, startPoint x: 282, startPoint y: 100, endPoint x: 306, endPoint y: 100, distance: 24.1
click at [306, 100] on div "Claimed Amount ₹ 6,992.00 Approved Amount ₹ 0.00 Settled Amount ₹ 0.00 Inward N…" at bounding box center [380, 90] width 382 height 28
copy div "1546273/0"
click at [278, 67] on li "Employee Details" at bounding box center [281, 66] width 40 height 9
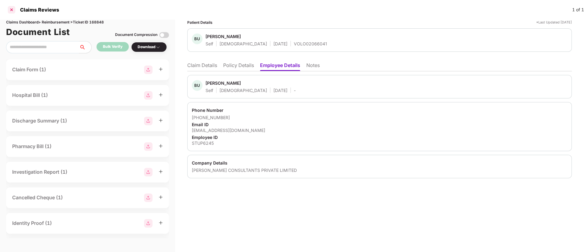
click at [11, 10] on div at bounding box center [12, 10] width 10 height 10
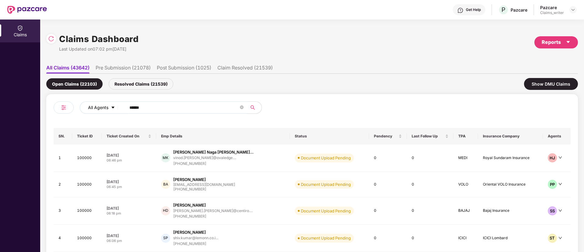
drag, startPoint x: 150, startPoint y: 108, endPoint x: 110, endPoint y: 108, distance: 39.6
click at [110, 108] on div "All Agents ******" at bounding box center [235, 107] width 310 height 12
paste input "text"
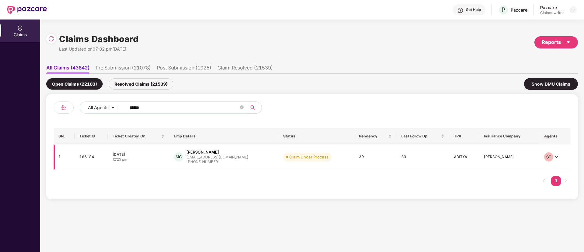
type input "******"
click at [81, 160] on td "166184" at bounding box center [91, 157] width 33 height 26
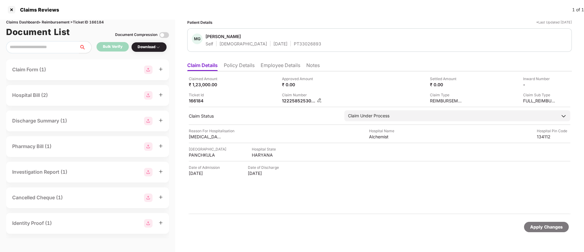
click at [320, 100] on img at bounding box center [319, 100] width 5 height 5
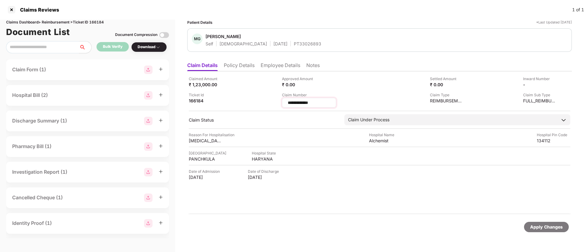
click at [308, 103] on input "**********" at bounding box center [309, 103] width 44 height 6
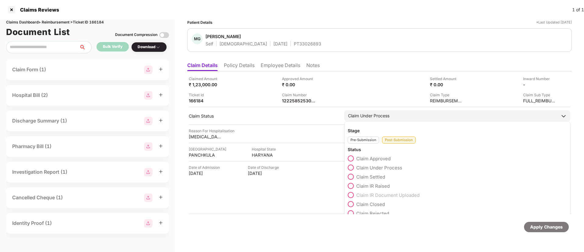
click at [352, 155] on label "Claim Approved" at bounding box center [369, 158] width 43 height 6
click at [353, 177] on span at bounding box center [351, 177] width 6 height 6
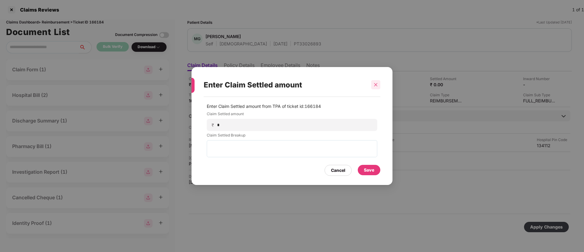
click at [374, 85] on icon "close" at bounding box center [376, 85] width 4 height 4
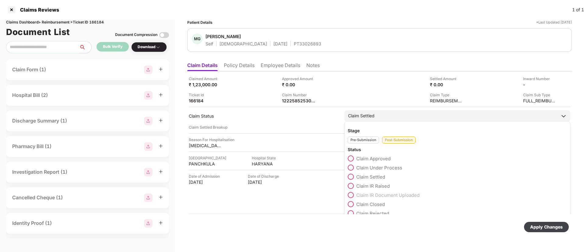
click at [353, 177] on span at bounding box center [351, 177] width 6 height 6
click at [353, 176] on span at bounding box center [351, 177] width 6 height 6
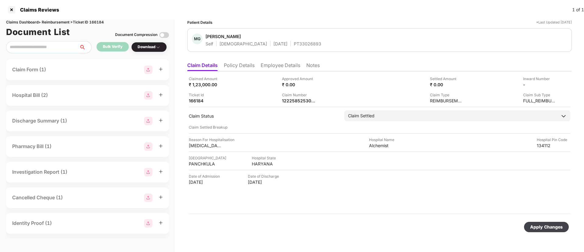
click at [544, 229] on div "Apply Changes" at bounding box center [546, 227] width 33 height 7
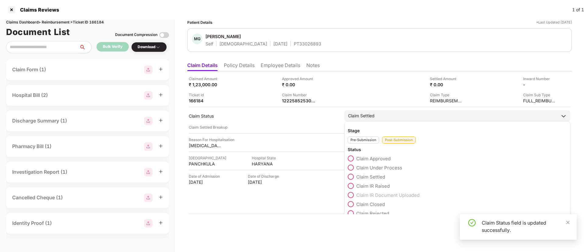
click at [351, 158] on span at bounding box center [351, 158] width 6 height 6
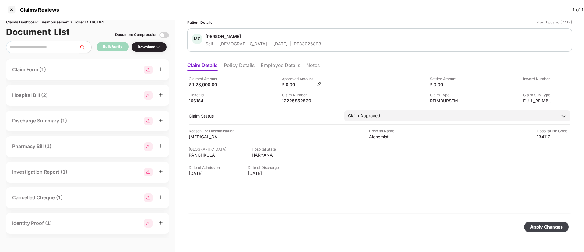
click at [319, 84] on img at bounding box center [319, 84] width 5 height 5
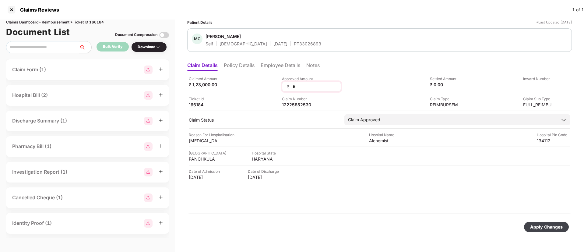
drag, startPoint x: 304, startPoint y: 85, endPoint x: 289, endPoint y: 86, distance: 14.6
click at [289, 86] on div "₹ *" at bounding box center [311, 87] width 59 height 10
type input "******"
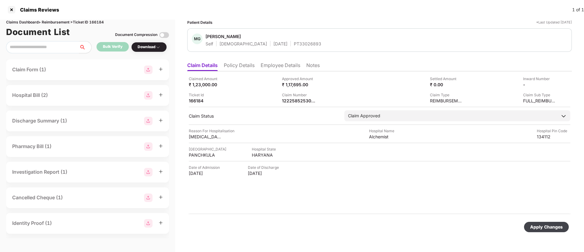
click at [540, 228] on div "Apply Changes" at bounding box center [546, 227] width 33 height 7
click at [568, 222] on icon "close" at bounding box center [568, 222] width 3 height 3
click at [10, 9] on div at bounding box center [12, 10] width 10 height 10
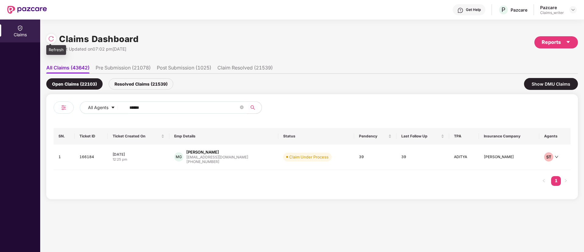
click at [49, 38] on img at bounding box center [51, 39] width 6 height 6
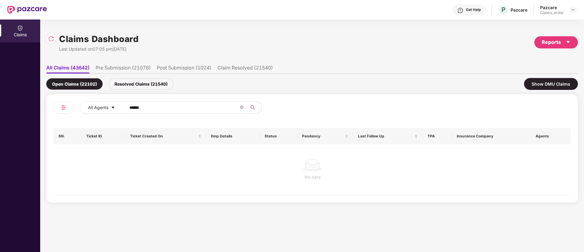
click at [143, 83] on div "Resolved Claims (21540)" at bounding box center [141, 83] width 65 height 11
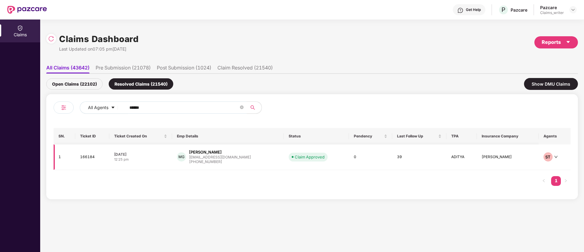
click at [88, 156] on td "166184" at bounding box center [92, 157] width 34 height 26
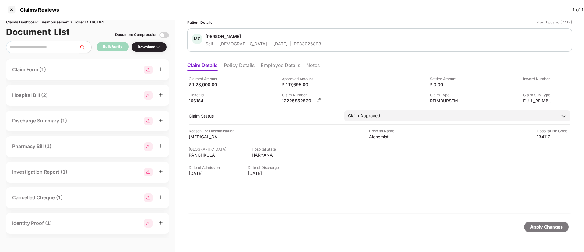
click at [318, 101] on img at bounding box center [319, 100] width 5 height 5
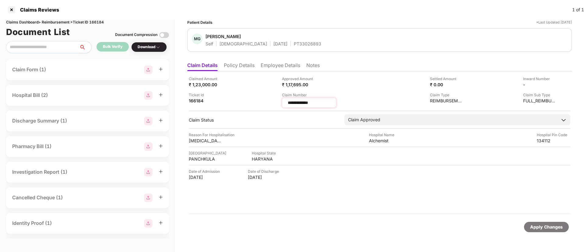
click at [310, 104] on input "**********" at bounding box center [309, 103] width 44 height 6
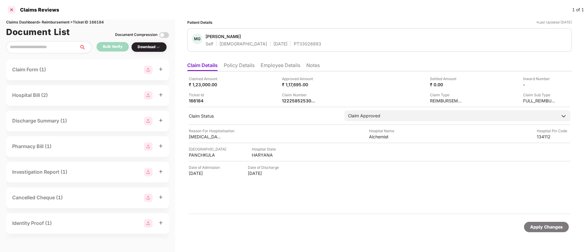
click at [12, 10] on div at bounding box center [12, 10] width 10 height 10
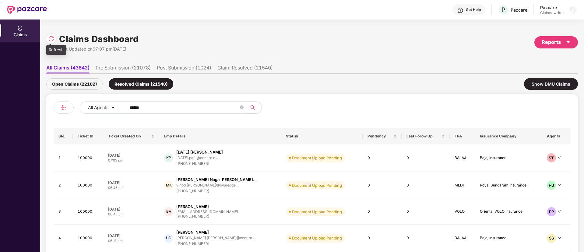
click at [50, 39] on img at bounding box center [51, 39] width 6 height 6
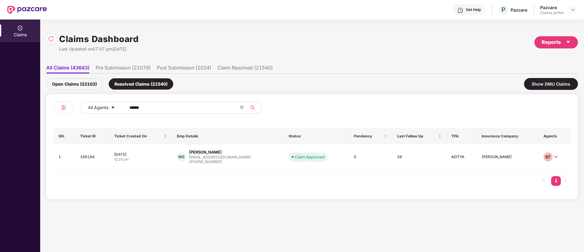
click at [90, 82] on div "Open Claims (22103)" at bounding box center [74, 83] width 56 height 11
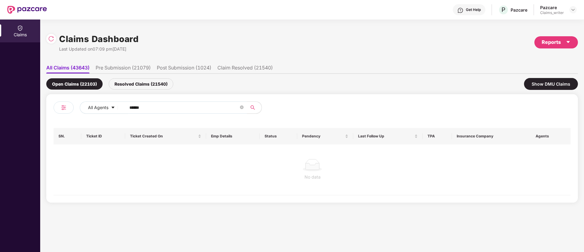
drag, startPoint x: 157, startPoint y: 112, endPoint x: 135, endPoint y: 110, distance: 22.1
click at [135, 110] on span "******" at bounding box center [184, 107] width 125 height 12
drag, startPoint x: 145, startPoint y: 108, endPoint x: 113, endPoint y: 105, distance: 31.9
click at [113, 105] on div "All Agents ******" at bounding box center [235, 107] width 310 height 12
paste input "text"
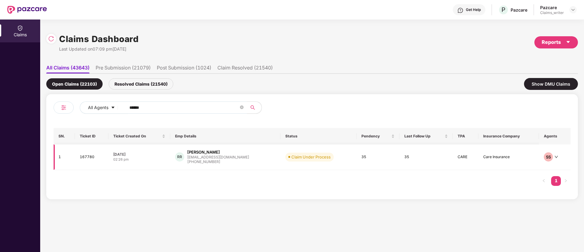
type input "******"
click at [84, 161] on td "167780" at bounding box center [92, 157] width 34 height 26
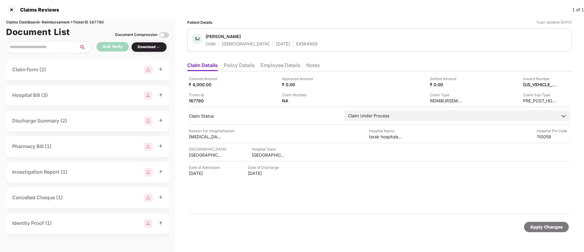
click at [250, 64] on li "Policy Details" at bounding box center [239, 66] width 31 height 9
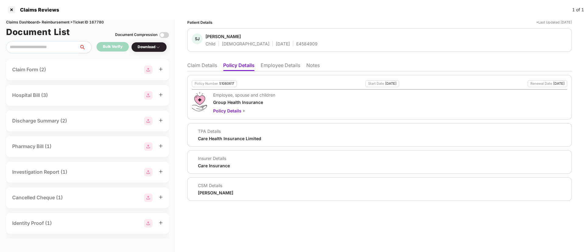
click at [225, 82] on div "51080617" at bounding box center [226, 84] width 15 height 4
copy div "51080617"
click at [296, 44] on div "E4584909" at bounding box center [306, 44] width 21 height 6
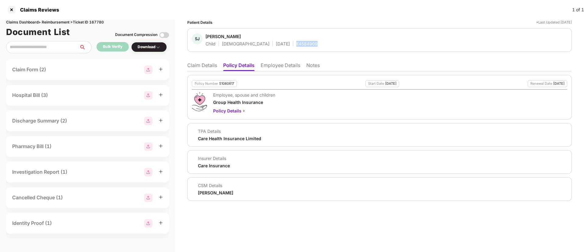
copy div "E4584909"
click at [207, 69] on li "Claim Details" at bounding box center [202, 66] width 30 height 9
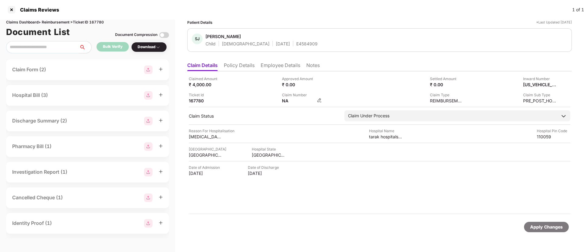
click at [319, 98] on img at bounding box center [319, 100] width 5 height 5
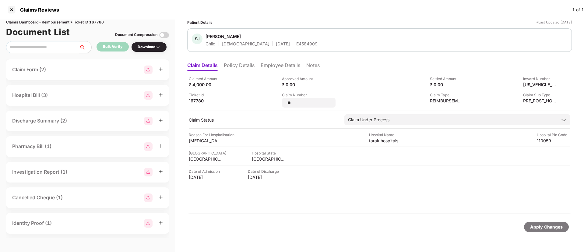
drag, startPoint x: 297, startPoint y: 103, endPoint x: 273, endPoint y: 105, distance: 24.7
click at [273, 105] on div "Claimed Amount ₹ 4,000.00 Approved Amount ₹ 0.00 Settled Amount ₹ 0.00 Inward N…" at bounding box center [380, 92] width 382 height 32
type input "**********"
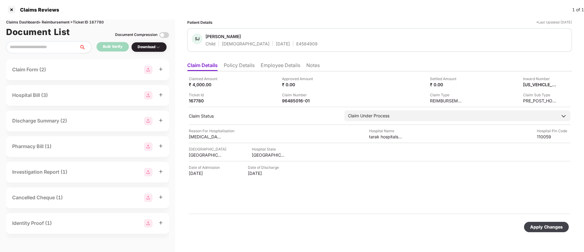
click at [554, 228] on div "Apply Changes" at bounding box center [546, 227] width 33 height 7
drag, startPoint x: 307, startPoint y: 101, endPoint x: 318, endPoint y: 101, distance: 11.0
click at [318, 101] on div "Claimed Amount ₹ 4,000.00 Approved Amount ₹ 0.00 Settled Amount ₹ 0.00 Inward N…" at bounding box center [380, 90] width 382 height 28
drag, startPoint x: 316, startPoint y: 90, endPoint x: 312, endPoint y: 101, distance: 11.5
click at [316, 90] on div "Claimed Amount ₹ 4,000.00 Approved Amount ₹ 0.00 Settled Amount ₹ 0.00 Inward N…" at bounding box center [380, 90] width 382 height 28
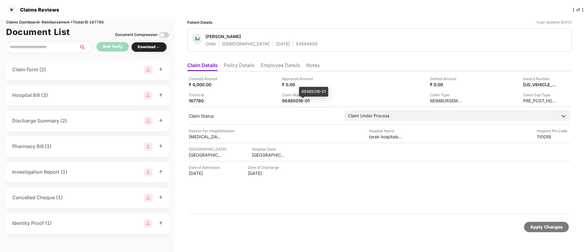
click at [305, 93] on div "96485016-01" at bounding box center [313, 92] width 29 height 10
drag, startPoint x: 311, startPoint y: 100, endPoint x: 271, endPoint y: 98, distance: 40.0
click at [271, 98] on div "Claimed Amount ₹ 4,000.00 Approved Amount ₹ 0.00 Settled Amount ₹ 0.00 Inward N…" at bounding box center [380, 90] width 382 height 28
click at [304, 90] on div "Claimed Amount ₹ 4,000.00 Approved Amount ₹ 0.00 Settled Amount ₹ 0.00 Inward N…" at bounding box center [380, 90] width 382 height 28
click at [296, 99] on div "96485016-01" at bounding box center [299, 101] width 34 height 6
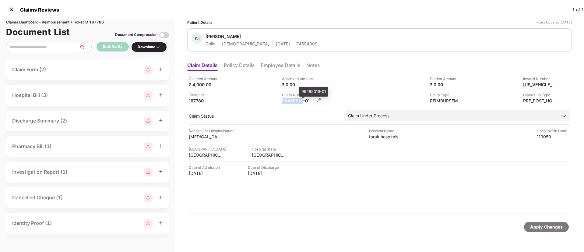
click at [296, 99] on div "96485016-01" at bounding box center [299, 101] width 34 height 6
copy div
